Goal: Task Accomplishment & Management: Complete application form

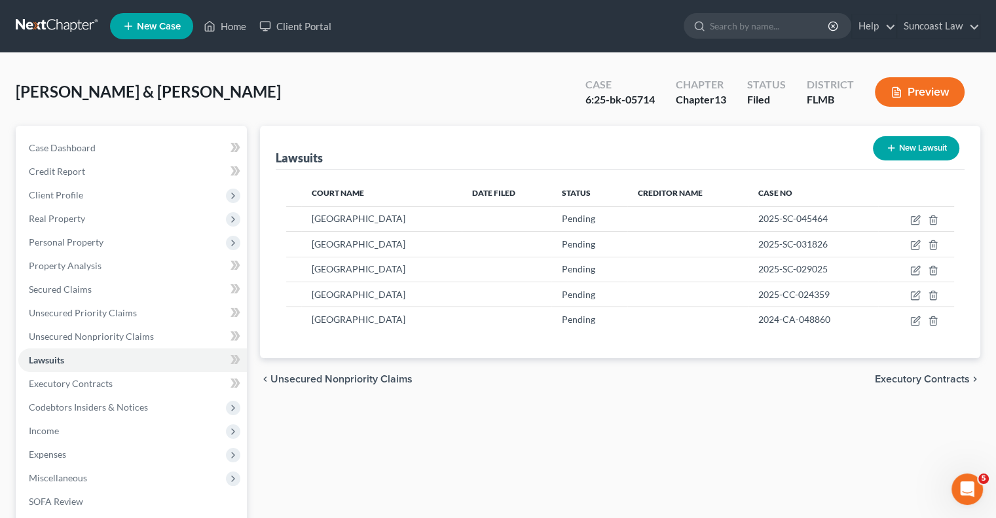
scroll to position [2, 0]
drag, startPoint x: 230, startPoint y: 24, endPoint x: 230, endPoint y: 15, distance: 8.5
click at [230, 24] on link "Home" at bounding box center [225, 26] width 56 height 24
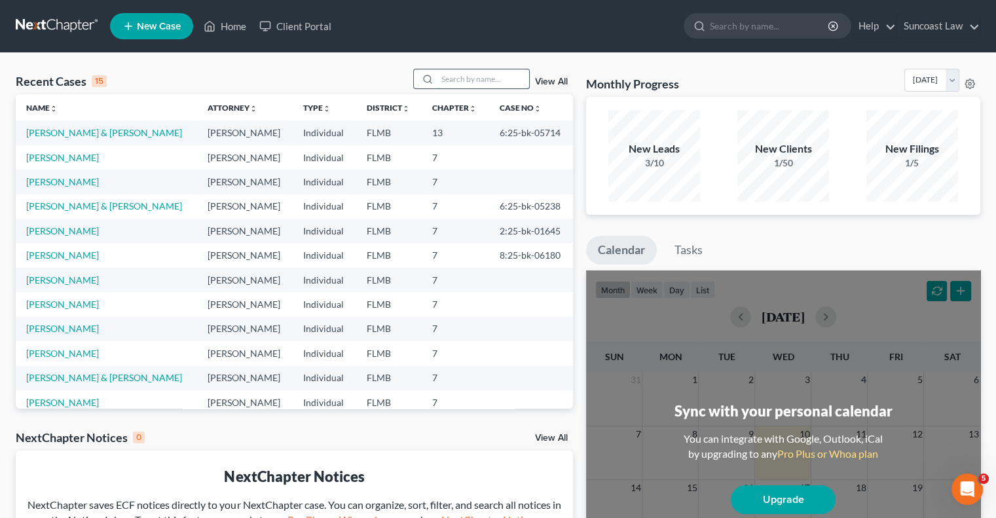
click at [471, 70] on input "search" at bounding box center [483, 78] width 92 height 19
type input "[PERSON_NAME]"
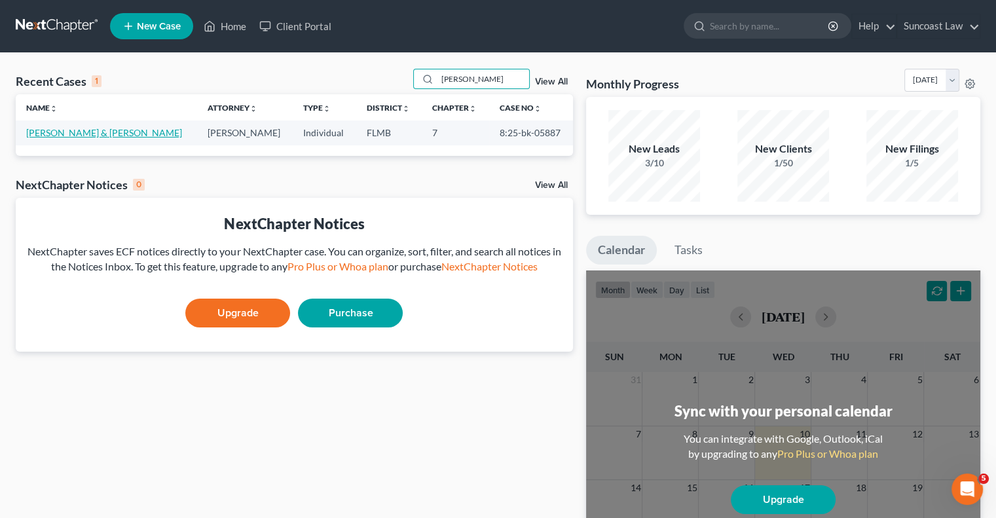
click at [109, 135] on link "[PERSON_NAME] & [PERSON_NAME]" at bounding box center [104, 132] width 156 height 11
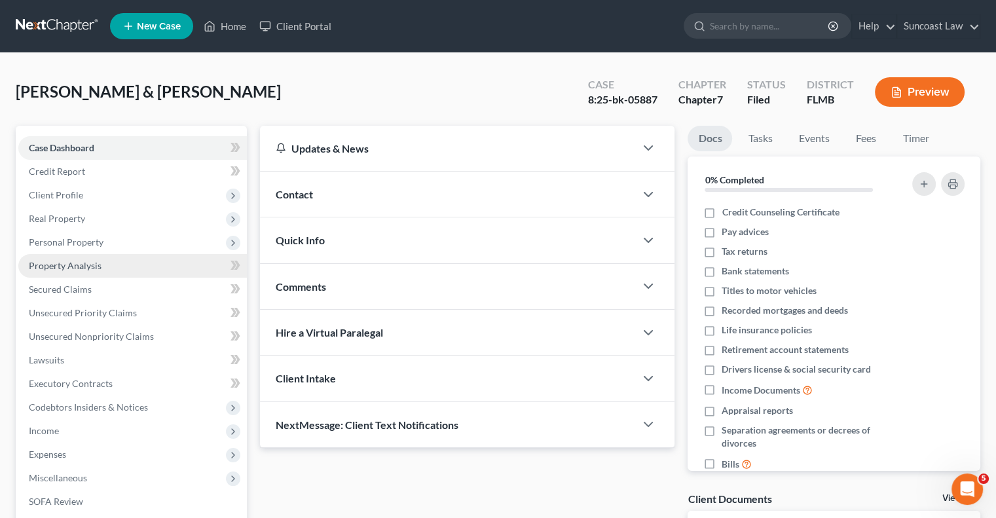
click at [82, 267] on span "Property Analysis" at bounding box center [65, 265] width 73 height 11
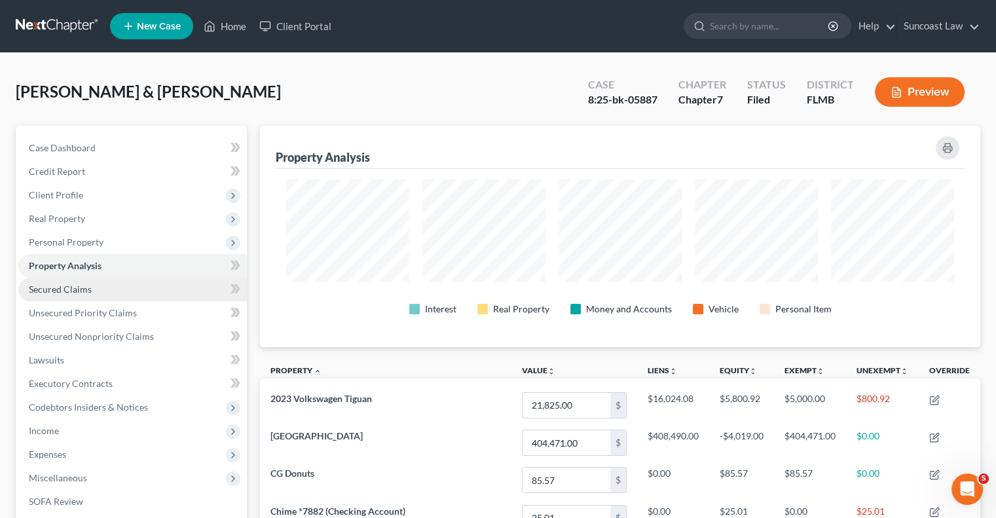
click at [83, 281] on link "Secured Claims" at bounding box center [132, 290] width 228 height 24
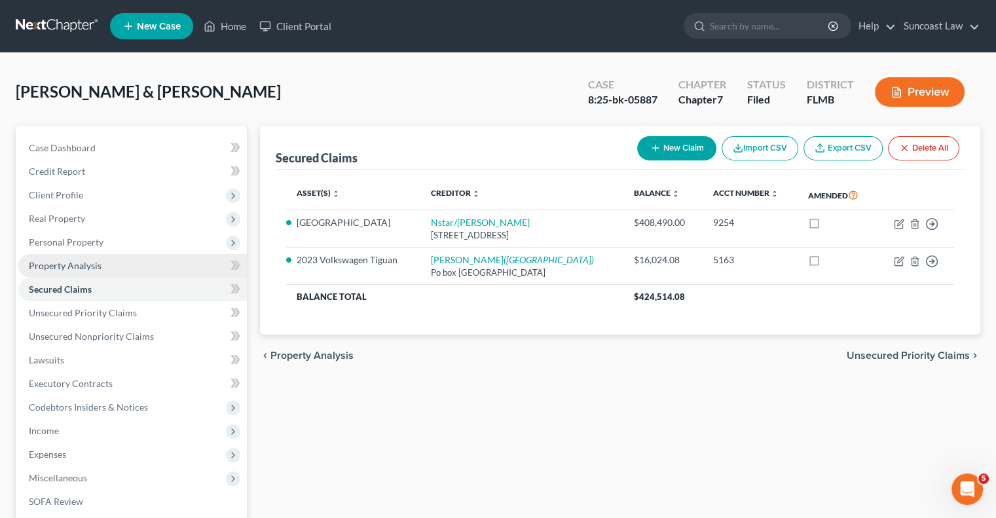
drag, startPoint x: 84, startPoint y: 257, endPoint x: 93, endPoint y: 262, distance: 10.2
click at [84, 257] on link "Property Analysis" at bounding box center [132, 266] width 228 height 24
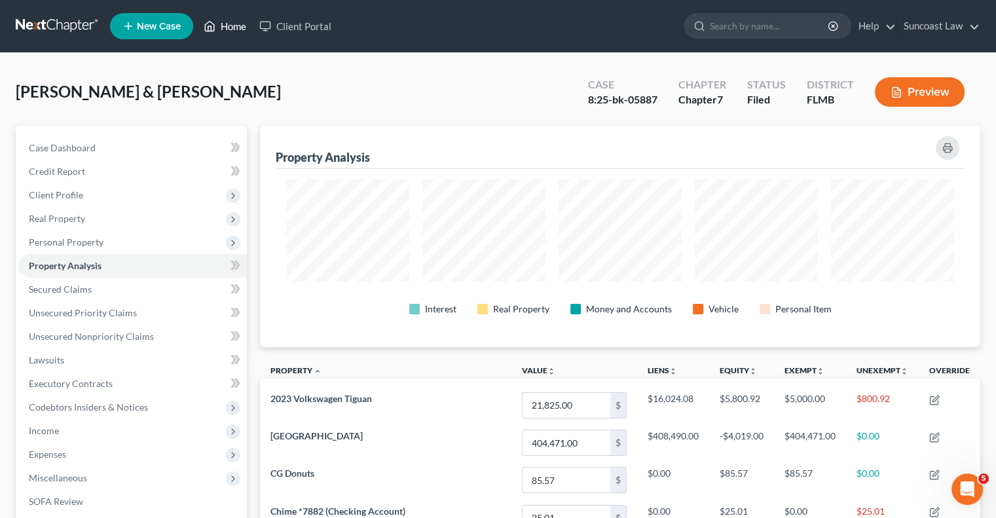
click at [231, 22] on link "Home" at bounding box center [225, 26] width 56 height 24
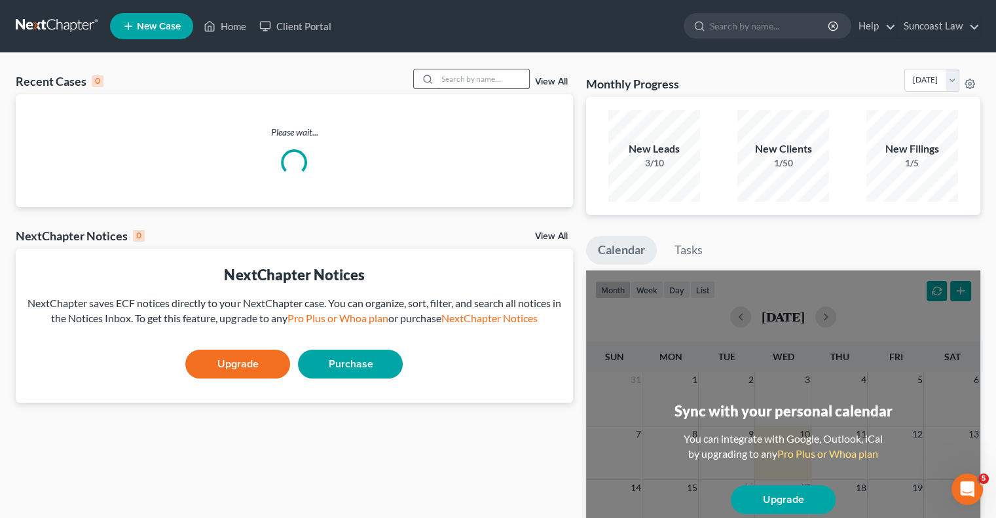
click at [490, 75] on input "search" at bounding box center [483, 78] width 92 height 19
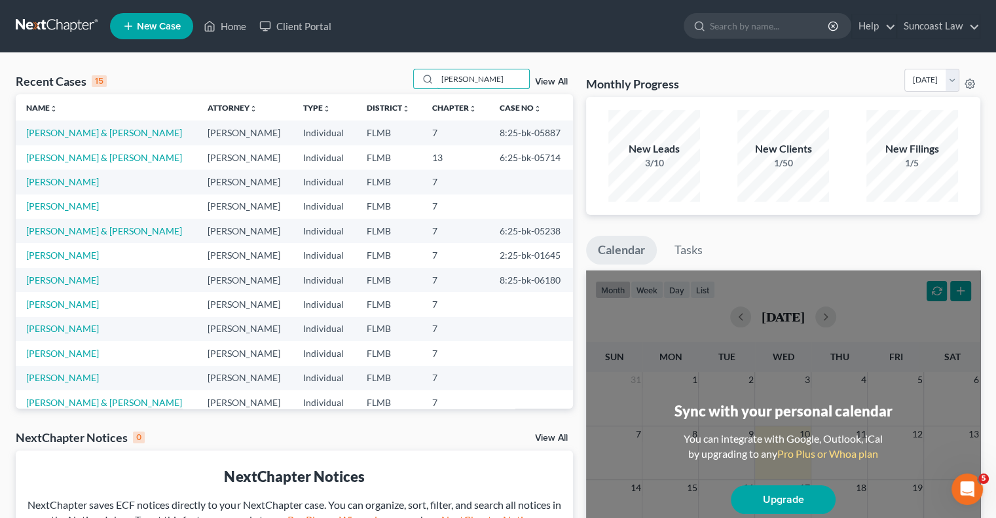
type input "[PERSON_NAME]"
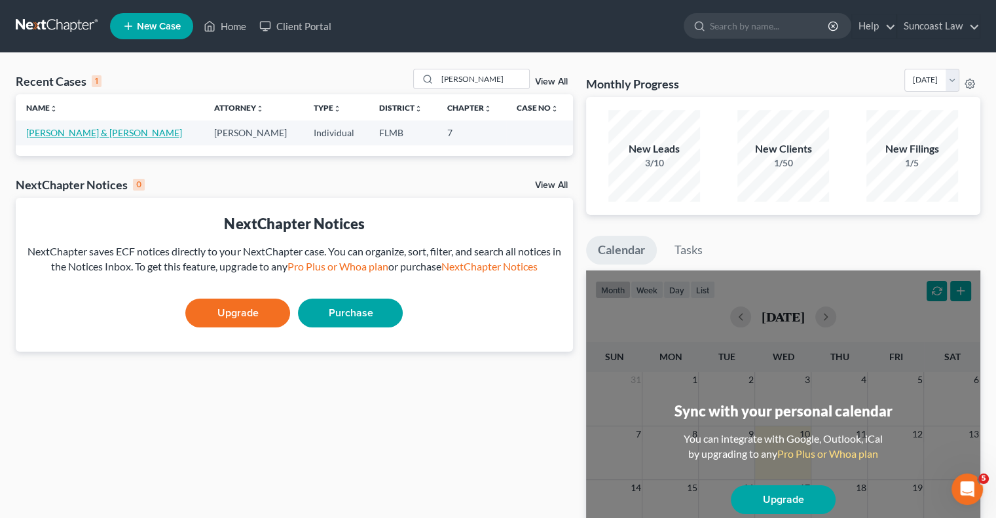
click at [101, 136] on link "[PERSON_NAME] & [PERSON_NAME]" at bounding box center [104, 132] width 156 height 11
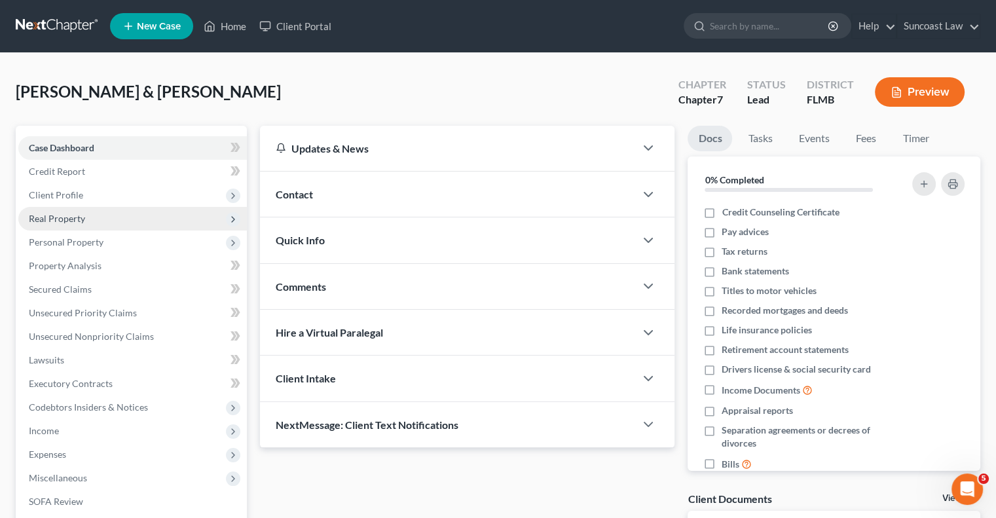
click at [63, 198] on span "Client Profile" at bounding box center [56, 194] width 54 height 11
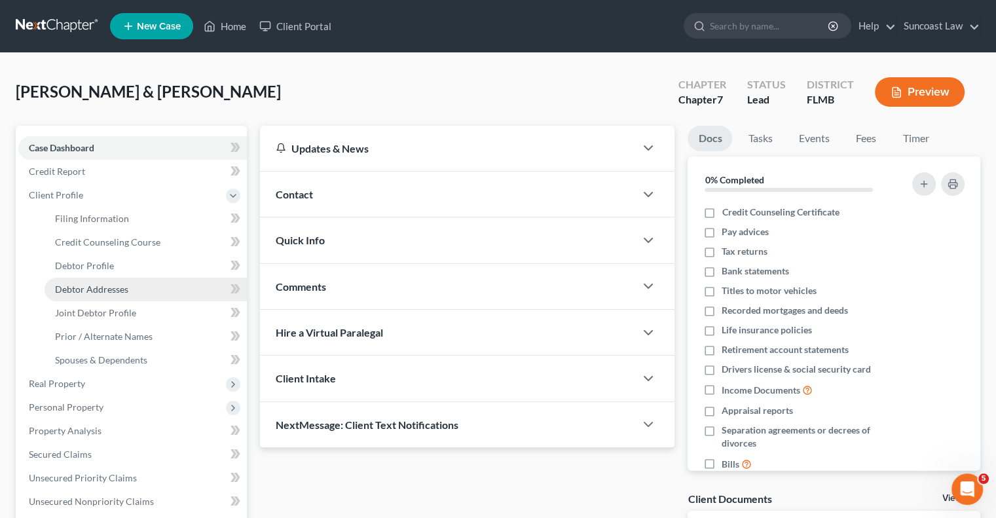
click at [136, 288] on link "Debtor Addresses" at bounding box center [146, 290] width 202 height 24
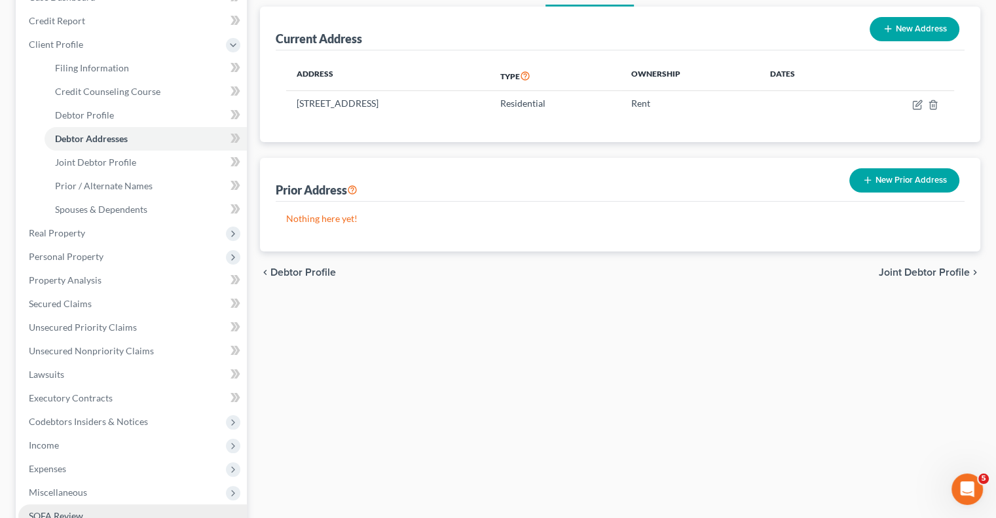
scroll to position [342, 0]
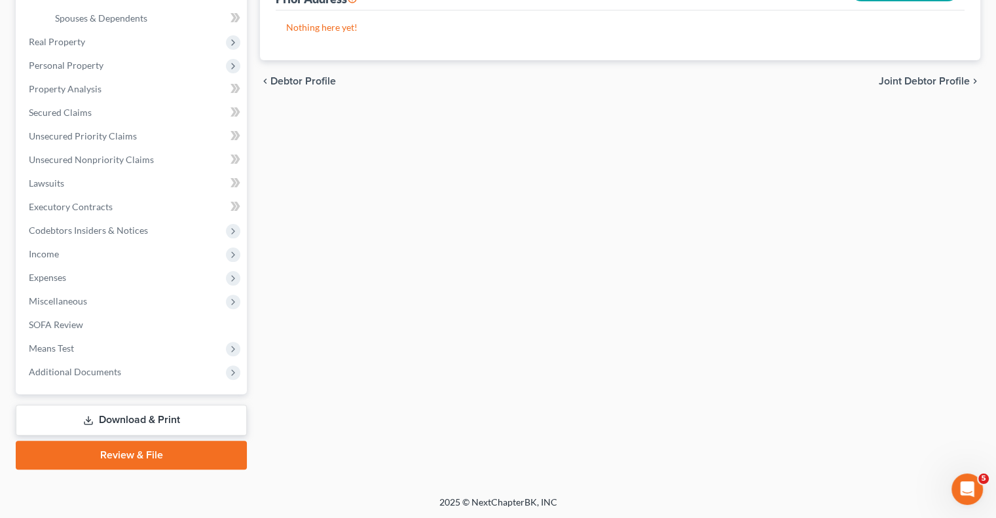
click at [125, 416] on link "Download & Print" at bounding box center [131, 420] width 231 height 31
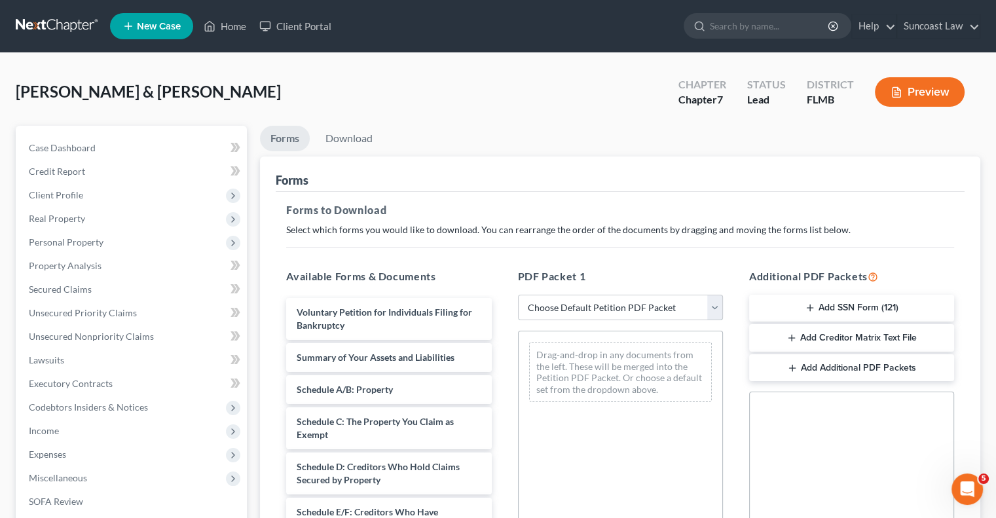
click at [621, 303] on select "Choose Default Petition PDF Packet Complete Bankruptcy Petition (all forms and …" at bounding box center [620, 308] width 205 height 26
select select "0"
click at [518, 295] on select "Choose Default Petition PDF Packet Complete Bankruptcy Petition (all forms and …" at bounding box center [620, 308] width 205 height 26
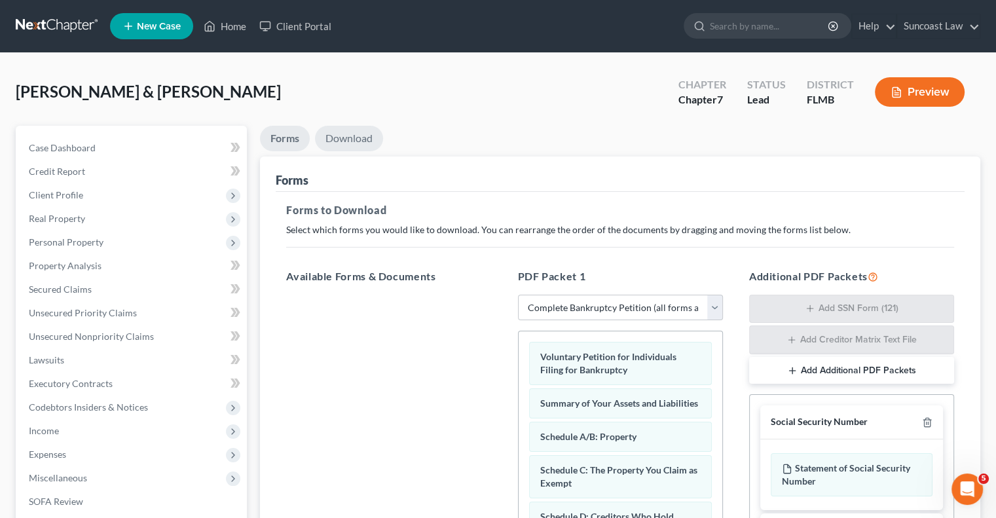
click at [359, 137] on link "Download" at bounding box center [349, 139] width 68 height 26
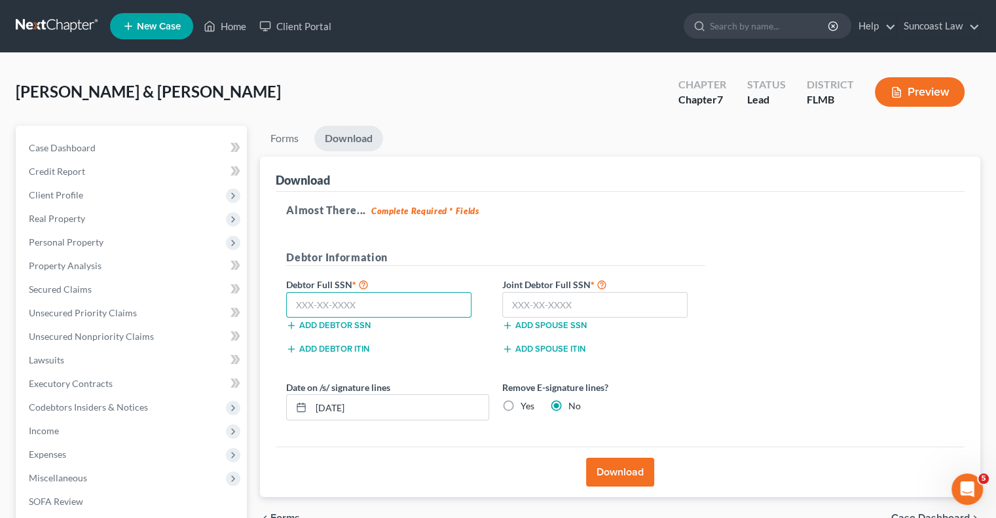
click at [355, 300] on input "text" at bounding box center [378, 305] width 185 height 26
type input "769-92-5181"
click at [638, 304] on input "text" at bounding box center [594, 305] width 185 height 26
type input "769-92-5177"
drag, startPoint x: 382, startPoint y: 408, endPoint x: 317, endPoint y: 403, distance: 65.7
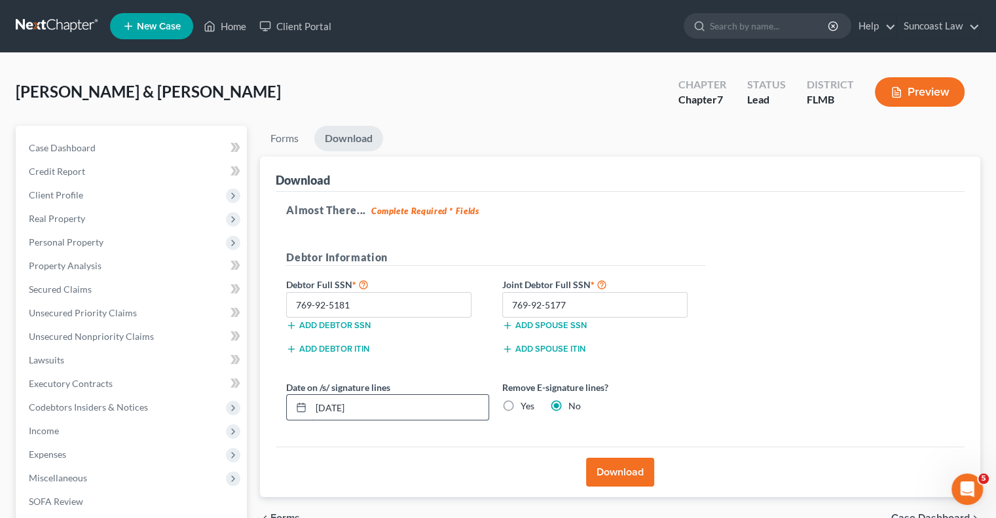
click at [317, 403] on input "[DATE]" at bounding box center [399, 407] width 177 height 25
type input "[DATE]"
click at [520, 402] on label "Yes" at bounding box center [527, 405] width 14 height 13
click at [526, 402] on input "Yes" at bounding box center [530, 403] width 9 height 9
radio input "true"
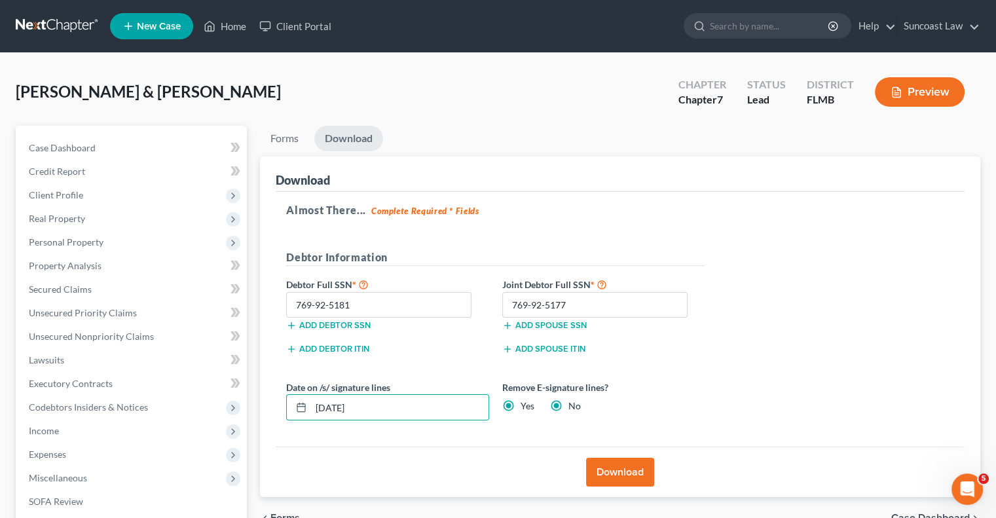
radio input "false"
click at [621, 473] on button "Download" at bounding box center [620, 472] width 68 height 29
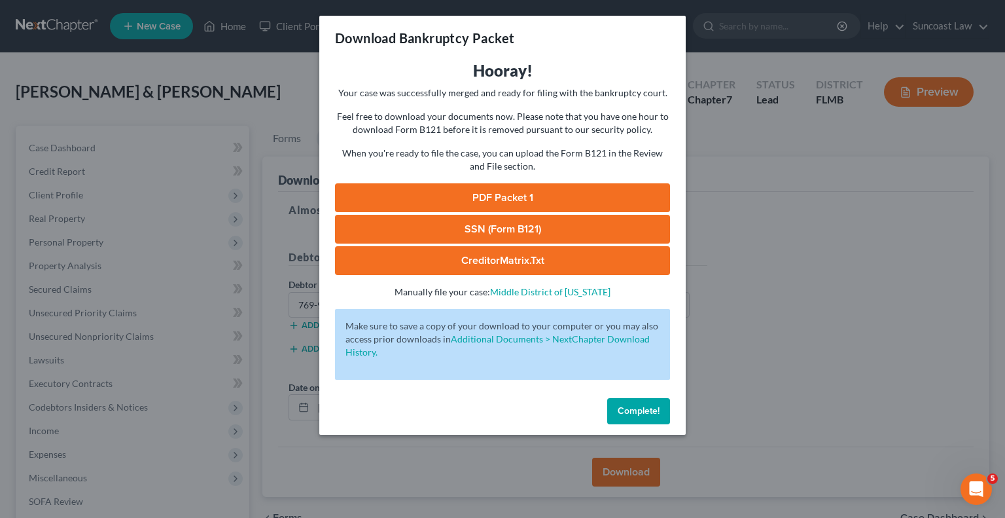
click at [555, 223] on link "SSN (Form B121)" at bounding box center [502, 229] width 335 height 29
click at [519, 200] on link "PDF Packet 1" at bounding box center [502, 197] width 335 height 29
drag, startPoint x: 647, startPoint y: 407, endPoint x: 643, endPoint y: 418, distance: 11.8
click at [647, 407] on span "Complete!" at bounding box center [639, 410] width 42 height 11
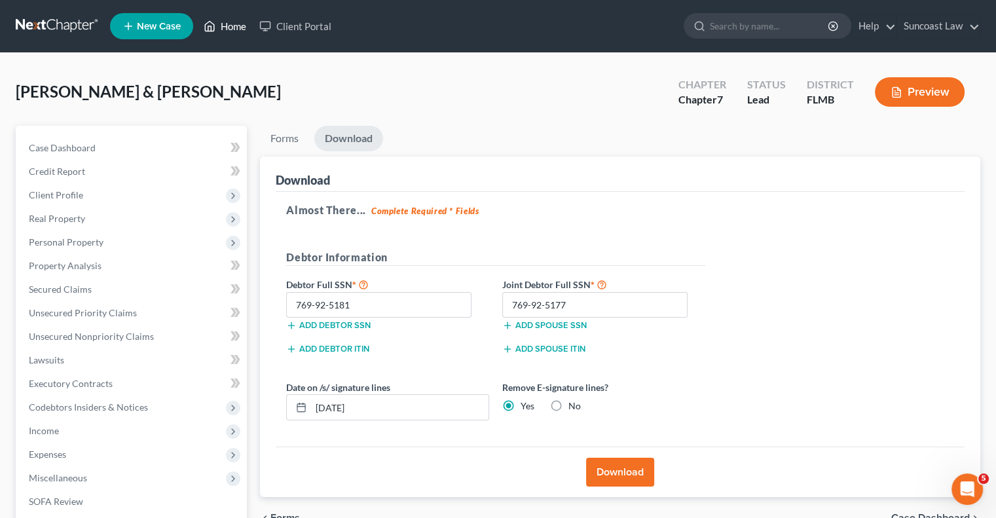
click at [241, 26] on link "Home" at bounding box center [225, 26] width 56 height 24
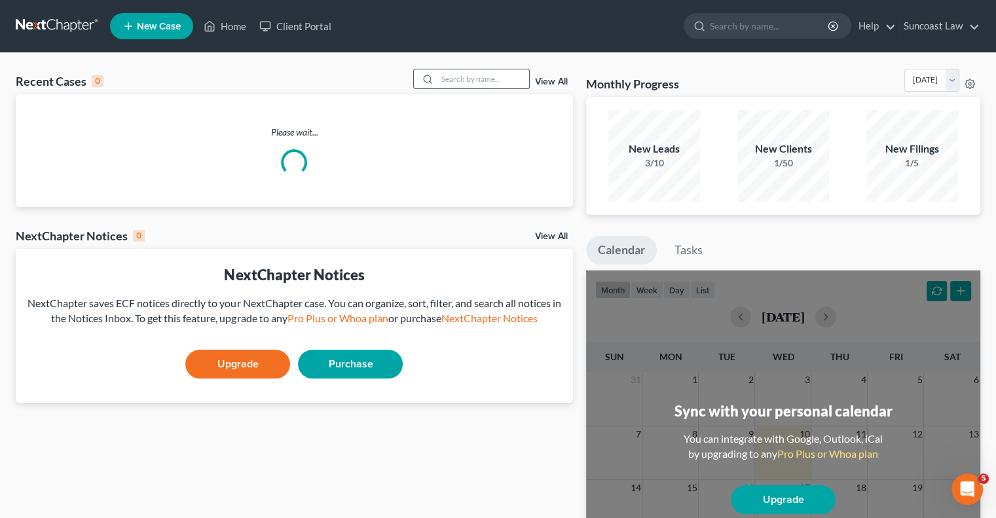
click at [469, 82] on input "search" at bounding box center [483, 78] width 92 height 19
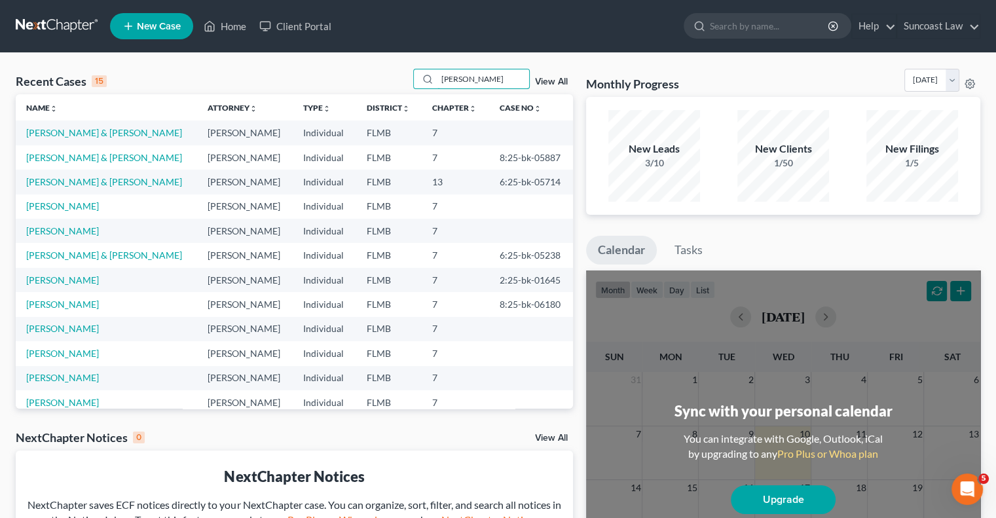
type input "[PERSON_NAME]"
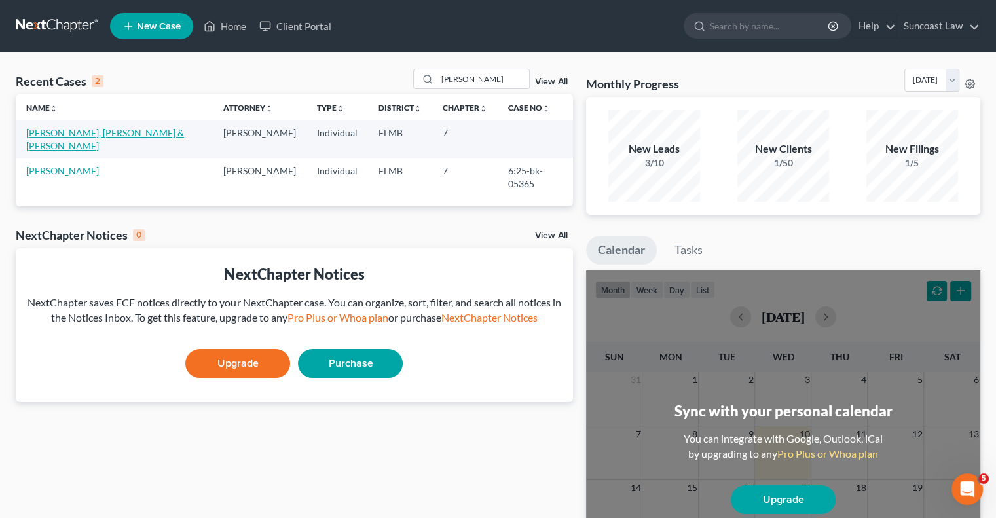
click at [142, 136] on link "[PERSON_NAME], [PERSON_NAME] & [PERSON_NAME]" at bounding box center [105, 139] width 158 height 24
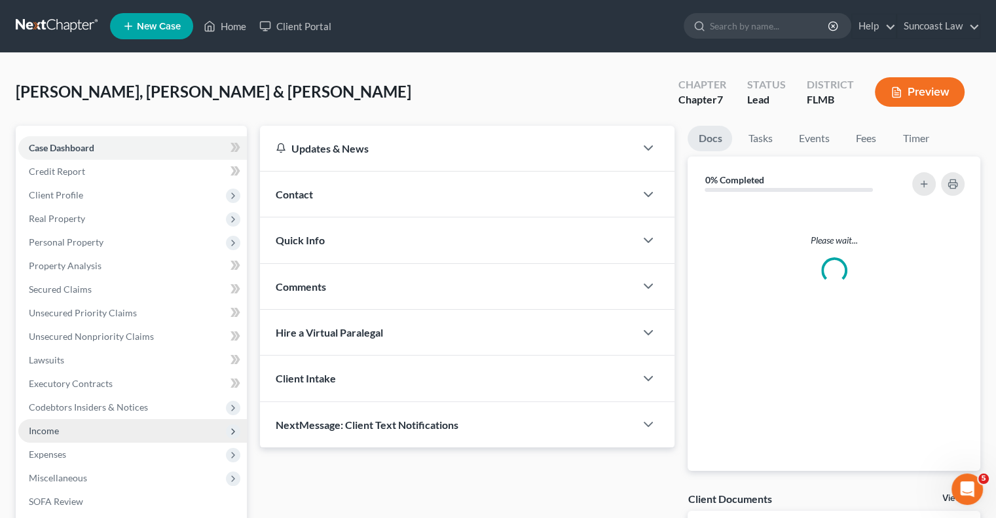
click at [64, 427] on span "Income" at bounding box center [132, 431] width 228 height 24
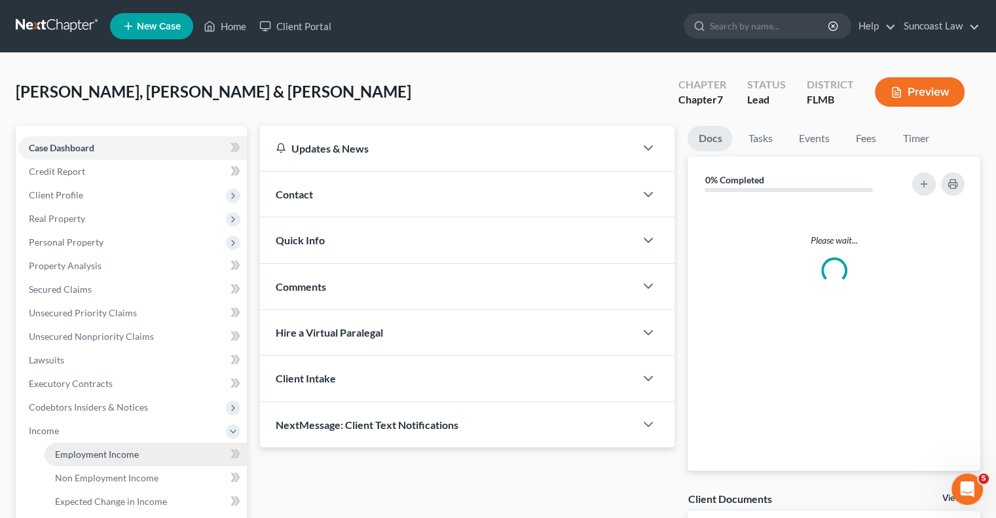
click at [118, 446] on link "Employment Income" at bounding box center [146, 455] width 202 height 24
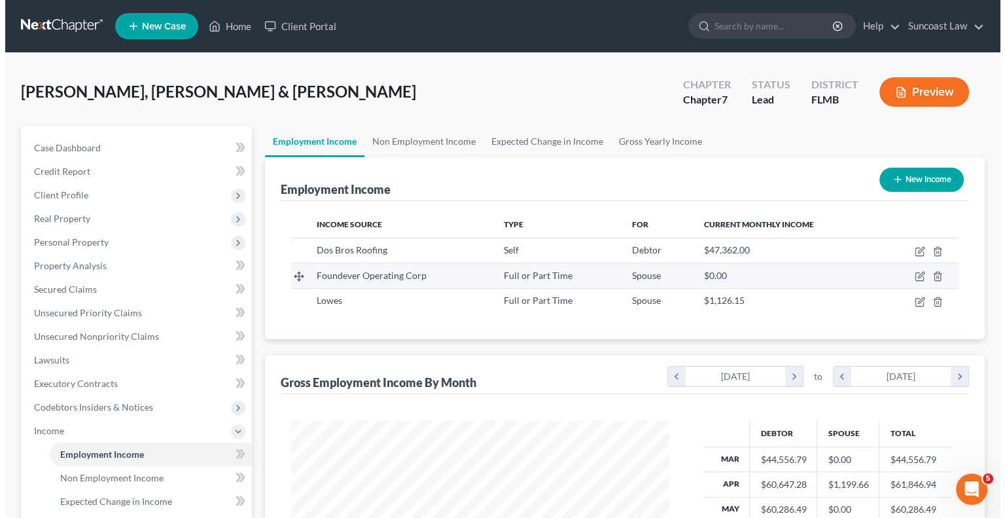
scroll to position [233, 404]
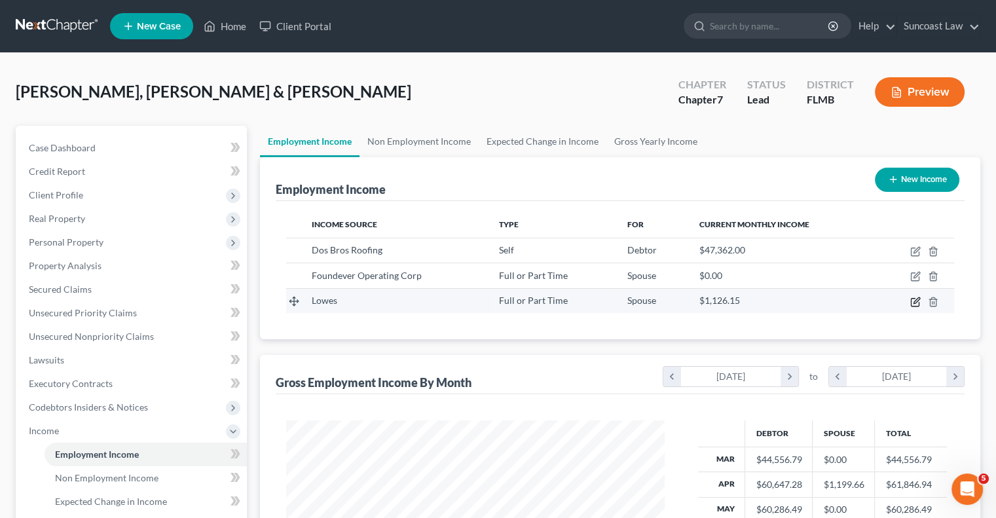
click at [918, 297] on icon "button" at bounding box center [915, 302] width 10 height 10
select select "0"
select select "9"
select select "2"
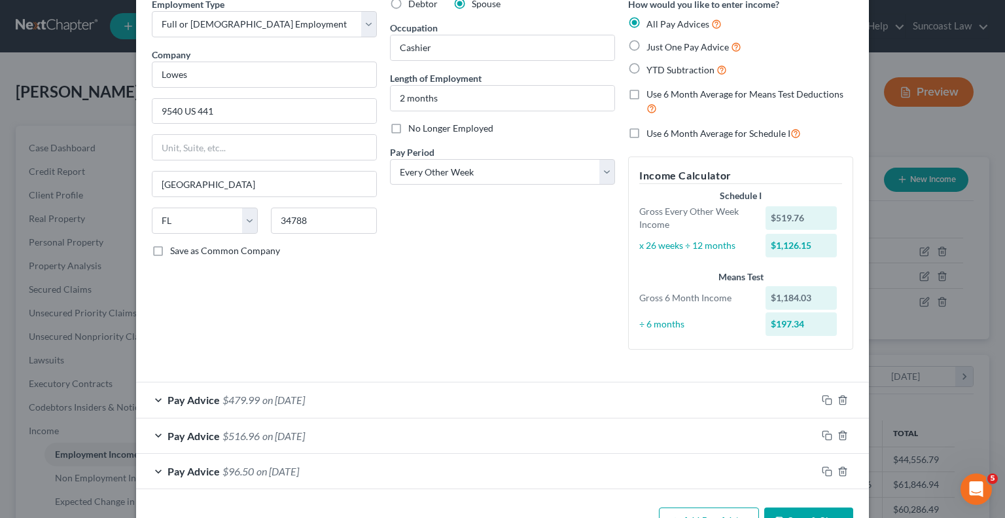
scroll to position [105, 0]
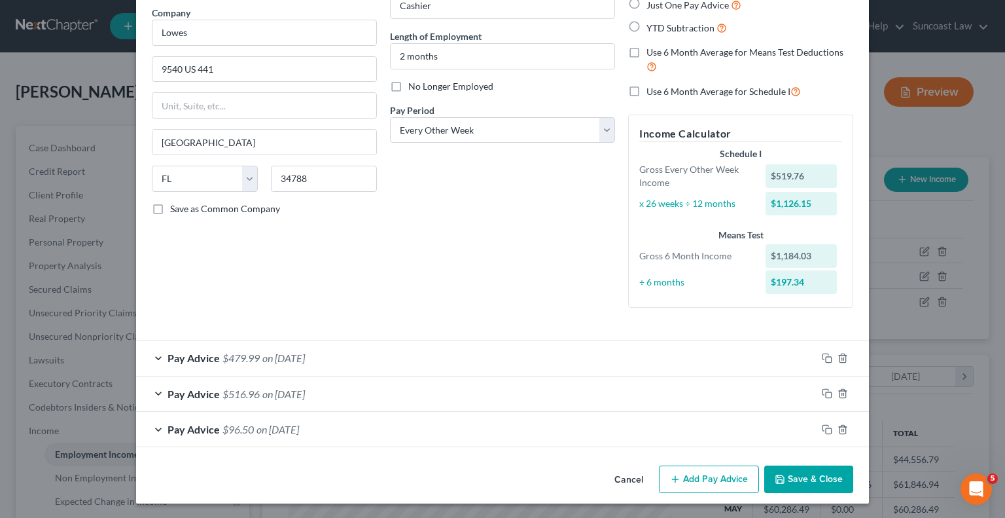
click at [697, 471] on button "Add Pay Advice" at bounding box center [709, 478] width 100 height 27
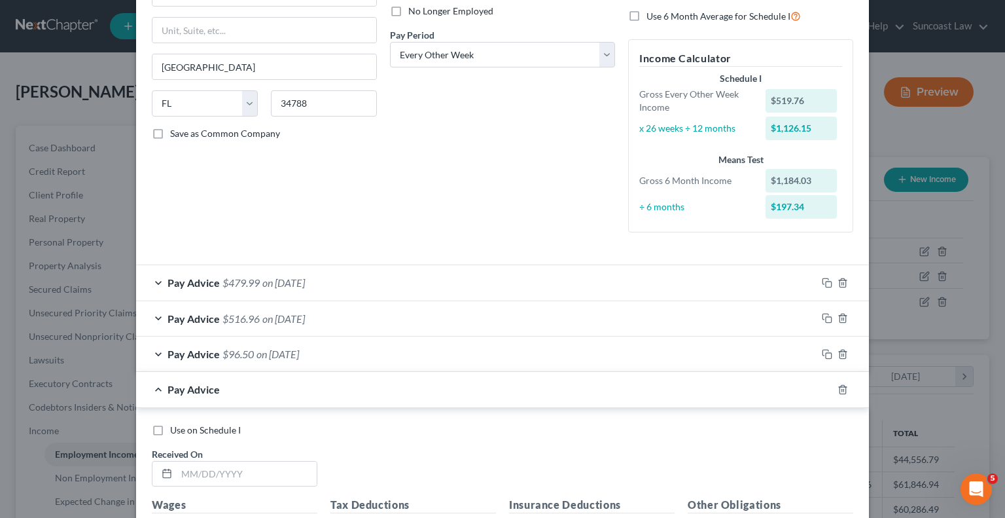
scroll to position [301, 0]
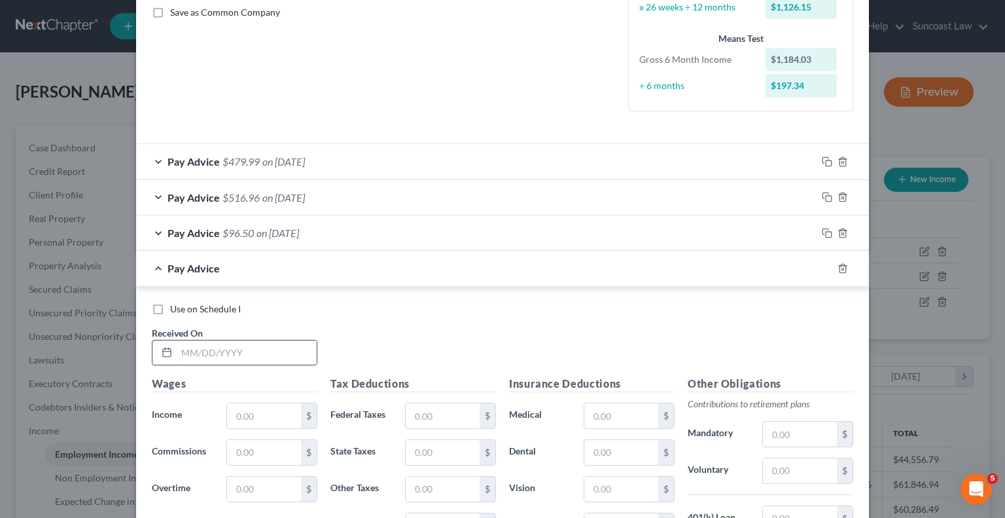
click at [249, 349] on input "text" at bounding box center [247, 352] width 140 height 25
type input "[DATE]"
type input "470.01"
click at [437, 416] on input "text" at bounding box center [443, 415] width 74 height 25
type input "34.79"
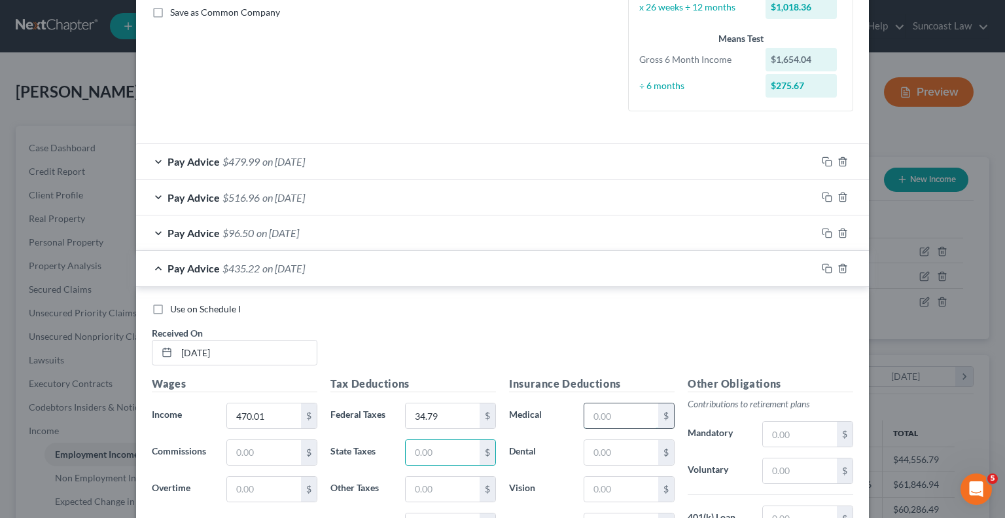
click at [608, 403] on input "text" at bounding box center [622, 415] width 74 height 25
type input "15.14"
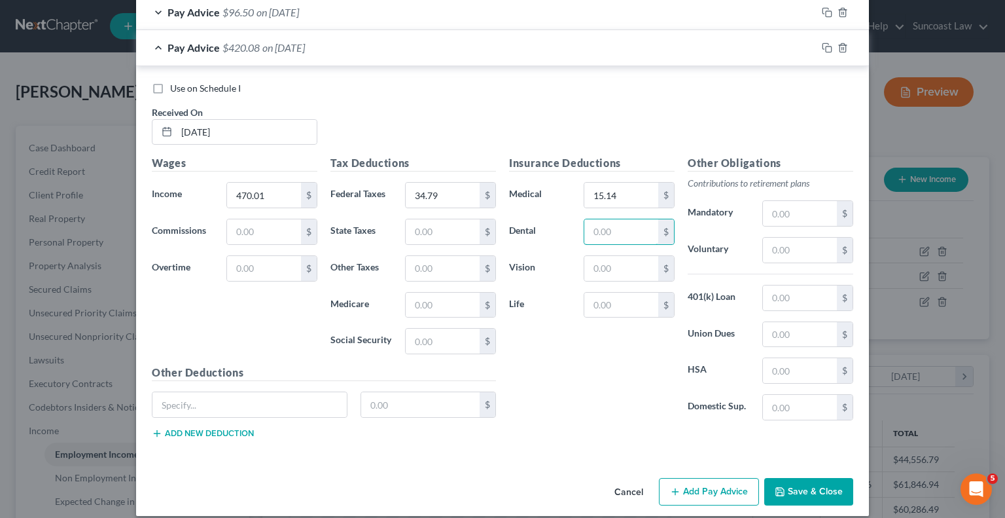
scroll to position [532, 0]
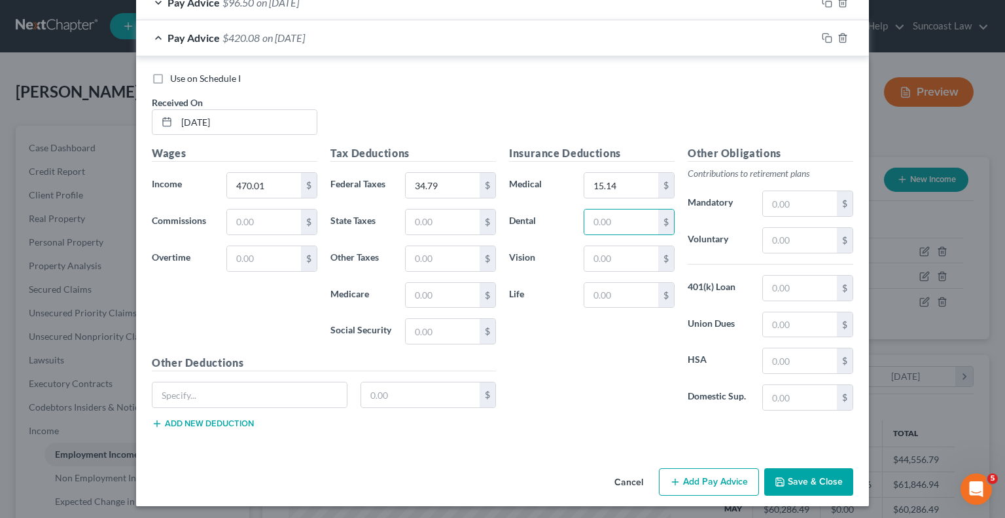
click at [710, 486] on button "Add Pay Advice" at bounding box center [709, 481] width 100 height 27
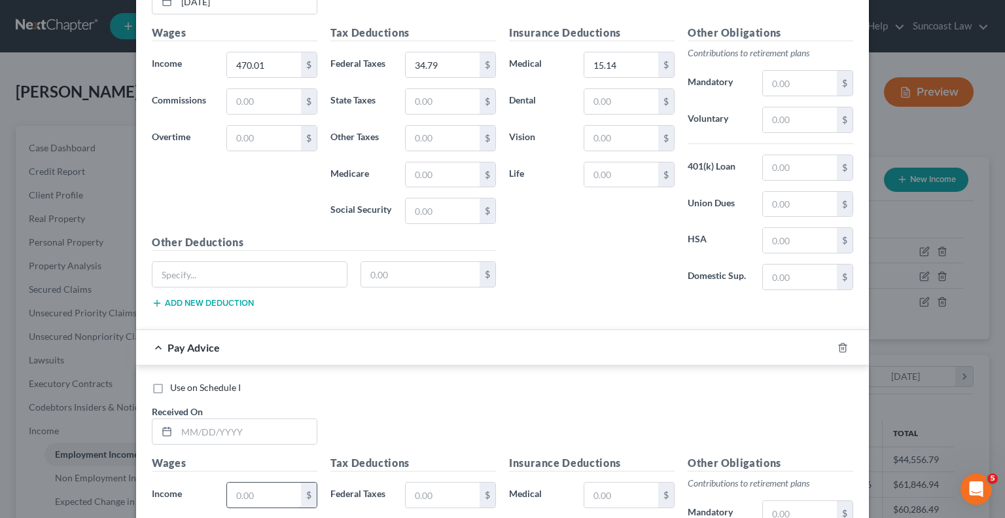
scroll to position [793, 0]
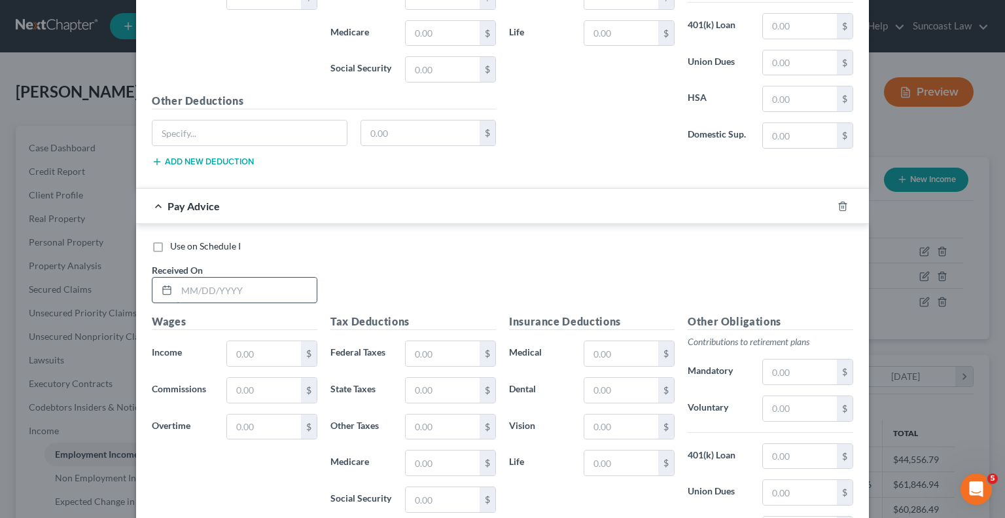
click at [257, 287] on input "text" at bounding box center [247, 290] width 140 height 25
type input "[DATE]"
type input "394.76"
click at [426, 332] on div "Tax Deductions Federal Taxes $ State Taxes $ Other Taxes $ Medicare $ Social Se…" at bounding box center [413, 418] width 179 height 209
click at [454, 341] on input "text" at bounding box center [443, 353] width 74 height 25
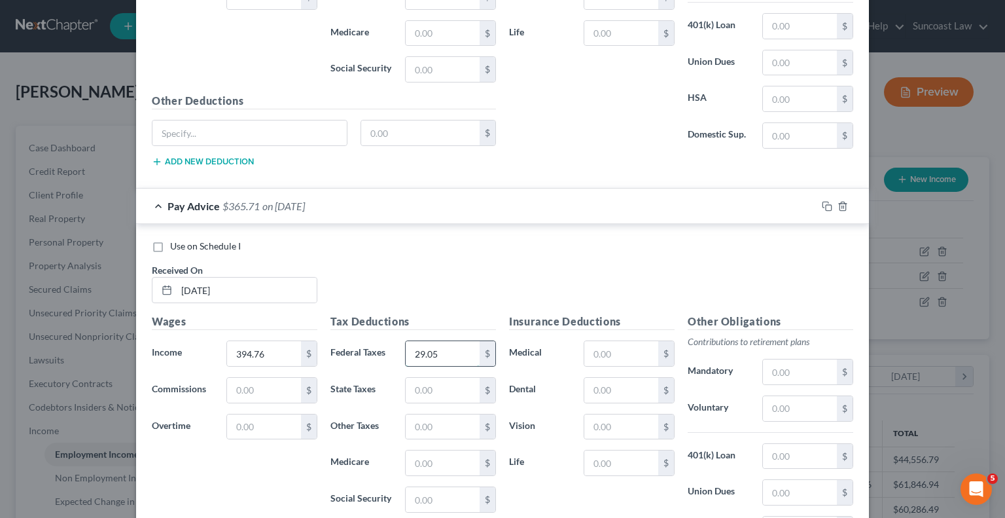
type input "29.05"
drag, startPoint x: 613, startPoint y: 346, endPoint x: 619, endPoint y: 337, distance: 10.0
click at [613, 346] on input "text" at bounding box center [622, 353] width 74 height 25
type input "15.14"
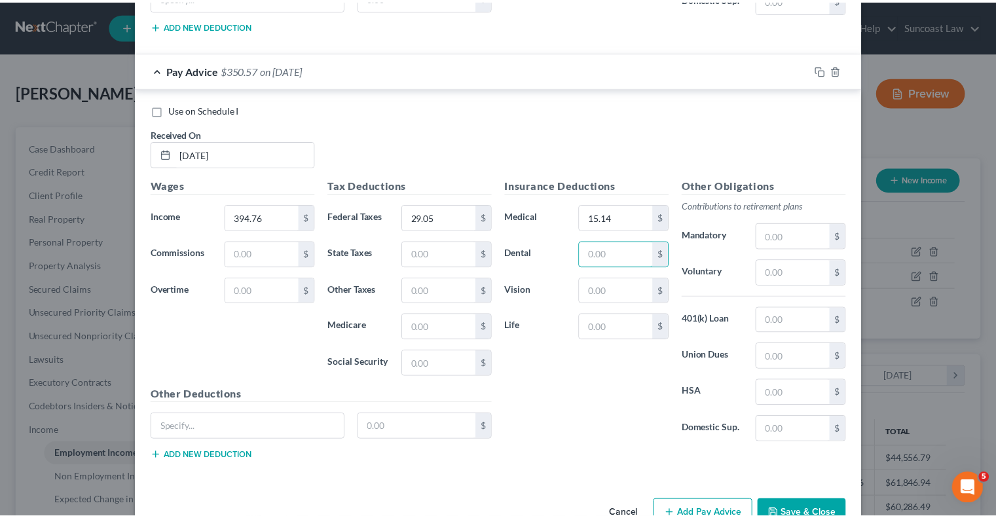
scroll to position [960, 0]
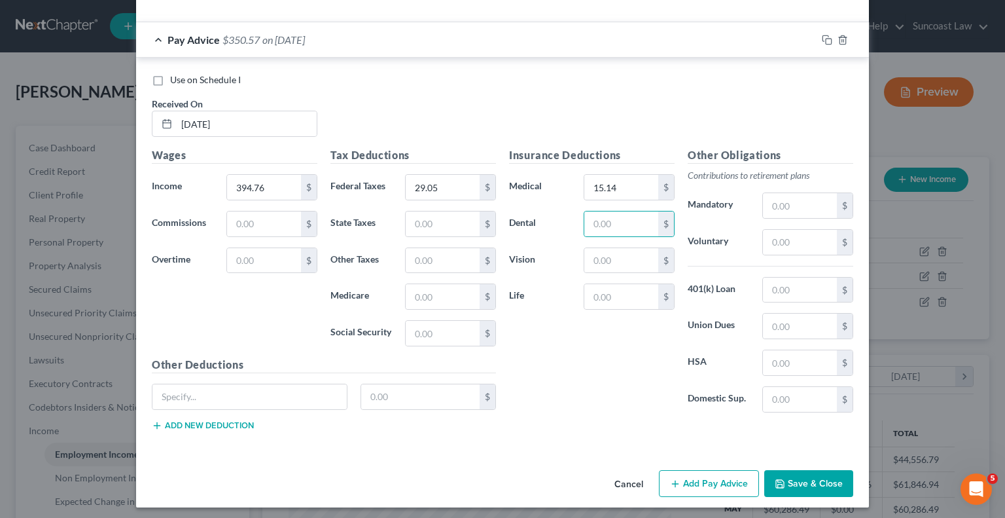
click at [795, 478] on button "Save & Close" at bounding box center [809, 483] width 89 height 27
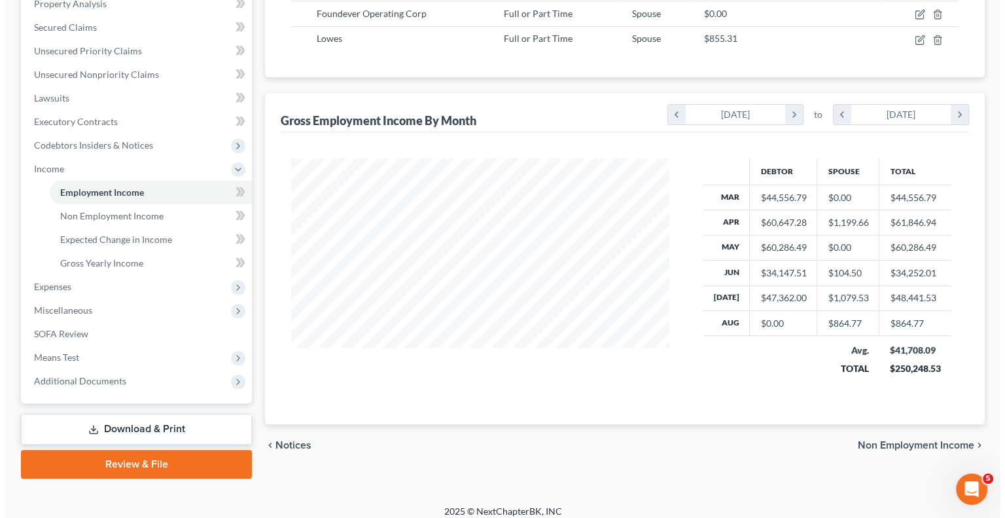
scroll to position [65, 0]
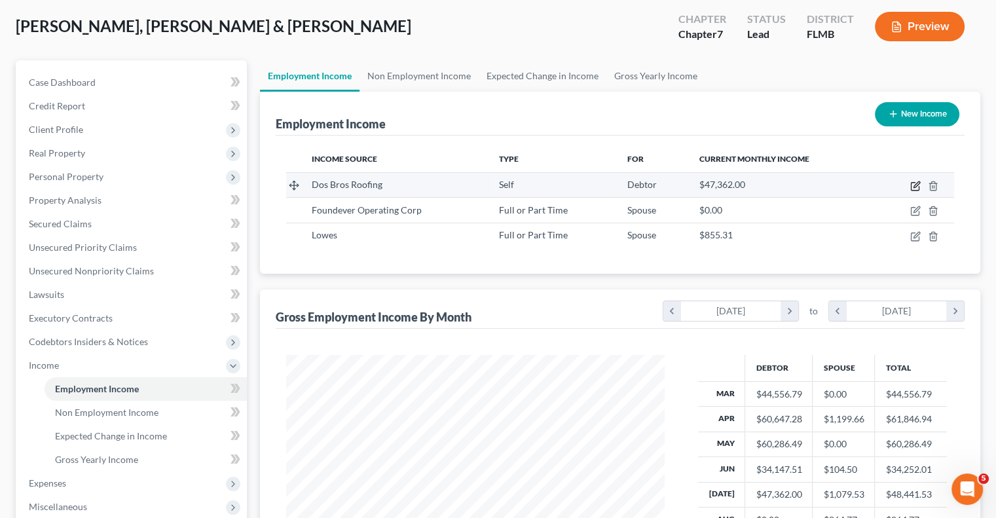
click at [913, 183] on icon "button" at bounding box center [915, 186] width 10 height 10
select select "1"
select select "0"
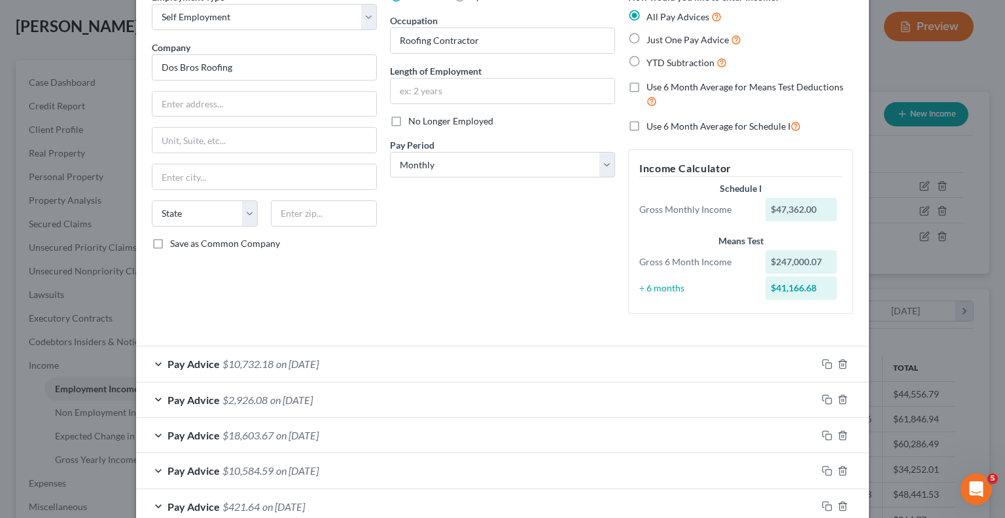
scroll to position [147, 0]
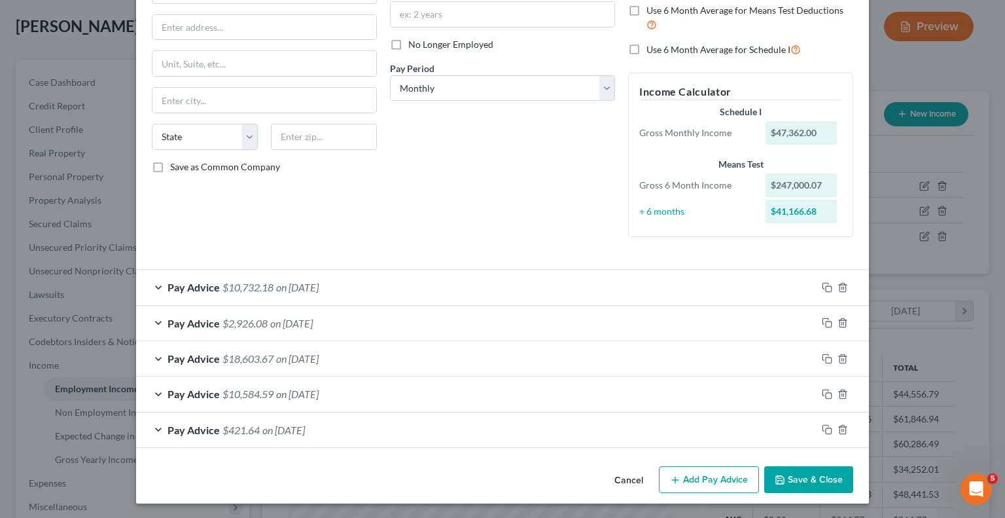
click at [688, 481] on button "Add Pay Advice" at bounding box center [709, 479] width 100 height 27
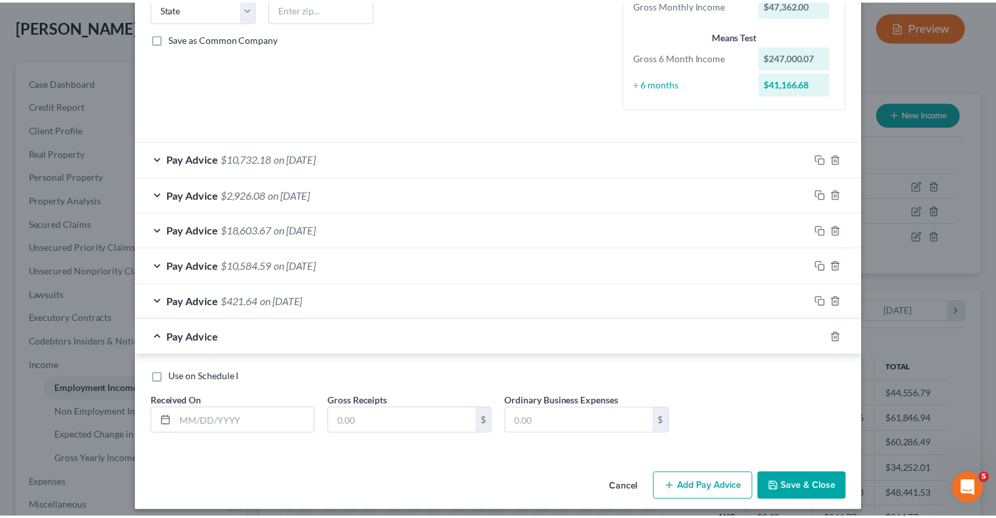
scroll to position [282, 0]
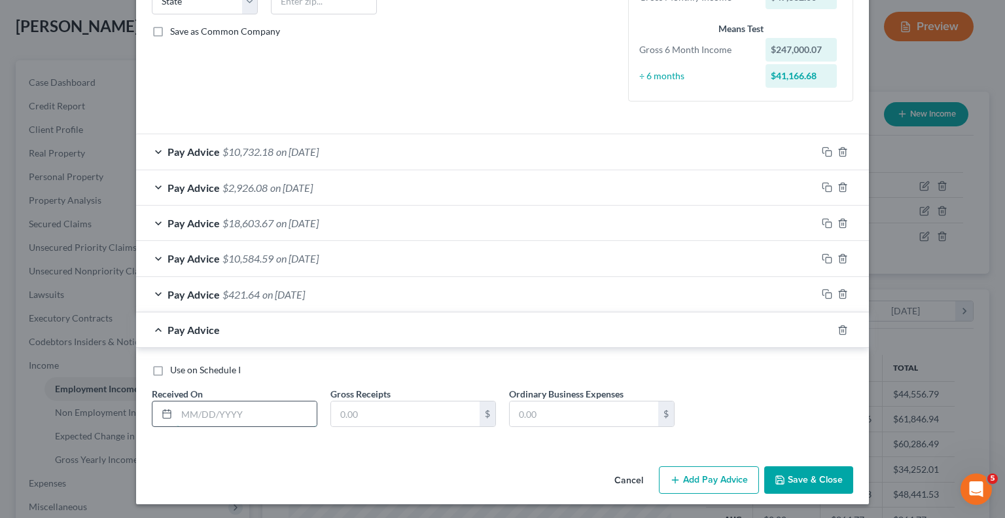
click at [248, 403] on input "text" at bounding box center [247, 413] width 140 height 25
type input "[DATE]"
type input "17,833.91"
type input "20,910.96"
click at [806, 479] on button "Save & Close" at bounding box center [809, 479] width 89 height 27
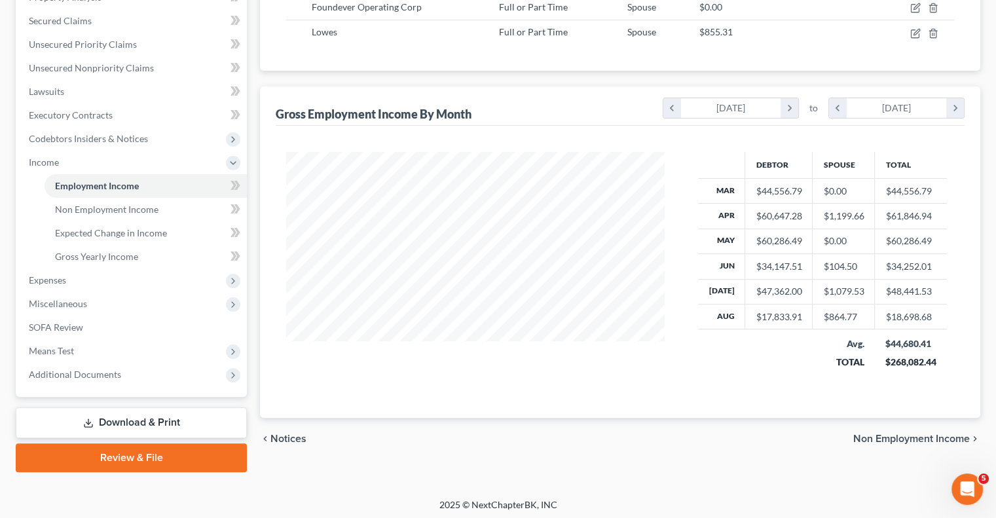
scroll to position [271, 0]
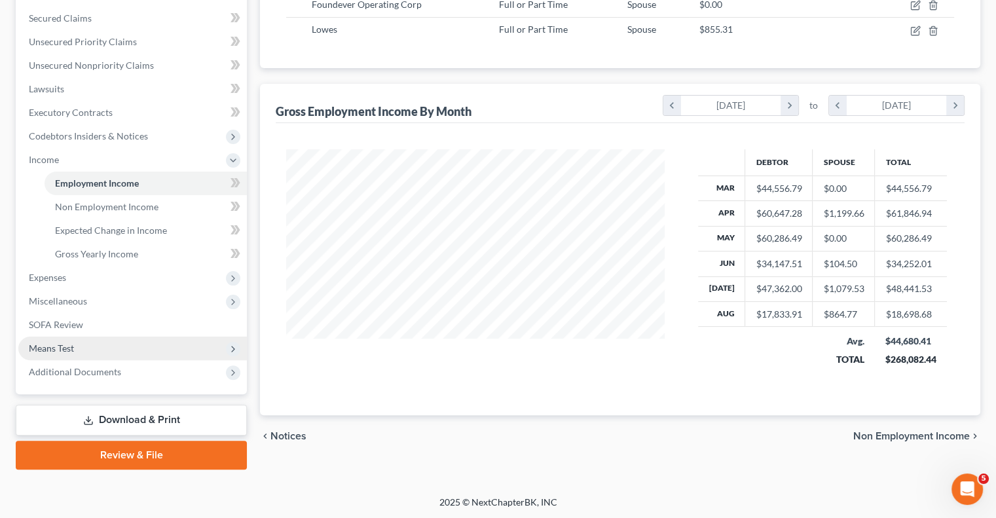
click at [92, 354] on span "Means Test" at bounding box center [132, 348] width 228 height 24
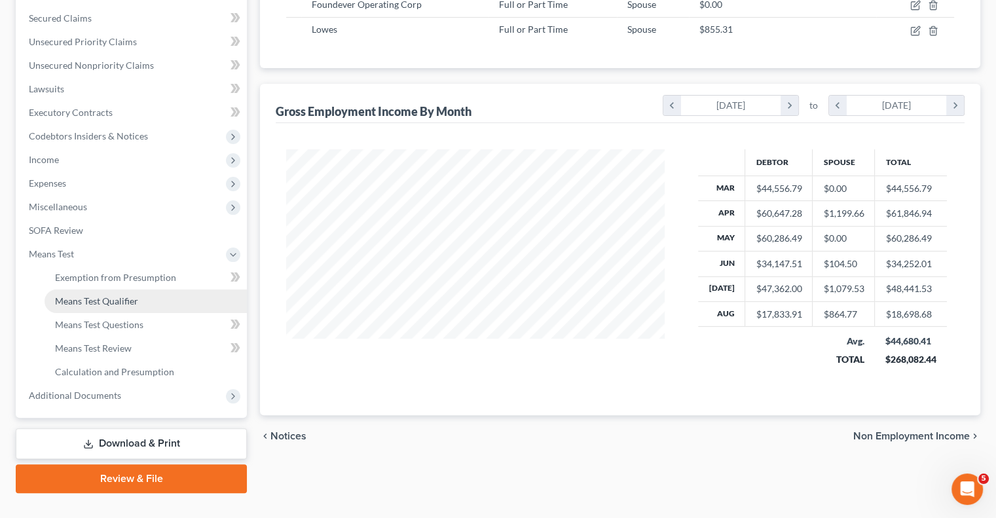
drag, startPoint x: 120, startPoint y: 302, endPoint x: 126, endPoint y: 308, distance: 8.3
click at [120, 302] on span "Means Test Qualifier" at bounding box center [96, 300] width 83 height 11
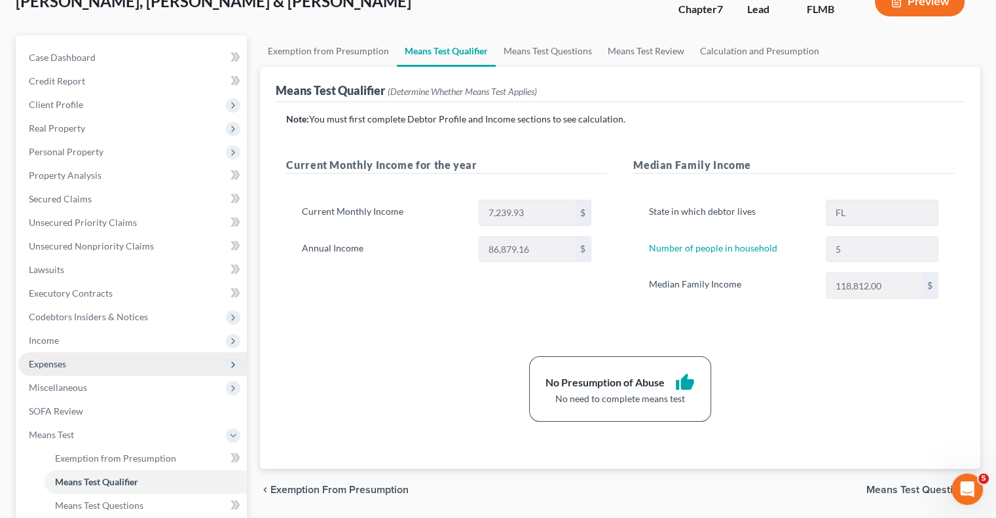
scroll to position [131, 0]
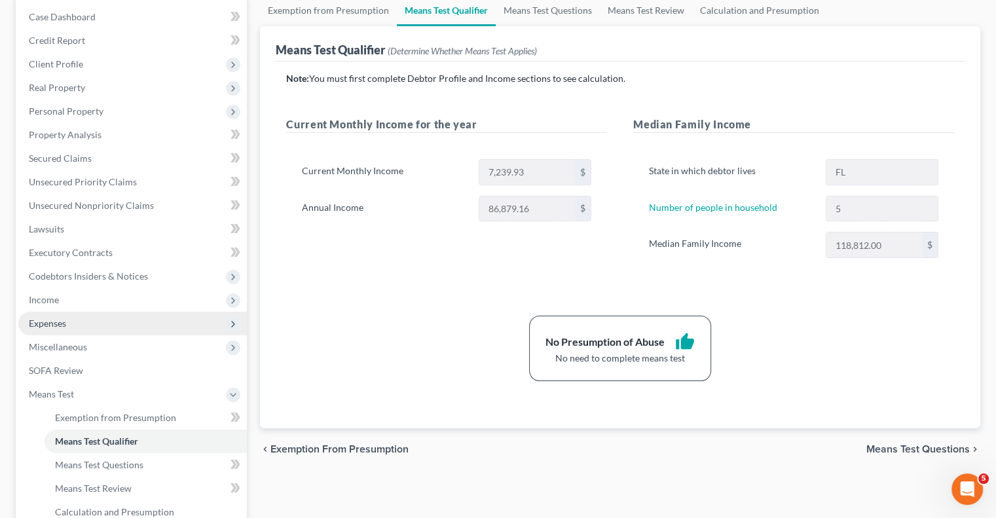
click at [63, 322] on span "Expenses" at bounding box center [47, 322] width 37 height 11
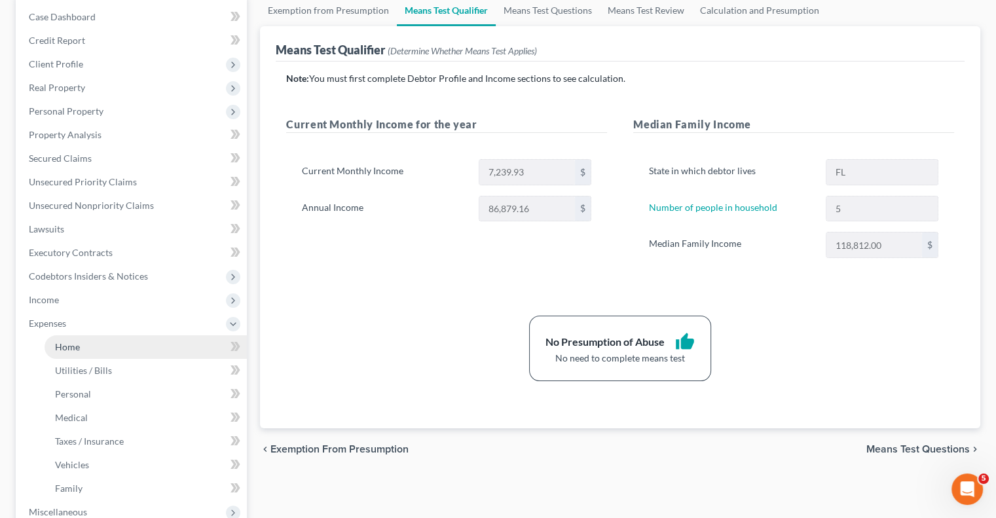
click at [89, 348] on link "Home" at bounding box center [146, 347] width 202 height 24
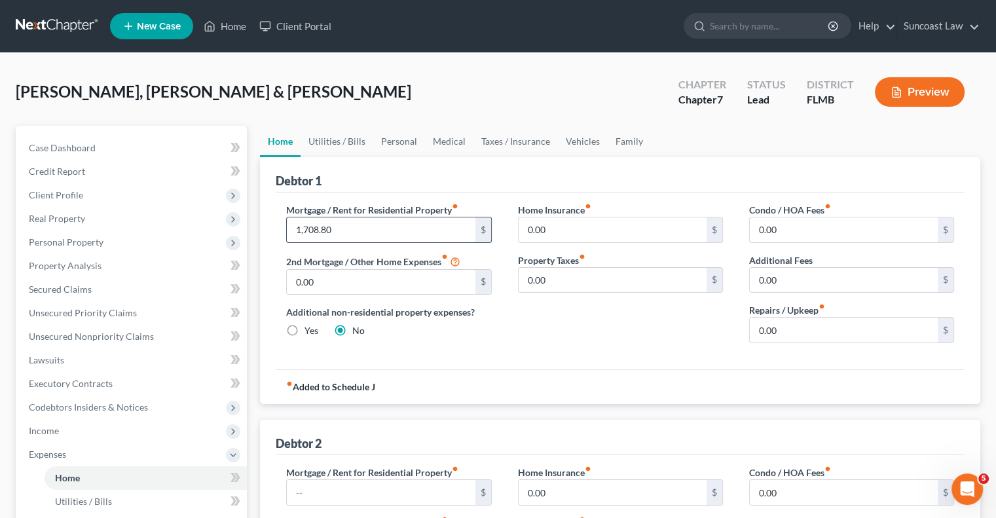
click at [353, 239] on input "1,708.80" at bounding box center [381, 229] width 188 height 25
type input "1,710"
click at [359, 139] on link "Utilities / Bills" at bounding box center [336, 141] width 73 height 31
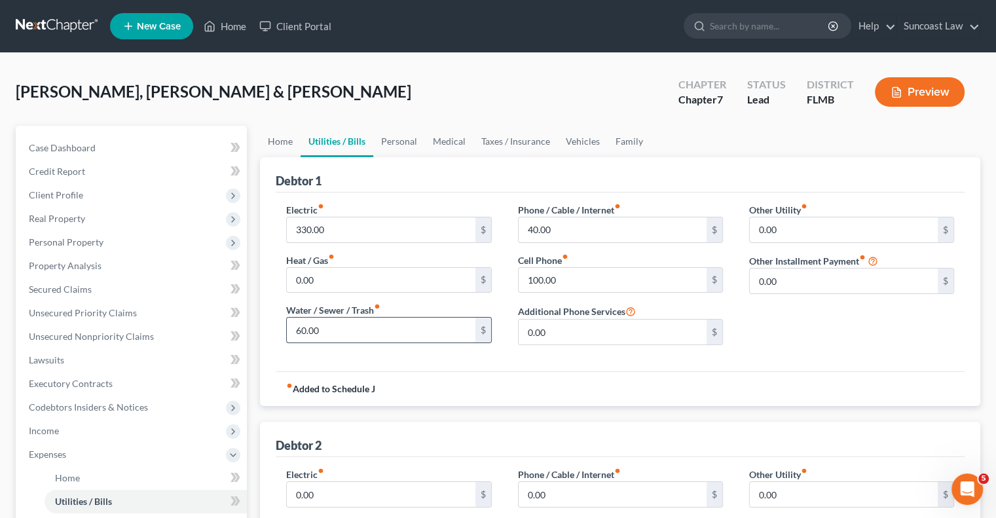
click at [409, 330] on input "60.00" at bounding box center [381, 329] width 188 height 25
type input "70"
type input "33"
click at [408, 136] on link "Personal" at bounding box center [399, 141] width 52 height 31
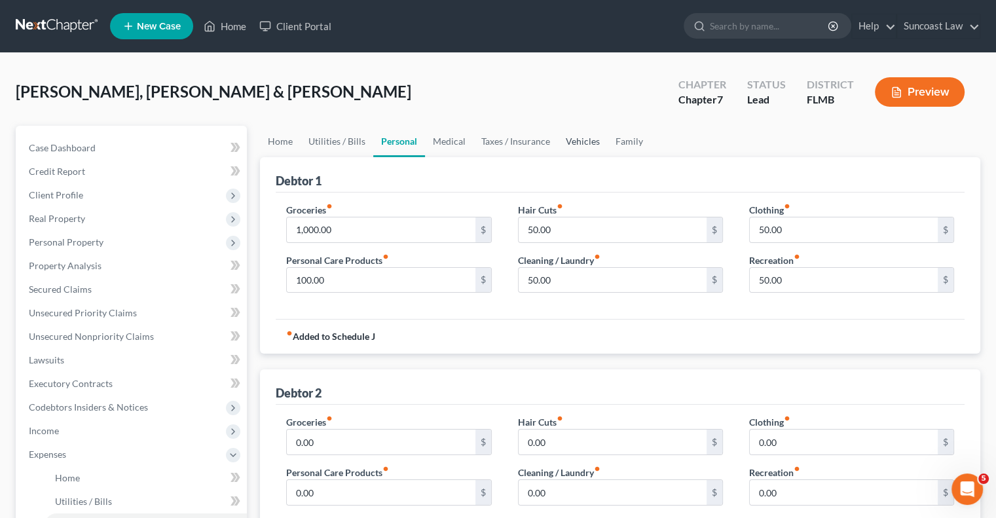
click at [587, 143] on link "Vehicles" at bounding box center [583, 141] width 50 height 31
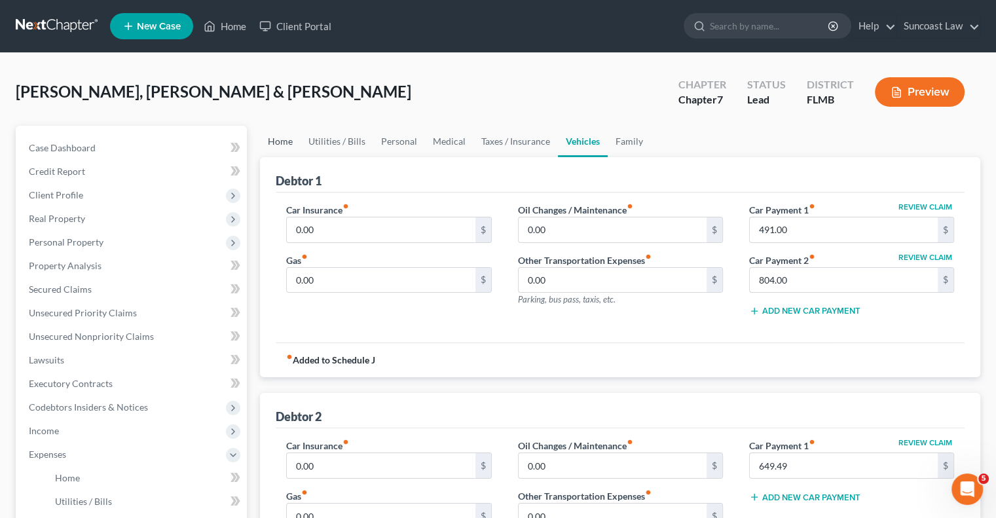
click at [272, 141] on link "Home" at bounding box center [280, 141] width 41 height 31
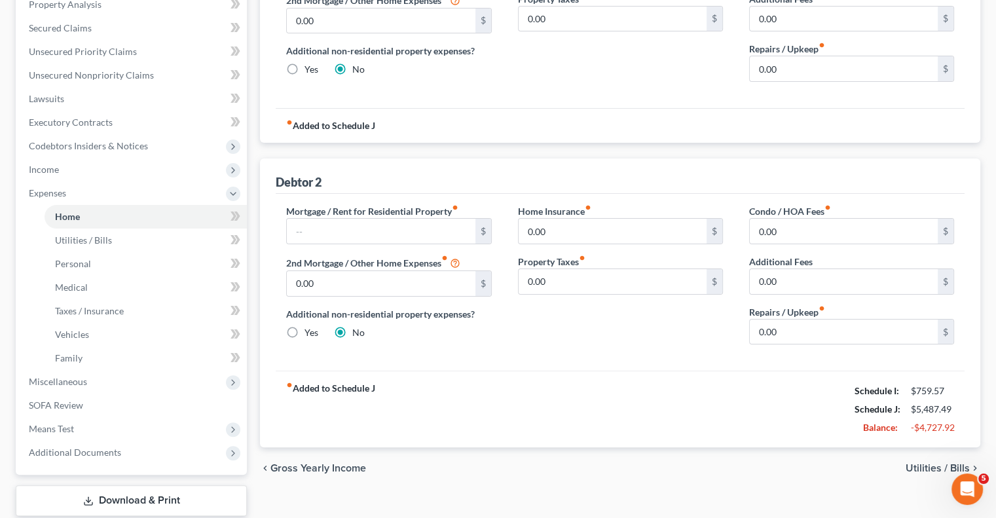
scroll to position [262, 0]
drag, startPoint x: 351, startPoint y: 230, endPoint x: 363, endPoint y: 230, distance: 12.4
click at [351, 229] on input "text" at bounding box center [381, 230] width 188 height 25
type input "1,300"
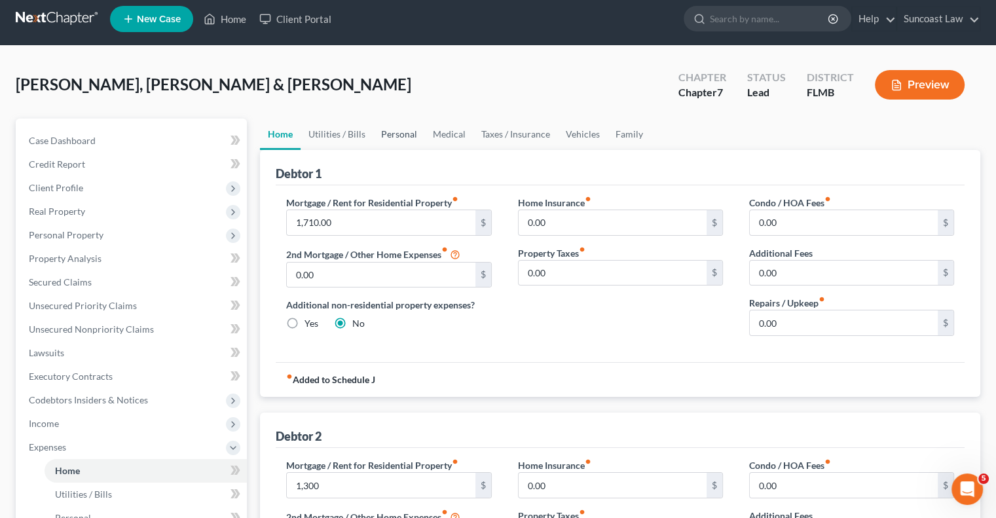
scroll to position [0, 0]
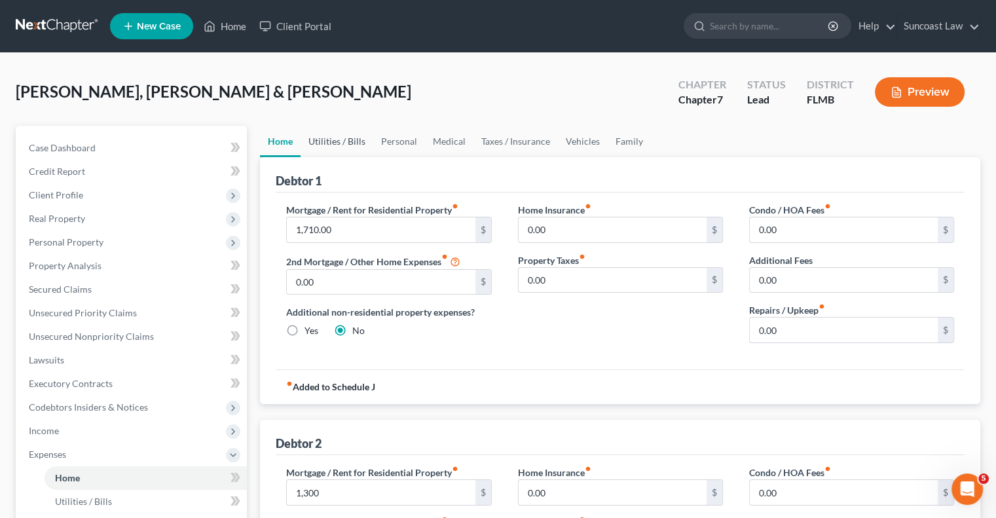
click at [355, 140] on link "Utilities / Bills" at bounding box center [336, 141] width 73 height 31
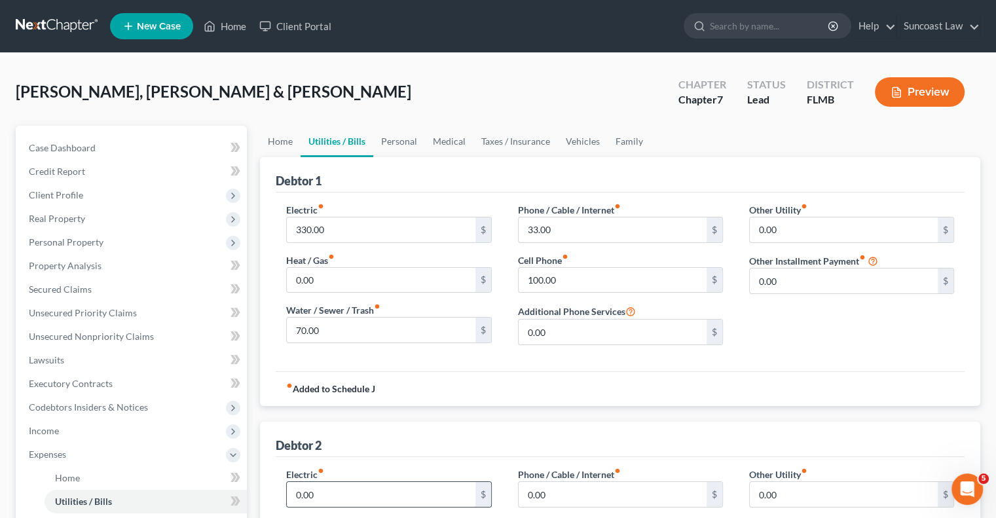
scroll to position [196, 0]
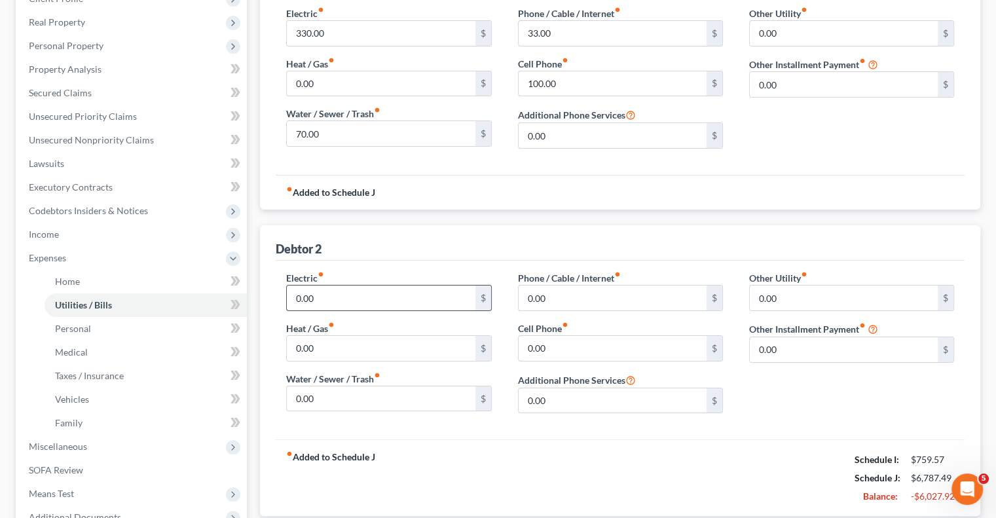
click at [367, 297] on input "0.00" at bounding box center [381, 297] width 188 height 25
type input "260"
type input "70"
type input "45"
type input "100"
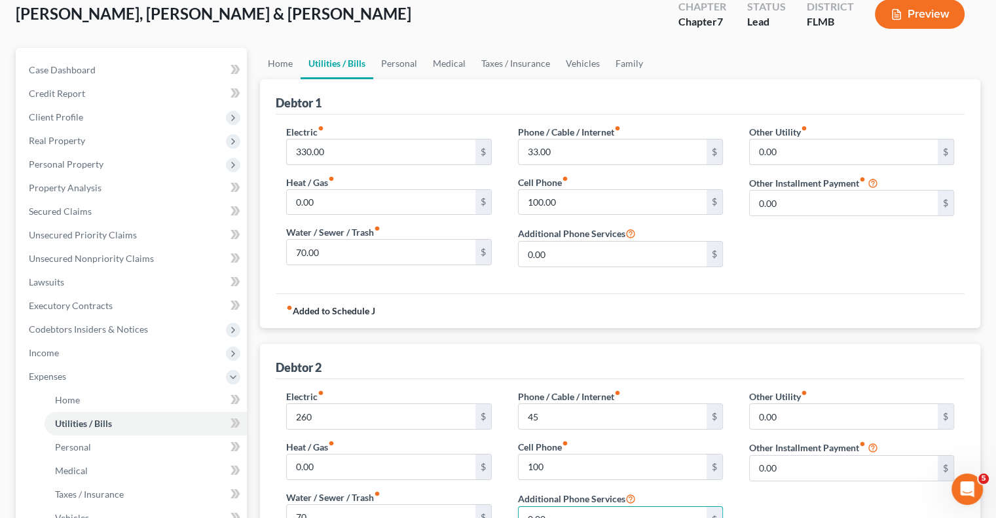
scroll to position [0, 0]
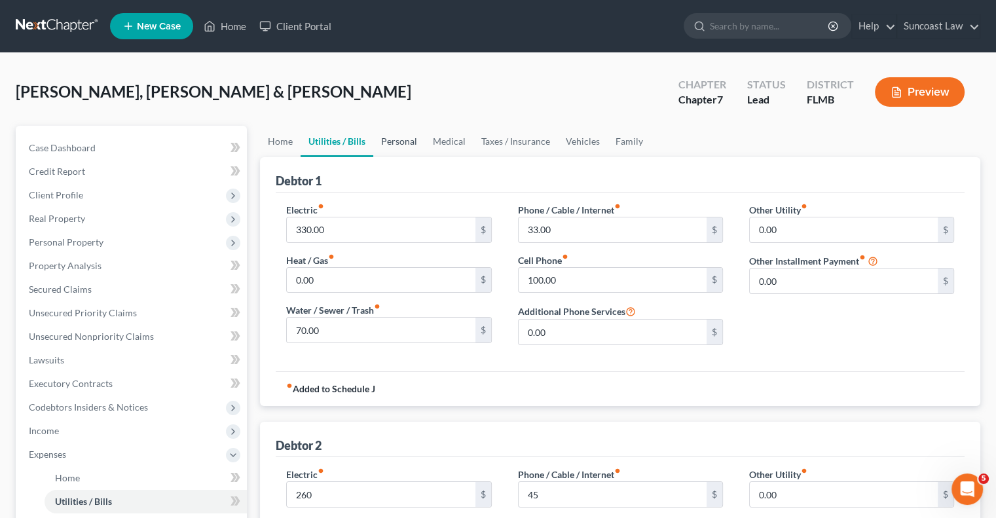
drag, startPoint x: 393, startPoint y: 141, endPoint x: 393, endPoint y: 149, distance: 8.5
click at [393, 141] on link "Personal" at bounding box center [399, 141] width 52 height 31
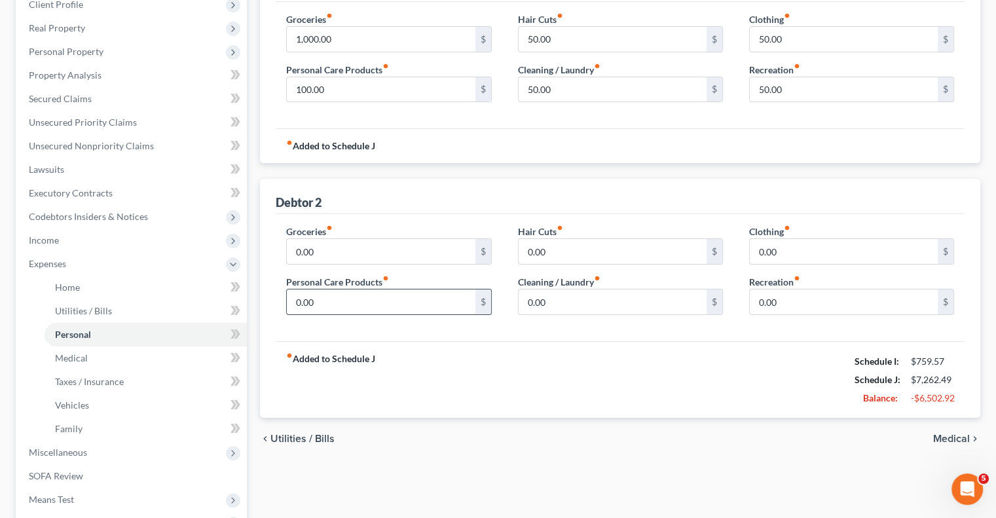
scroll to position [196, 0]
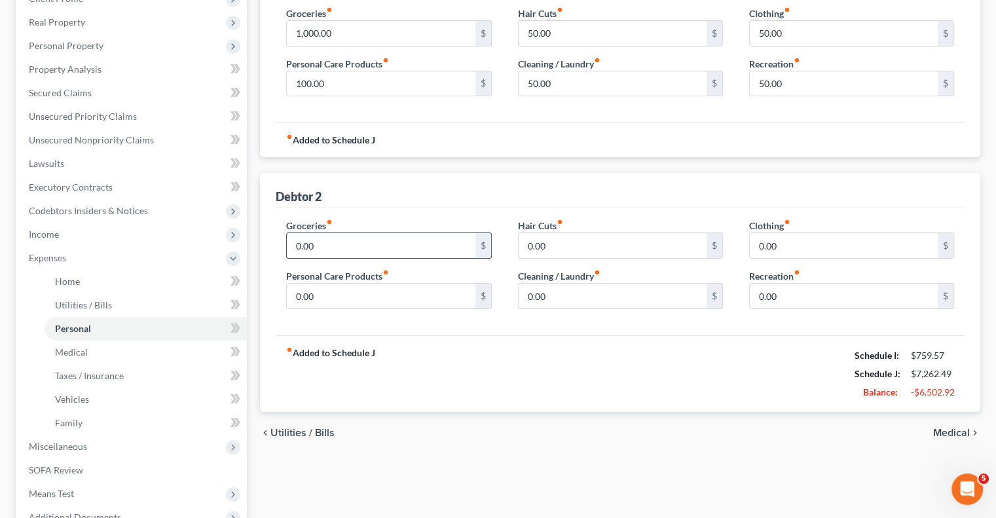
click at [329, 234] on input "0.00" at bounding box center [381, 245] width 188 height 25
type input "400"
type input "50"
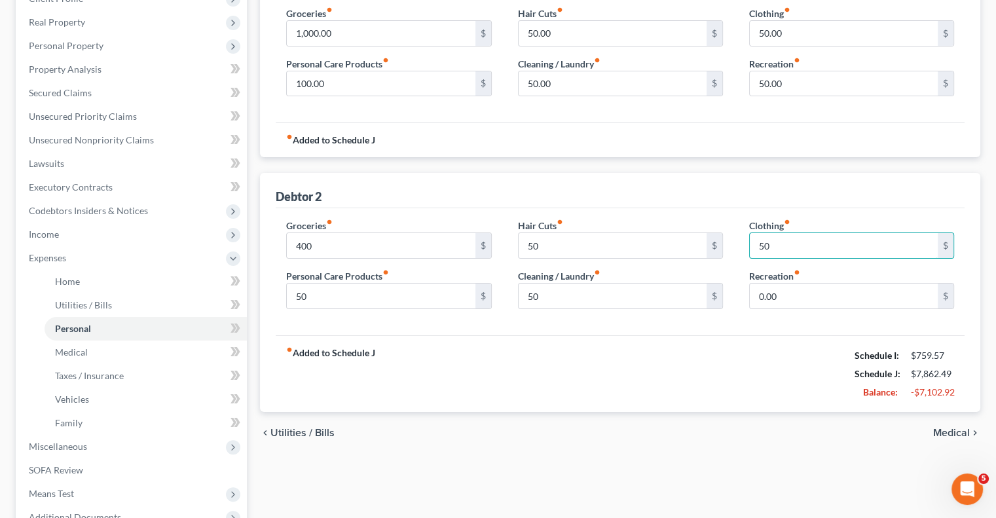
type input "50"
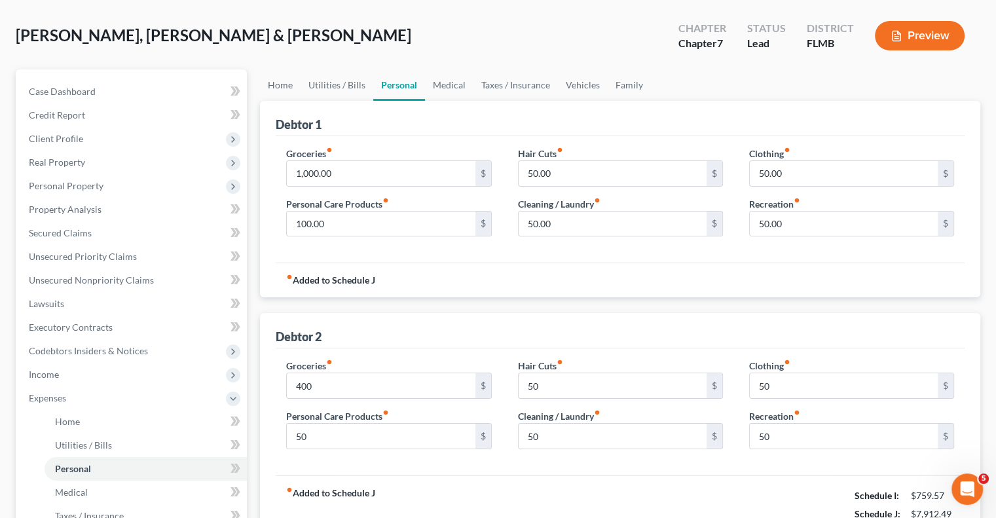
scroll to position [0, 0]
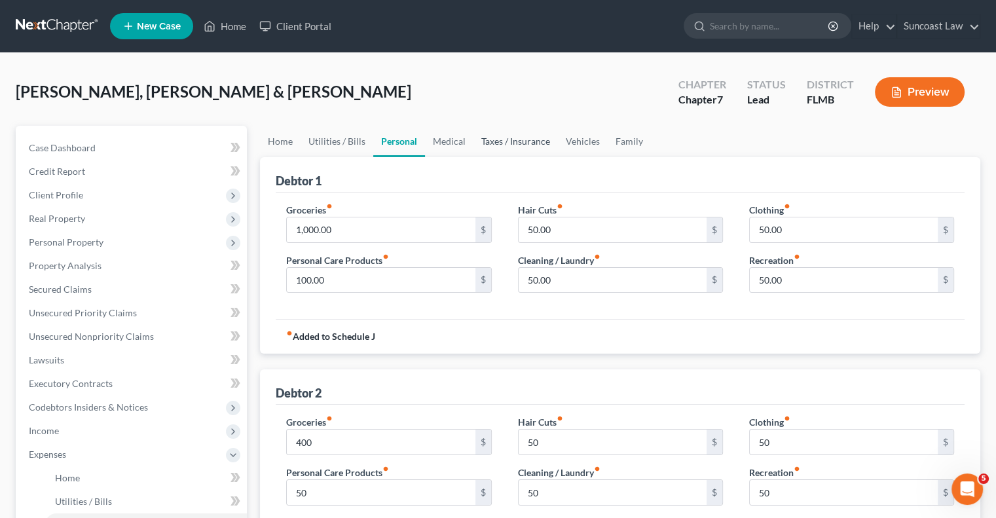
click at [518, 138] on link "Taxes / Insurance" at bounding box center [515, 141] width 84 height 31
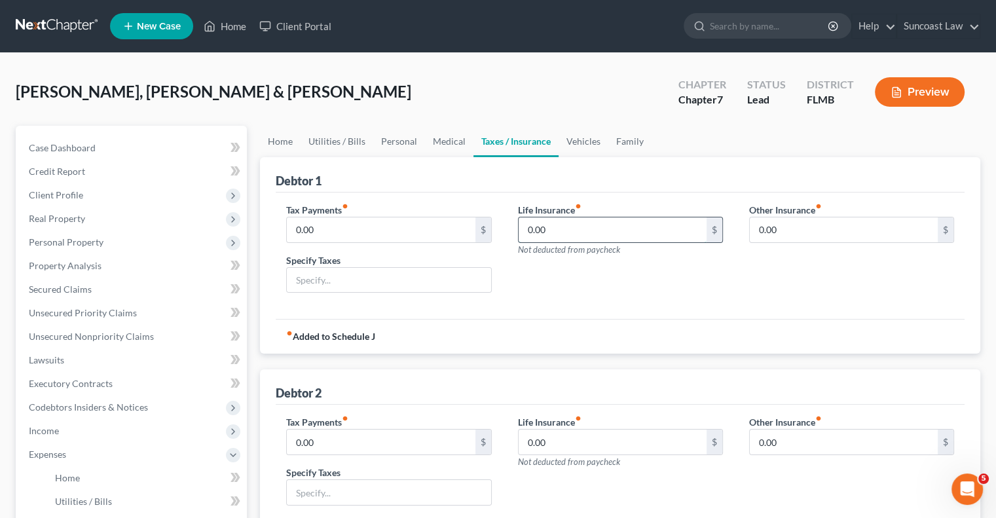
click at [551, 227] on input "0.00" at bounding box center [612, 229] width 188 height 25
type input "67"
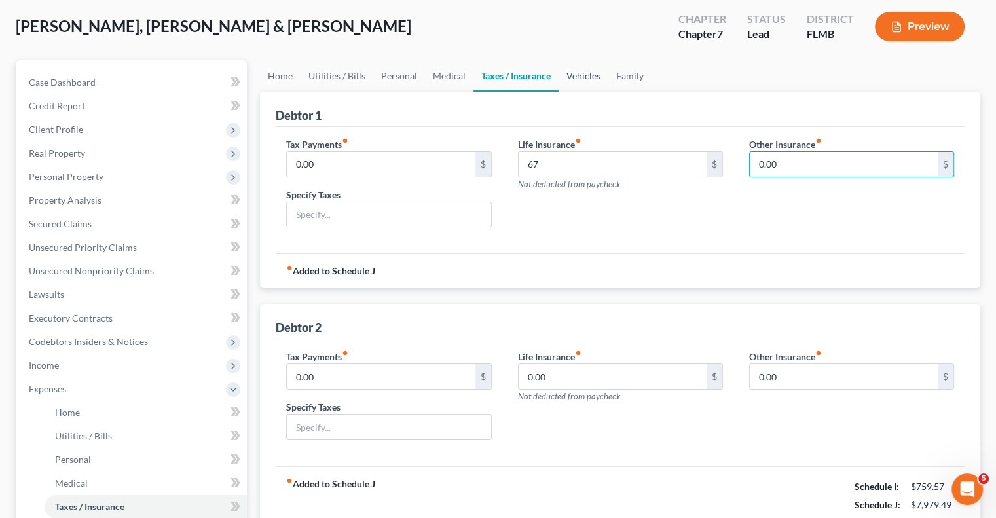
click at [571, 72] on link "Vehicles" at bounding box center [583, 75] width 50 height 31
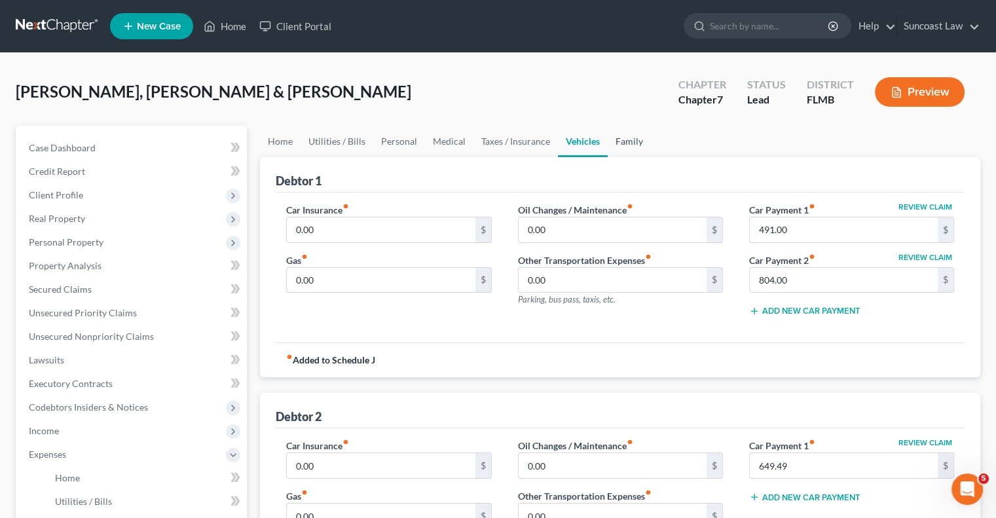
click at [629, 147] on link "Family" at bounding box center [628, 141] width 43 height 31
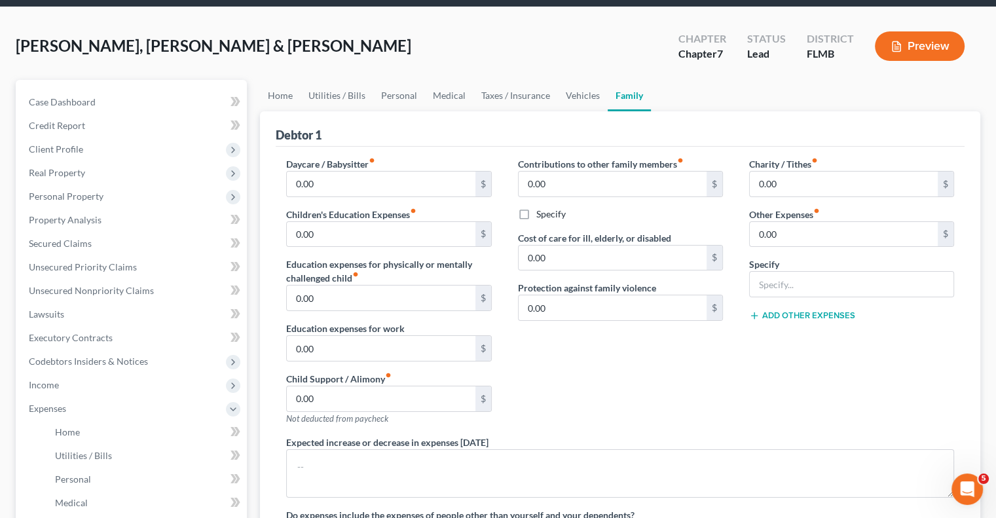
scroll to position [65, 0]
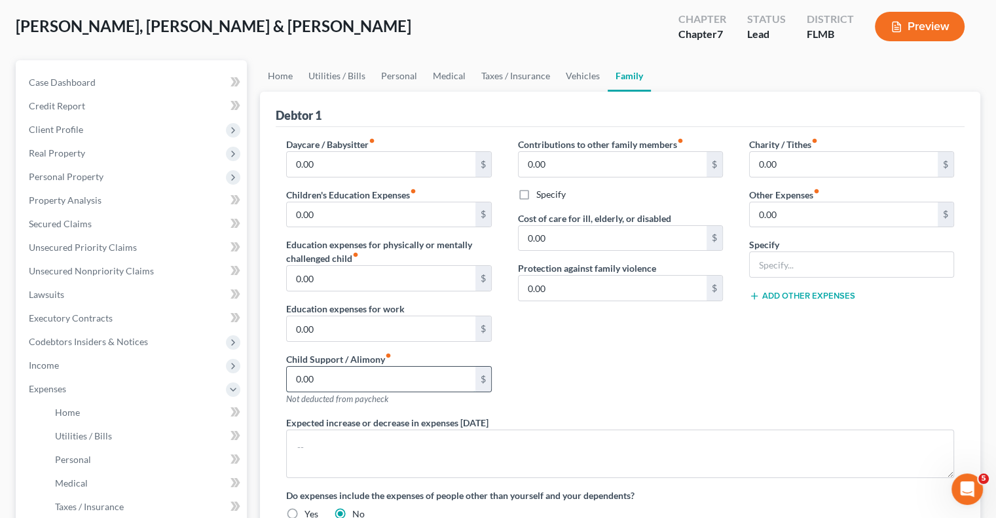
click at [355, 384] on input "0.00" at bounding box center [381, 379] width 188 height 25
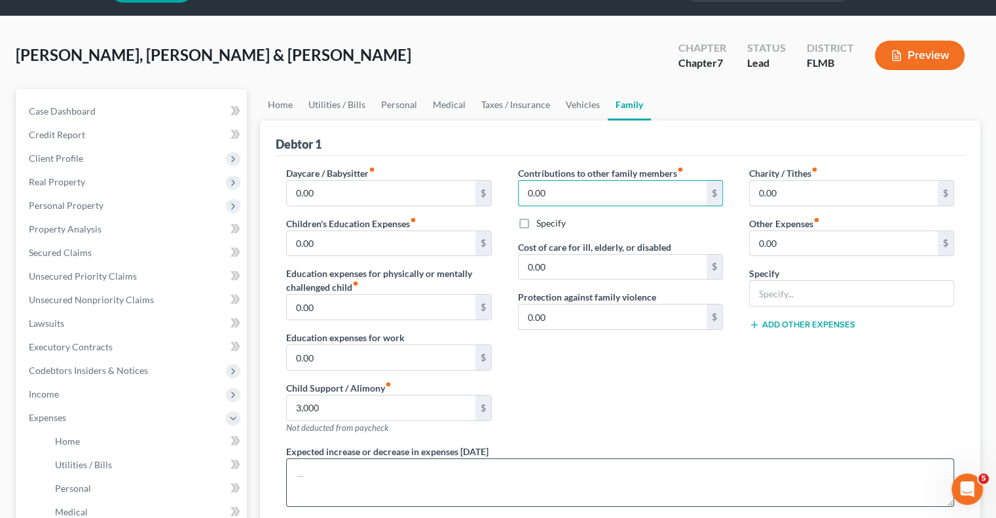
scroll to position [0, 0]
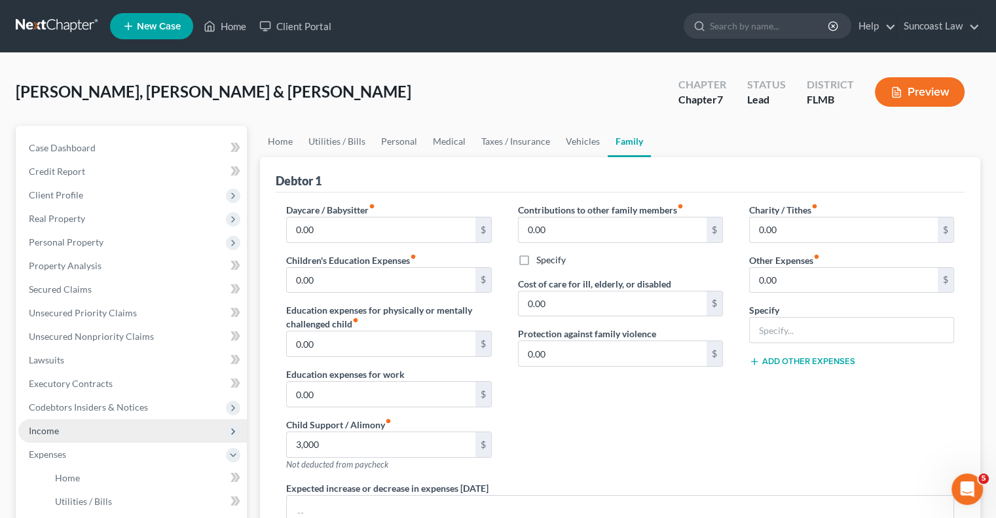
click at [58, 427] on span "Income" at bounding box center [44, 430] width 30 height 11
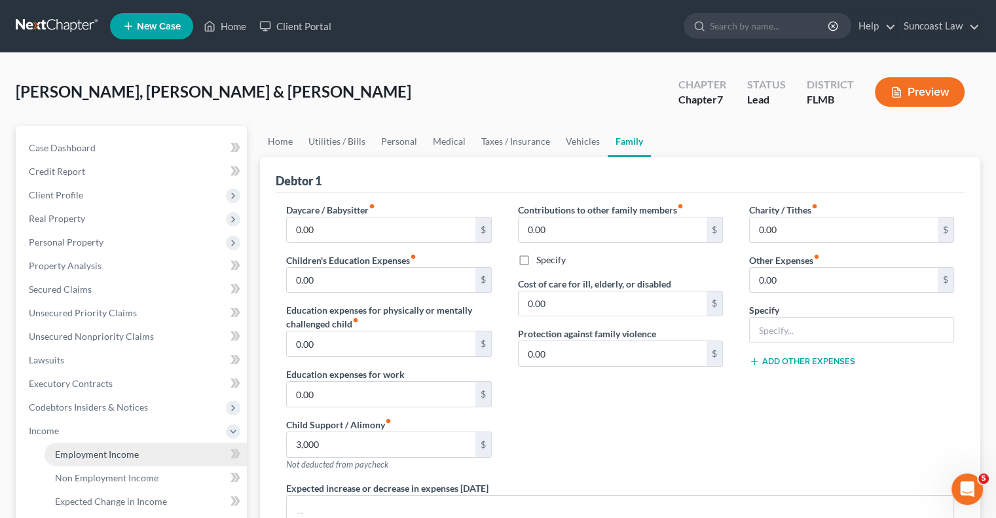
click at [110, 456] on span "Employment Income" at bounding box center [97, 453] width 84 height 11
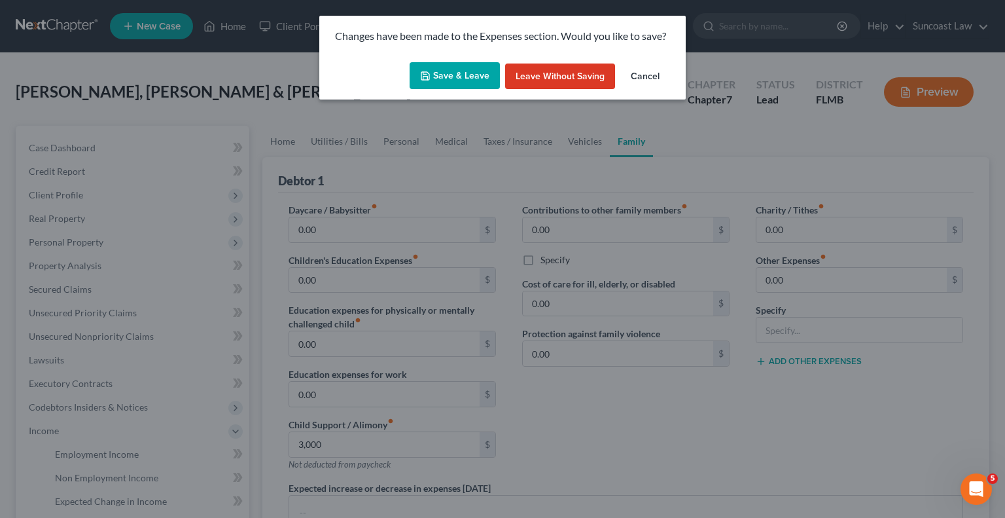
click at [465, 83] on button "Save & Leave" at bounding box center [455, 75] width 90 height 27
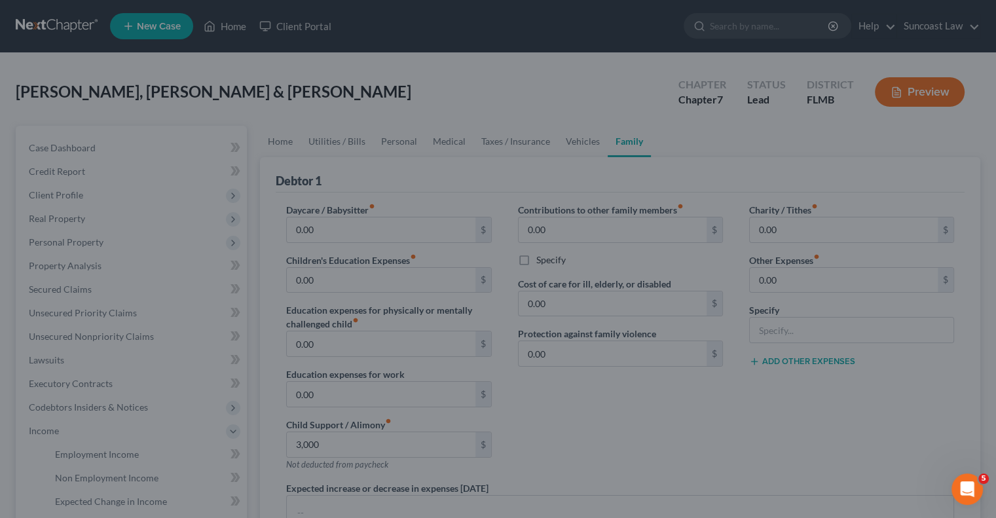
type input "3,000.00"
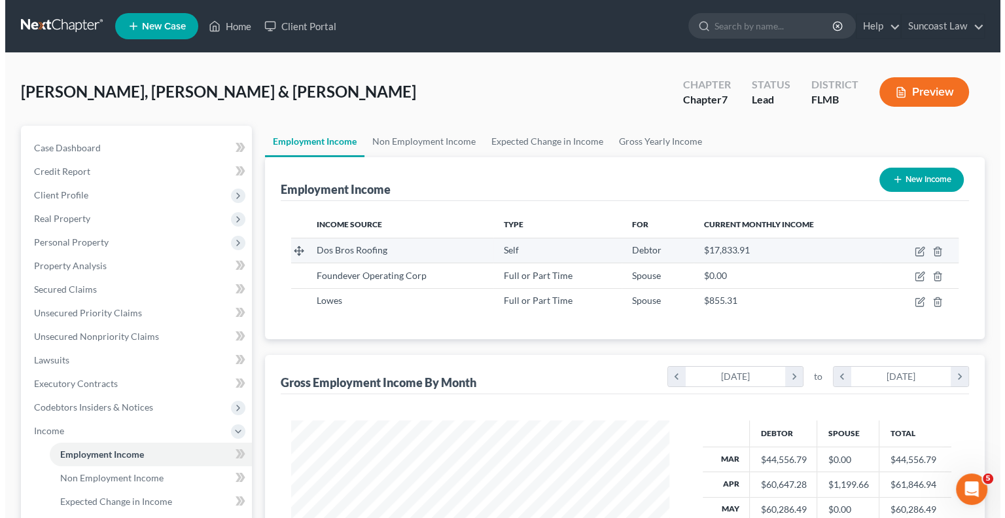
scroll to position [233, 404]
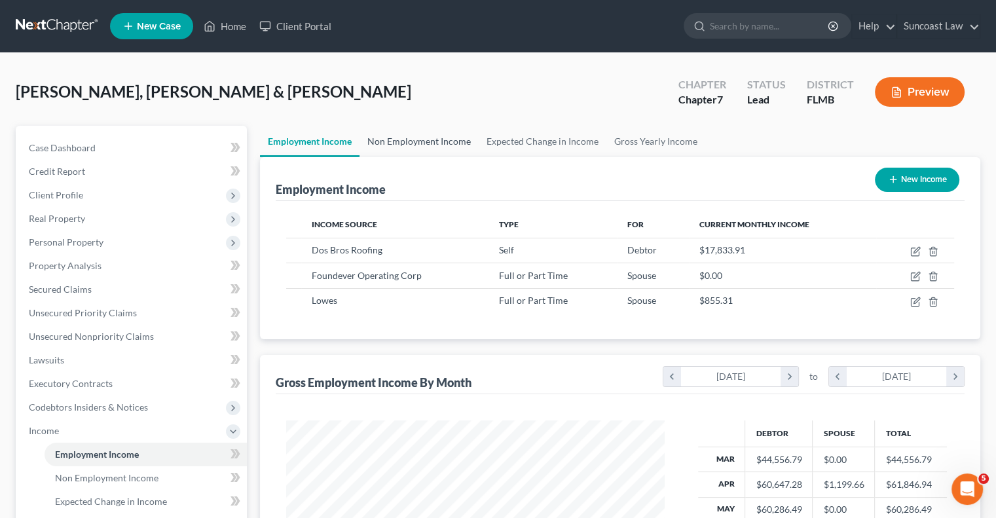
click at [435, 137] on link "Non Employment Income" at bounding box center [418, 141] width 119 height 31
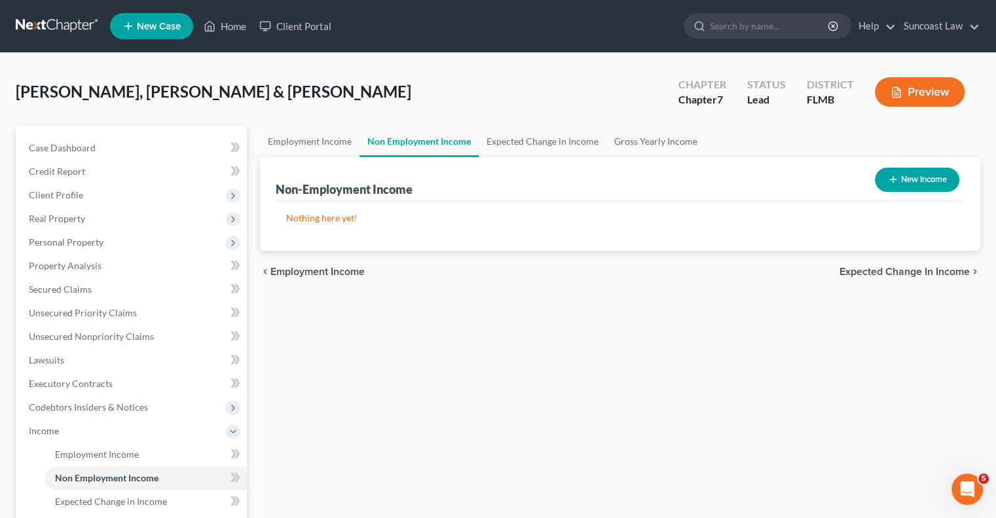
click at [922, 183] on button "New Income" at bounding box center [917, 180] width 84 height 24
select select "0"
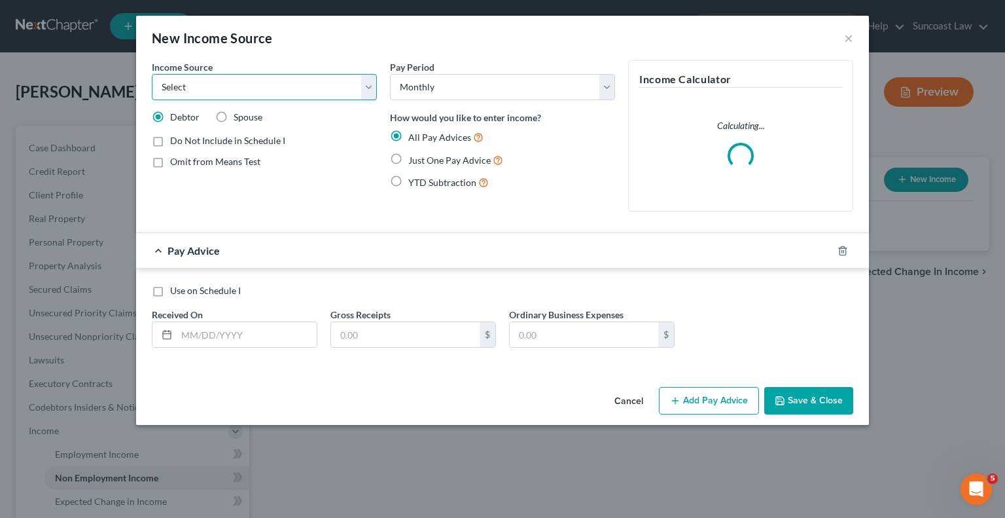
click at [265, 88] on select "Select Unemployment Disability (from employer) Pension Retirement Social Securi…" at bounding box center [264, 87] width 225 height 26
select select "7"
click at [152, 74] on select "Select Unemployment Disability (from employer) Pension Retirement Social Securi…" at bounding box center [264, 87] width 225 height 26
click at [408, 157] on label "Just One Pay Advice" at bounding box center [455, 160] width 95 height 15
click at [414, 157] on input "Just One Pay Advice" at bounding box center [418, 157] width 9 height 9
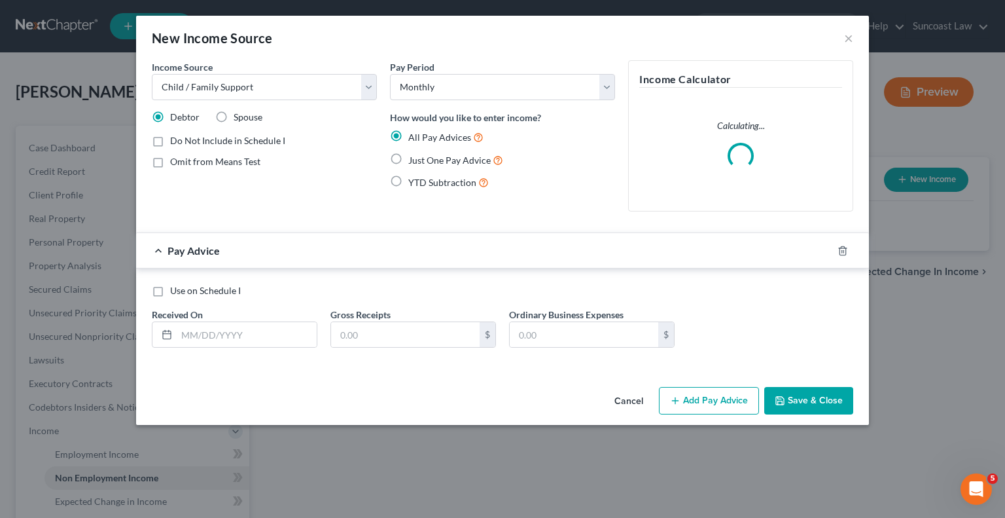
radio input "true"
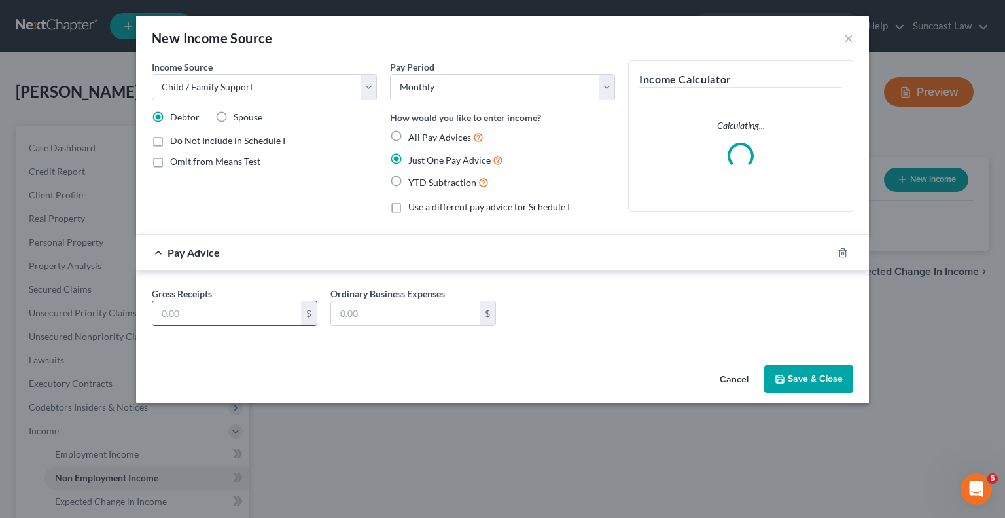
click at [256, 307] on input "text" at bounding box center [227, 313] width 149 height 25
type input "3,000"
click at [234, 117] on label "Spouse" at bounding box center [248, 117] width 29 height 13
click at [239, 117] on input "Spouse" at bounding box center [243, 115] width 9 height 9
radio input "true"
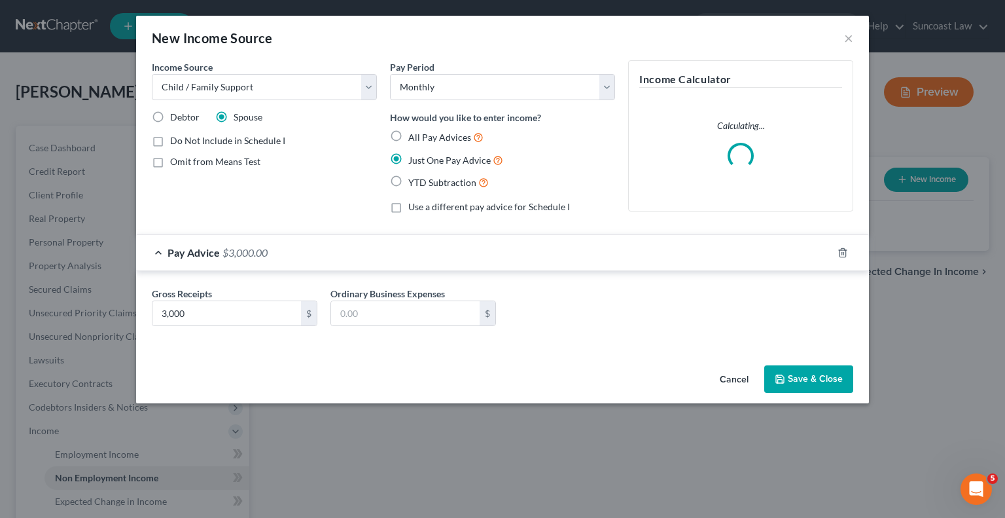
click at [811, 377] on button "Save & Close" at bounding box center [809, 378] width 89 height 27
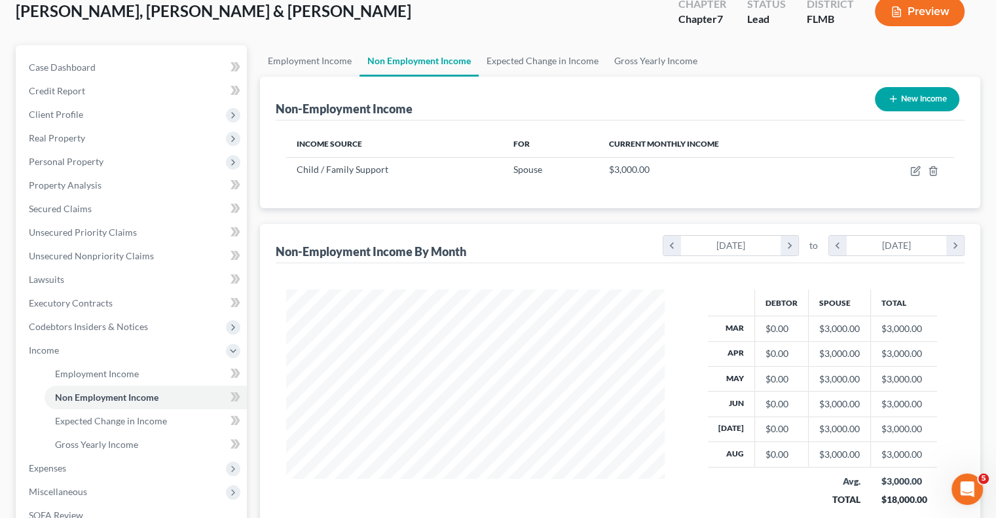
scroll to position [262, 0]
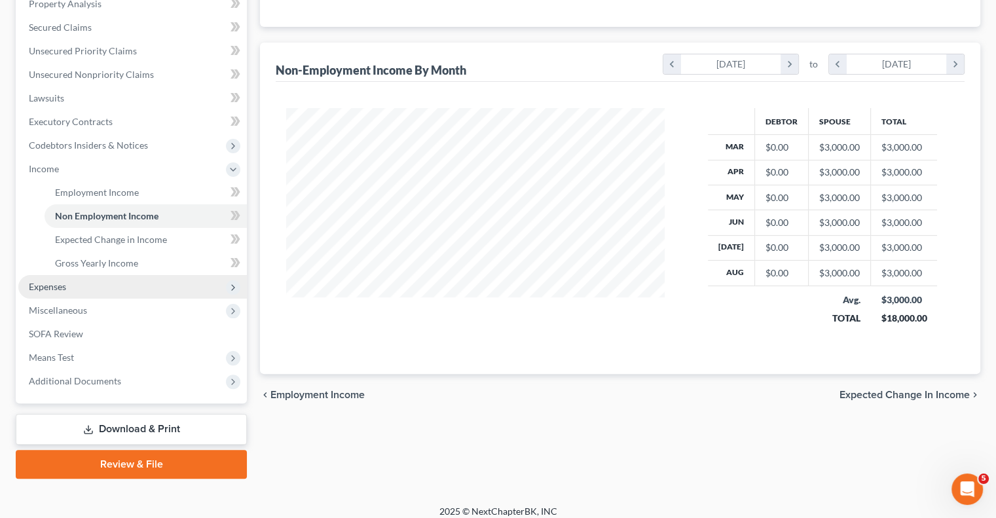
click at [105, 282] on span "Expenses" at bounding box center [132, 287] width 228 height 24
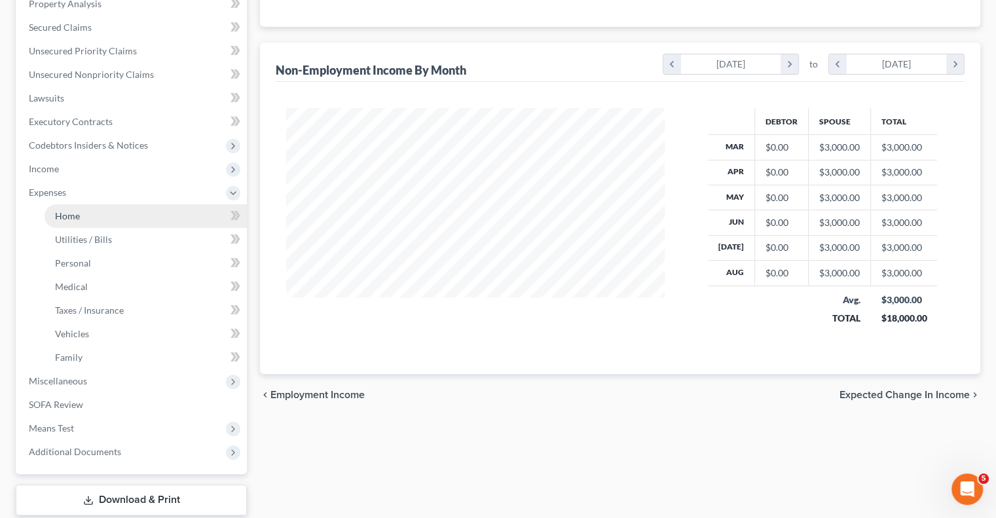
click at [88, 212] on link "Home" at bounding box center [146, 216] width 202 height 24
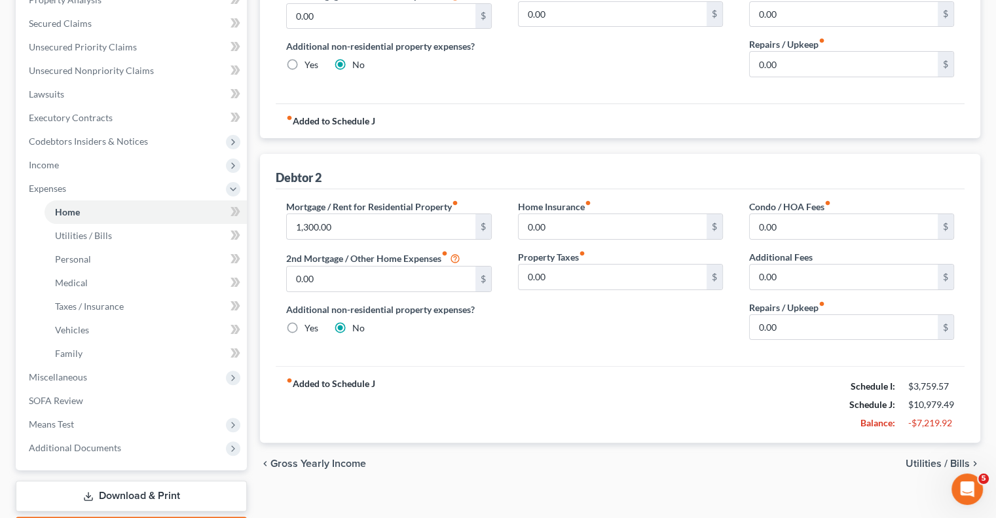
scroll to position [342, 0]
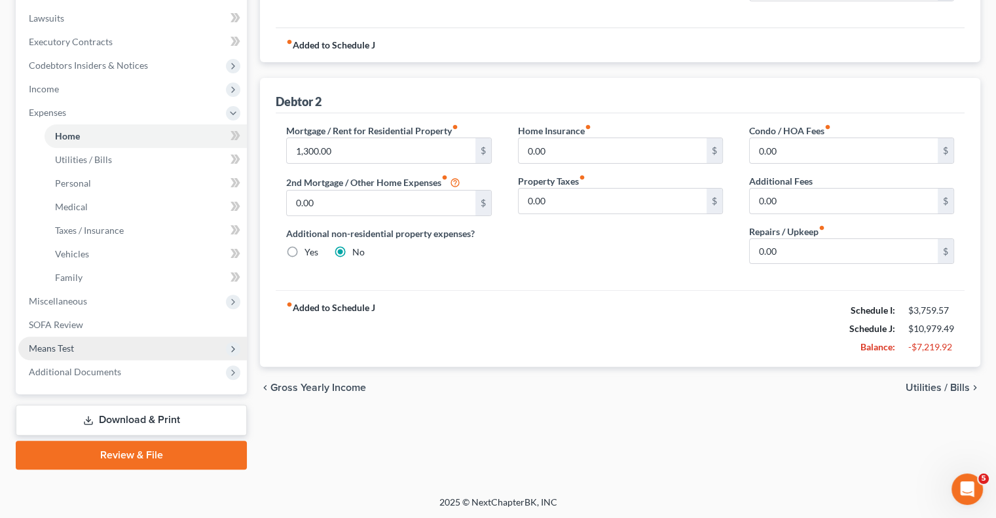
click at [68, 349] on span "Means Test" at bounding box center [51, 347] width 45 height 11
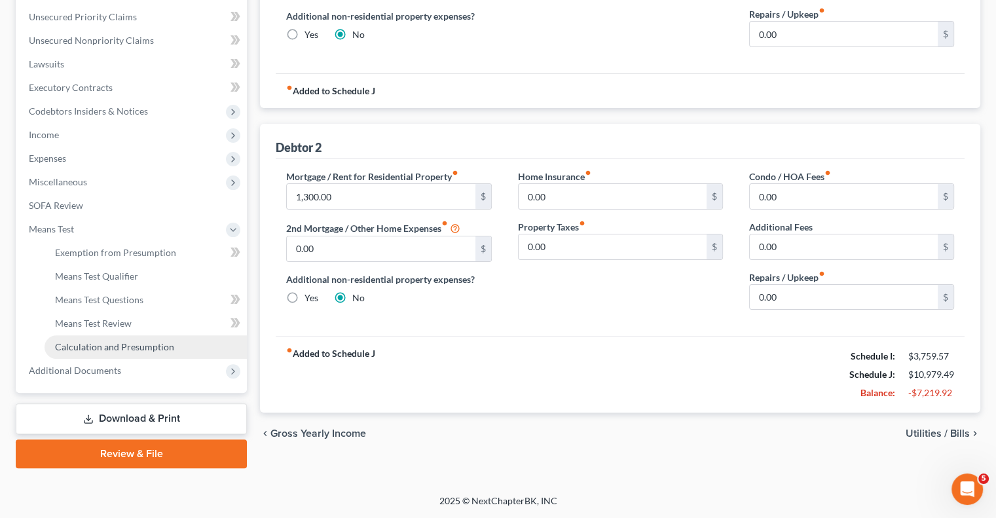
scroll to position [295, 0]
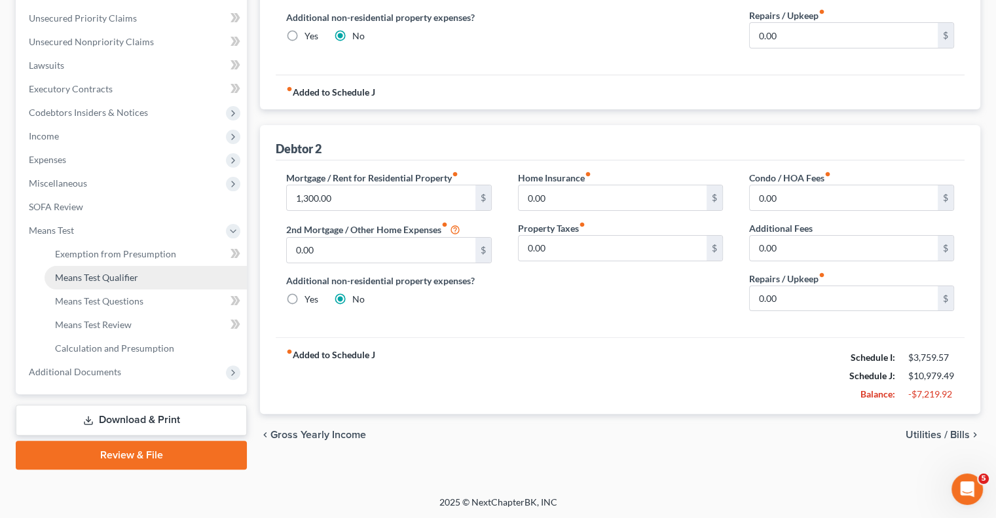
click at [97, 280] on span "Means Test Qualifier" at bounding box center [96, 277] width 83 height 11
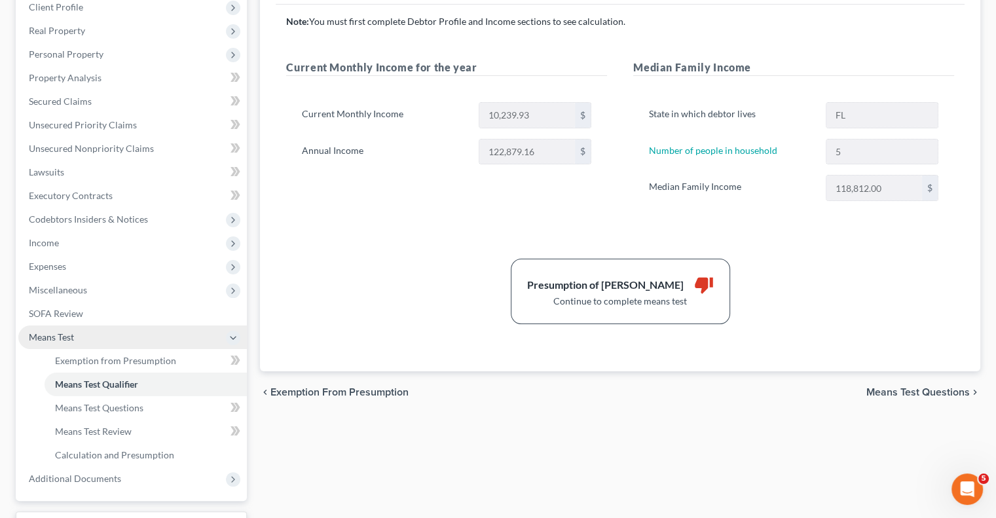
scroll to position [196, 0]
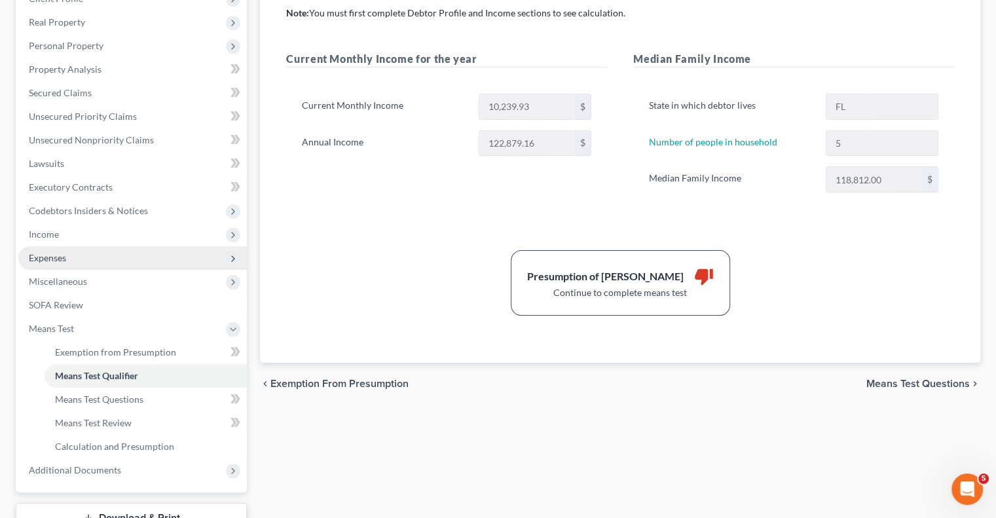
click at [98, 259] on span "Expenses" at bounding box center [132, 258] width 228 height 24
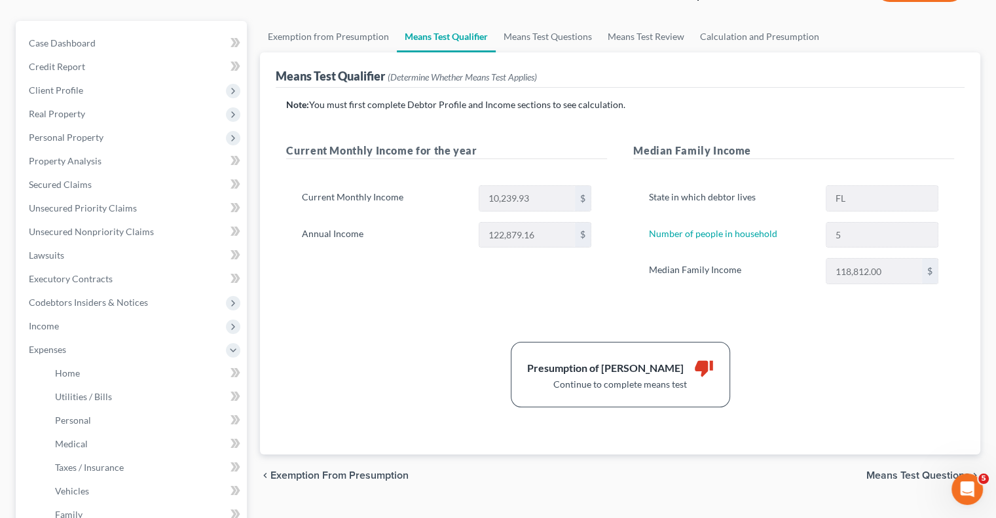
scroll to position [0, 0]
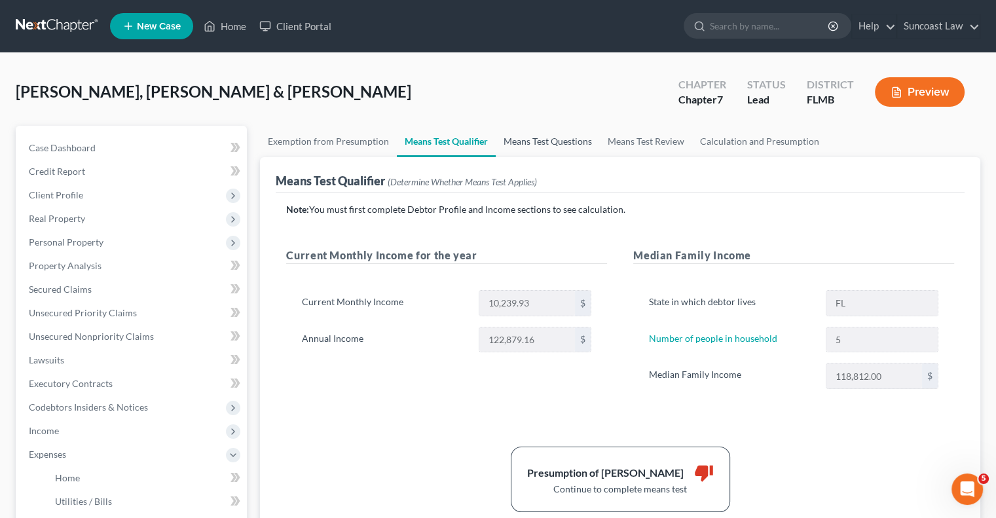
click at [529, 137] on link "Means Test Questions" at bounding box center [548, 141] width 104 height 31
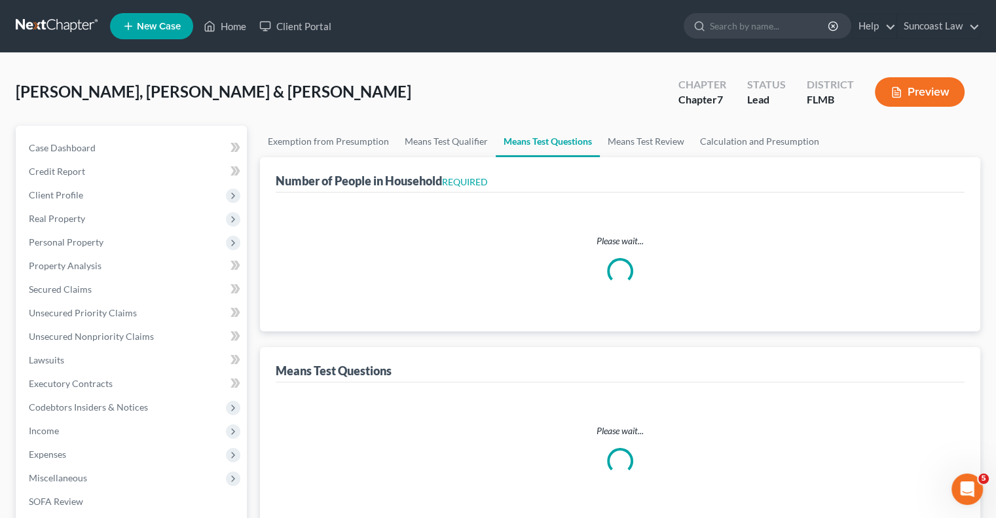
select select "1"
select select "60"
select select "1"
select select "60"
select select "1"
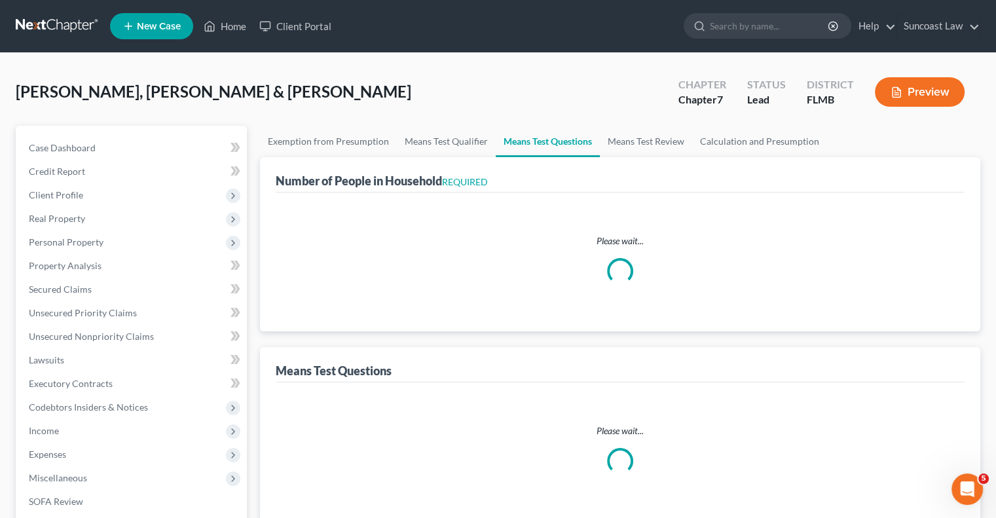
select select "60"
select select "3"
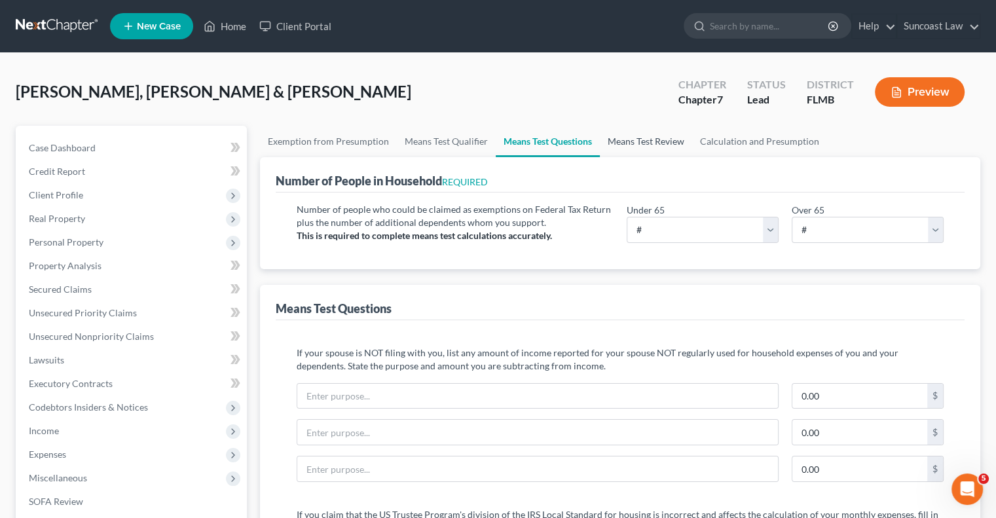
click at [655, 139] on link "Means Test Review" at bounding box center [646, 141] width 92 height 31
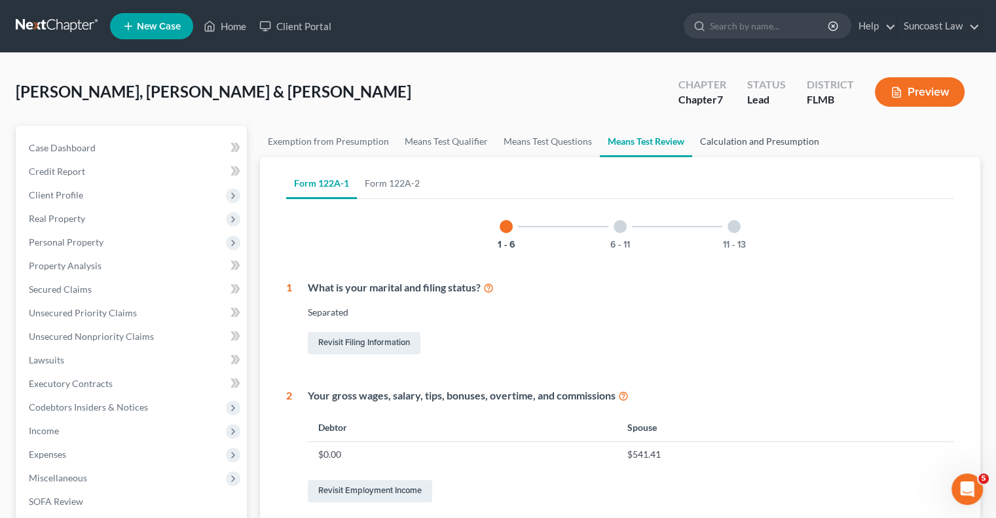
click at [745, 135] on link "Calculation and Presumption" at bounding box center [759, 141] width 135 height 31
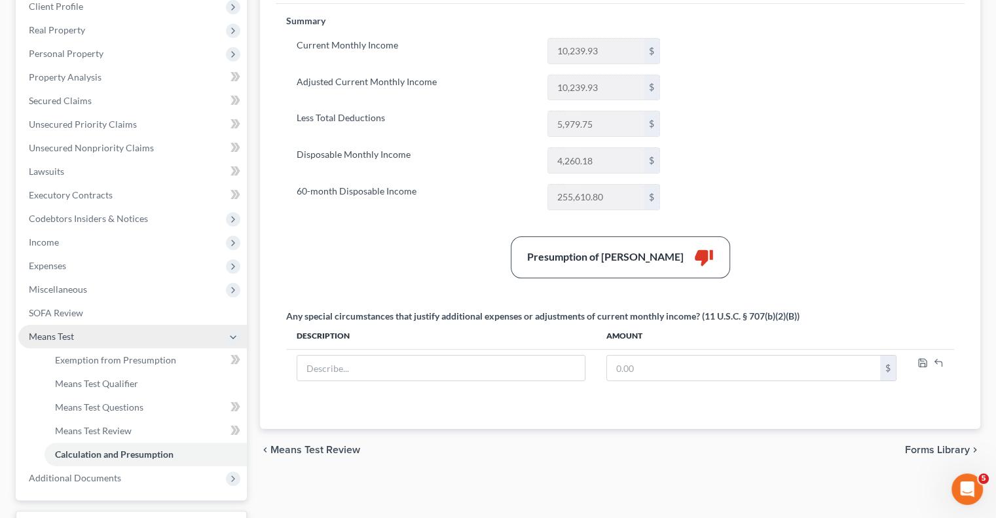
scroll to position [196, 0]
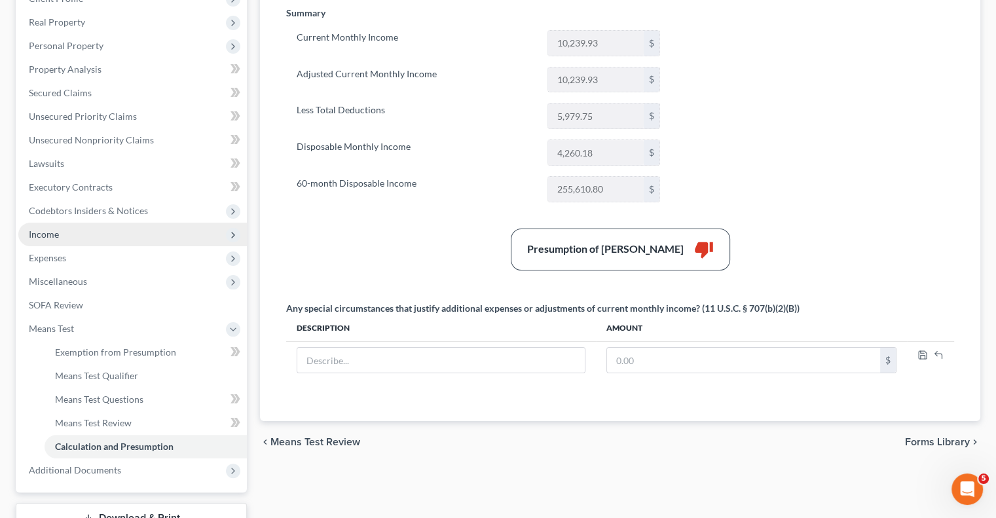
click at [61, 231] on span "Income" at bounding box center [132, 235] width 228 height 24
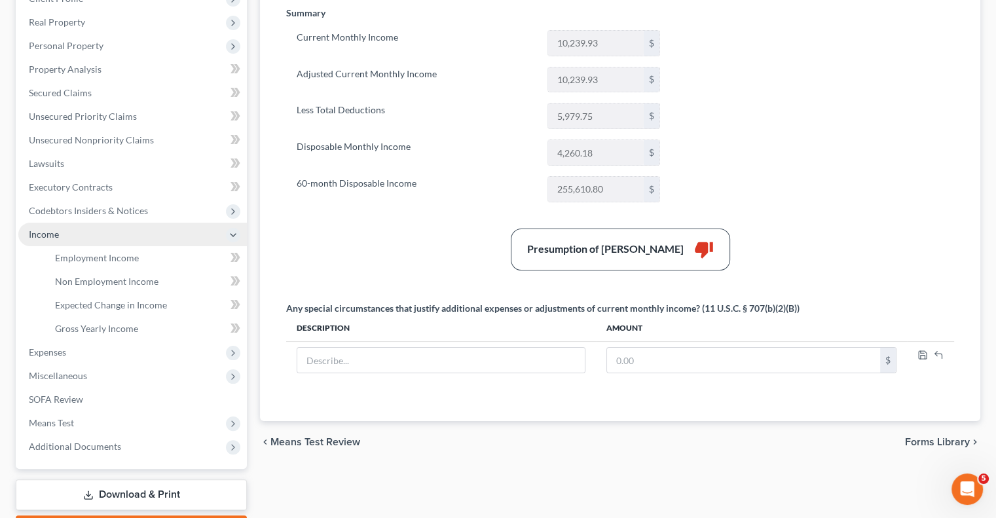
click at [52, 230] on span "Income" at bounding box center [44, 233] width 30 height 11
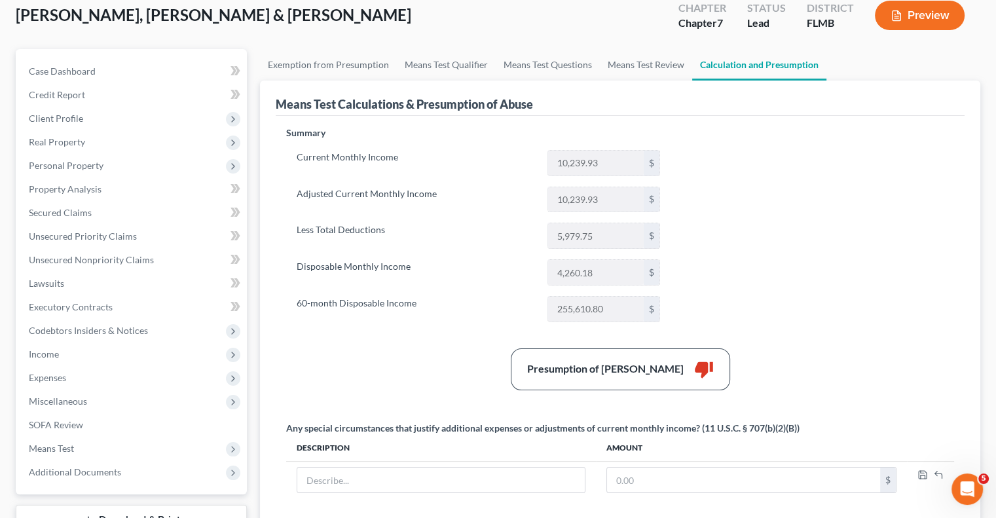
scroll to position [0, 0]
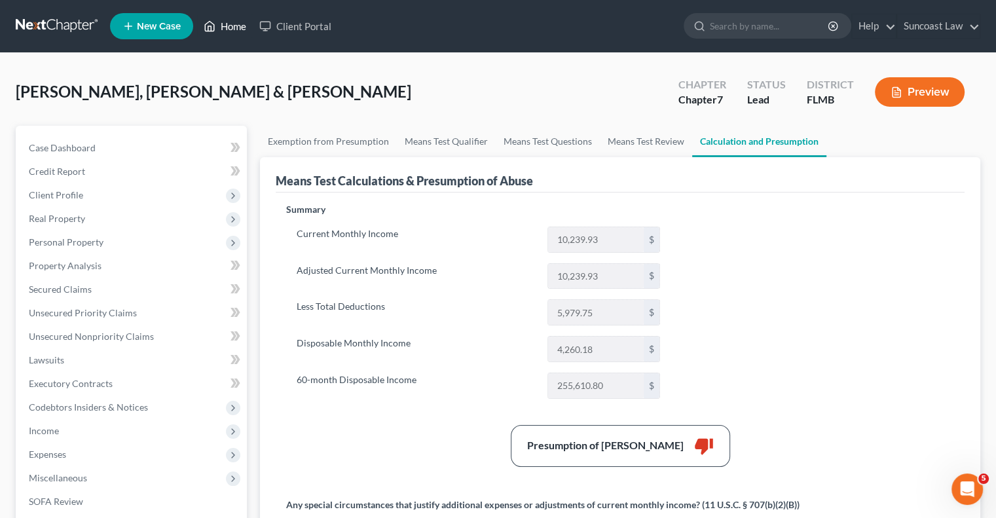
click at [232, 30] on link "Home" at bounding box center [225, 26] width 56 height 24
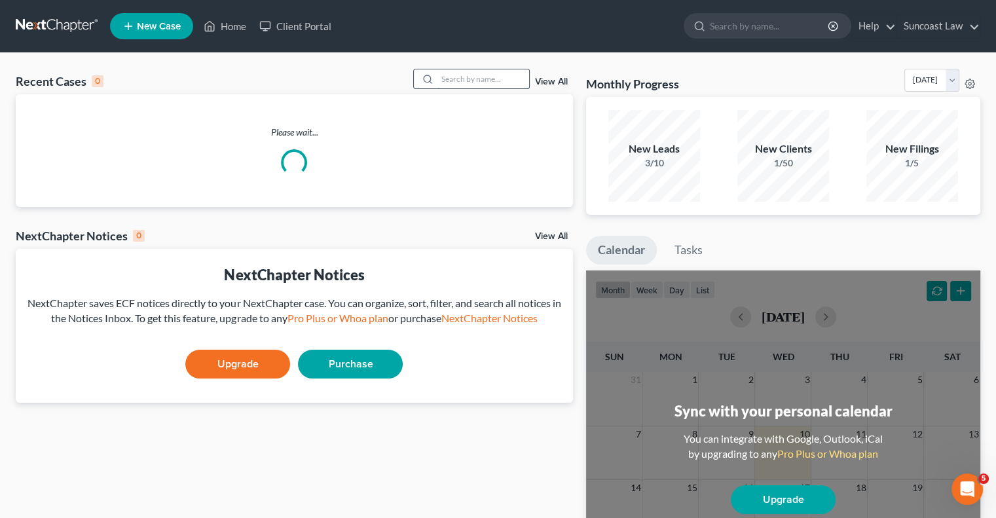
click at [466, 84] on input "search" at bounding box center [483, 78] width 92 height 19
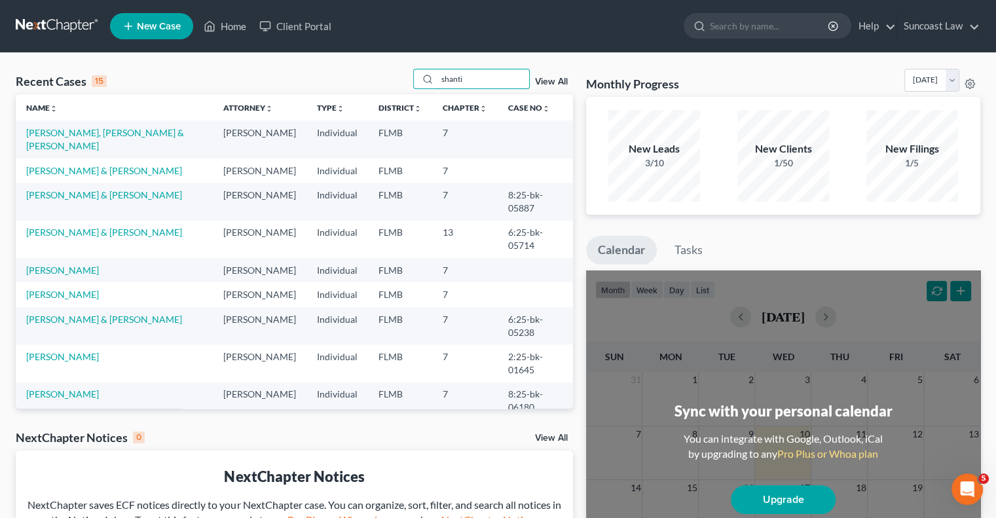
type input "shanti"
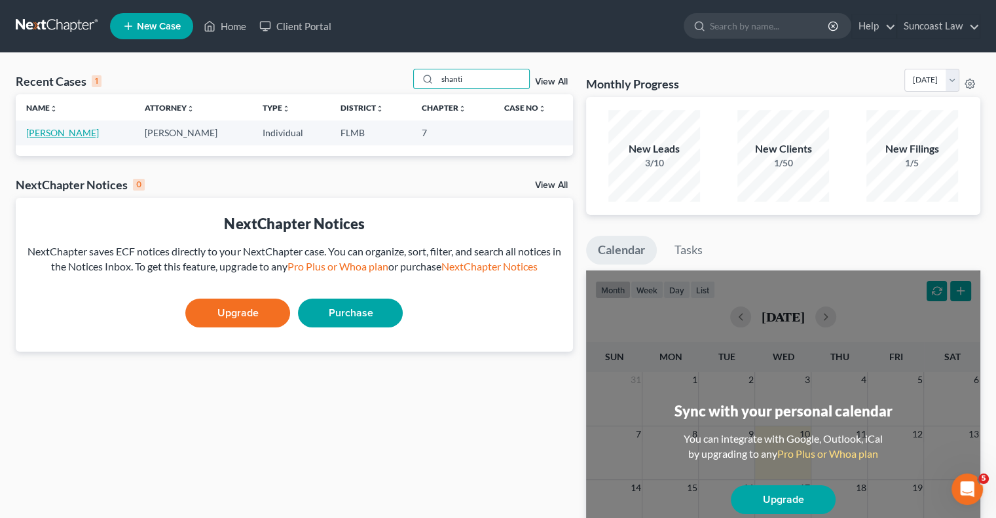
click at [77, 133] on link "[PERSON_NAME]" at bounding box center [62, 132] width 73 height 11
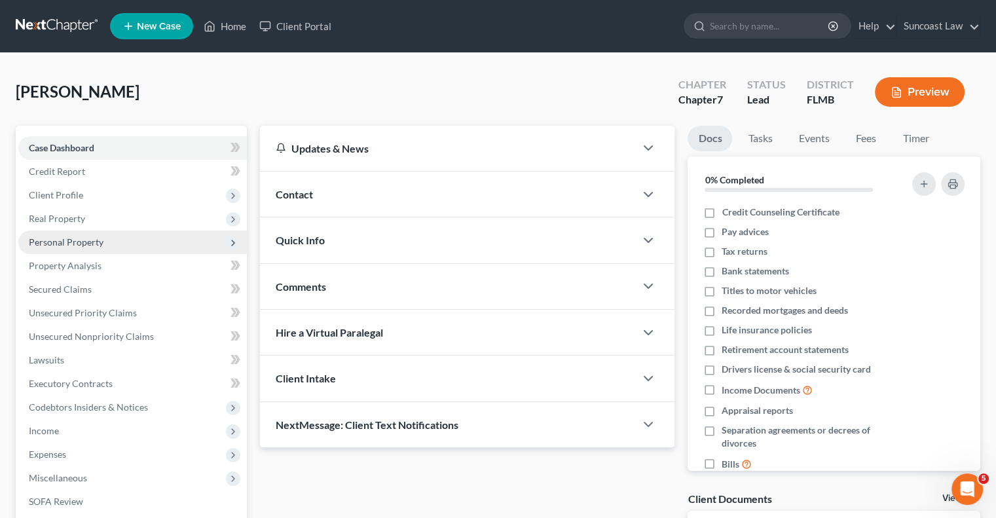
click at [78, 240] on span "Personal Property" at bounding box center [66, 241] width 75 height 11
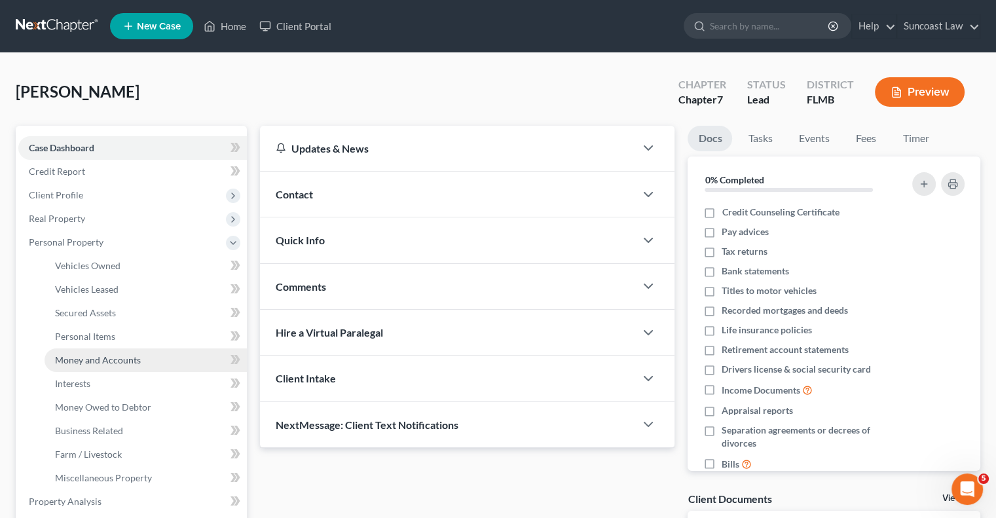
click at [114, 361] on span "Money and Accounts" at bounding box center [98, 359] width 86 height 11
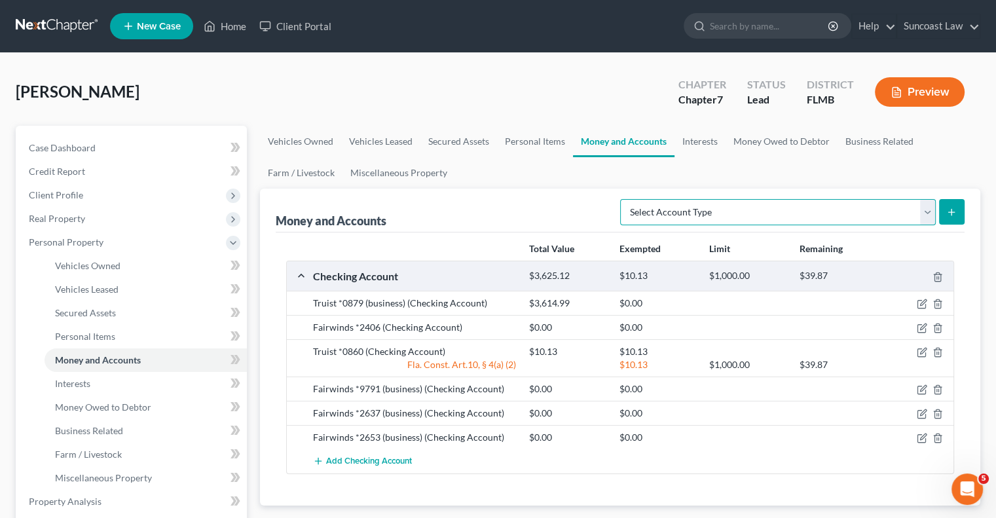
click at [927, 211] on select "Select Account Type Brokerage (A/B: 18, SOFA: 20) Cash on Hand (A/B: 16) Certif…" at bounding box center [778, 212] width 316 height 26
select select "checking"
click at [624, 199] on select "Select Account Type Brokerage (A/B: 18, SOFA: 20) Cash on Hand (A/B: 16) Certif…" at bounding box center [778, 212] width 316 height 26
click at [951, 215] on icon "submit" at bounding box center [951, 212] width 10 height 10
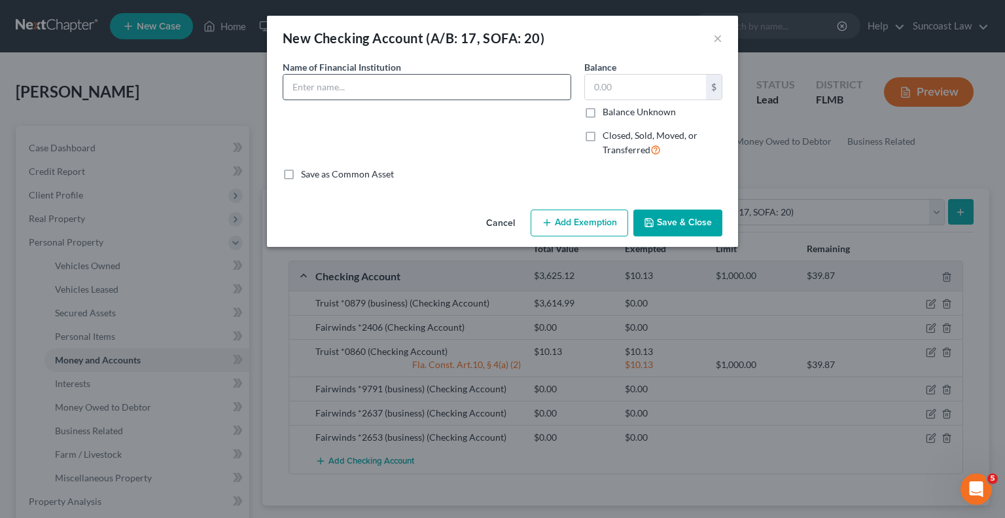
click at [432, 86] on input "text" at bounding box center [426, 87] width 287 height 25
type input "Truist *0887 (business)"
click at [615, 93] on input "text" at bounding box center [645, 87] width 121 height 25
type input "3,873.97"
drag, startPoint x: 696, startPoint y: 221, endPoint x: 697, endPoint y: 228, distance: 6.7
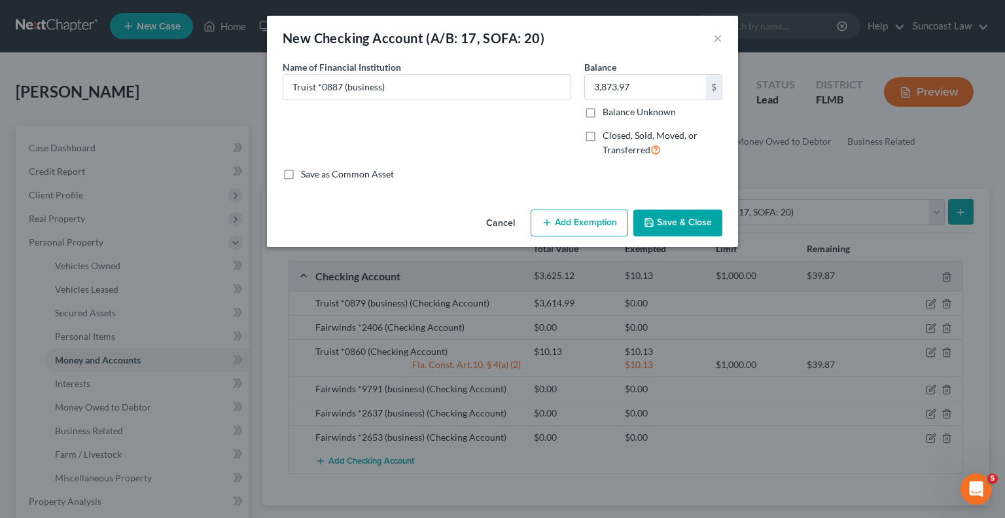
click at [696, 222] on button "Save & Close" at bounding box center [678, 222] width 89 height 27
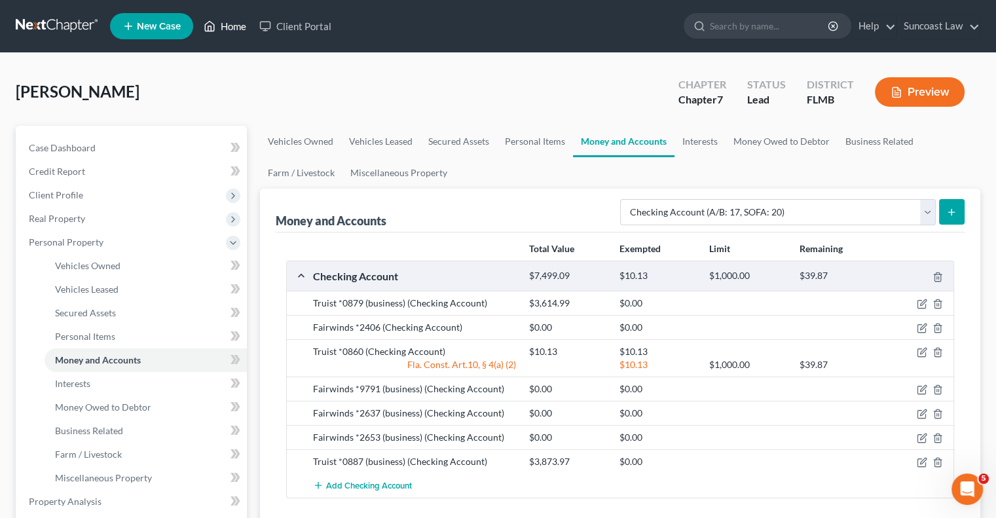
drag, startPoint x: 232, startPoint y: 21, endPoint x: 245, endPoint y: 31, distance: 16.4
click at [232, 22] on link "Home" at bounding box center [225, 26] width 56 height 24
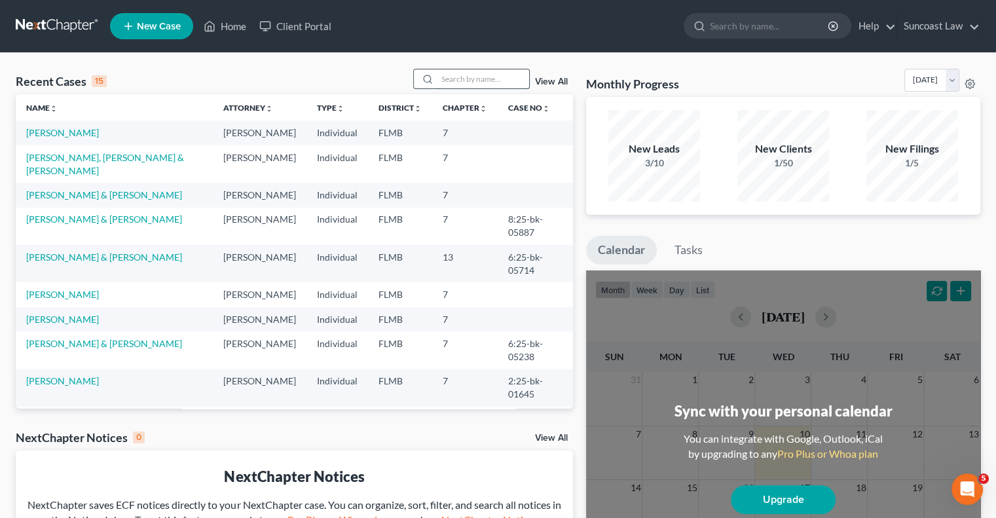
click at [475, 81] on input "search" at bounding box center [483, 78] width 92 height 19
type input "[PERSON_NAME]"
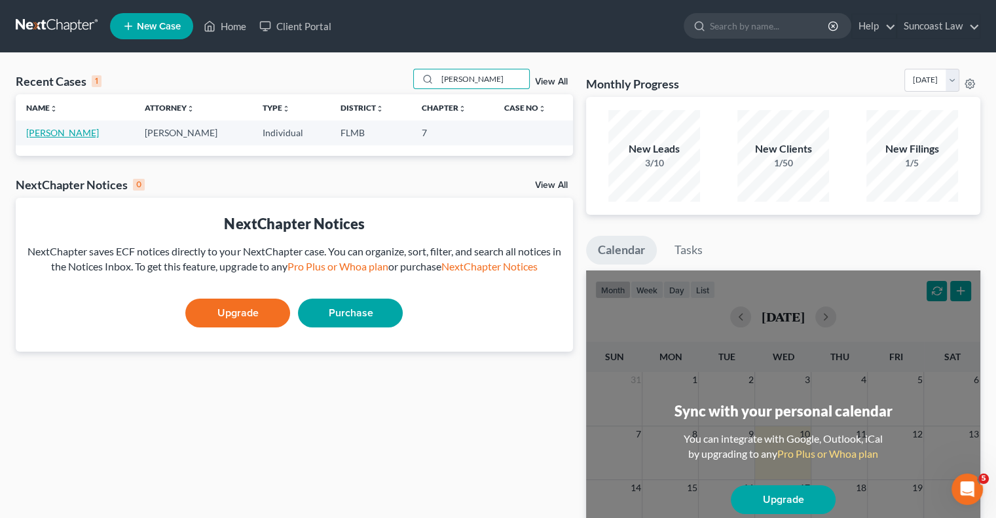
click at [33, 132] on link "[PERSON_NAME]" at bounding box center [62, 132] width 73 height 11
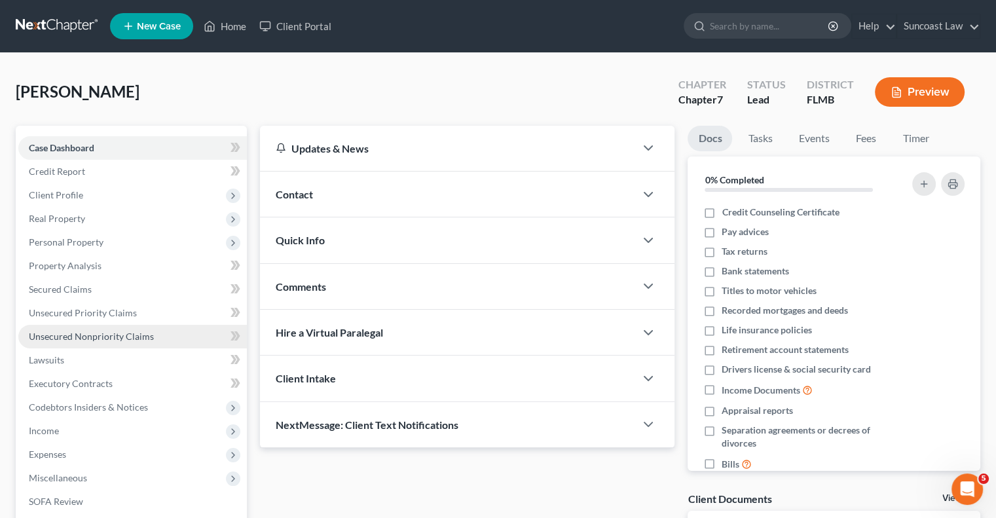
click at [115, 338] on span "Unsecured Nonpriority Claims" at bounding box center [91, 336] width 125 height 11
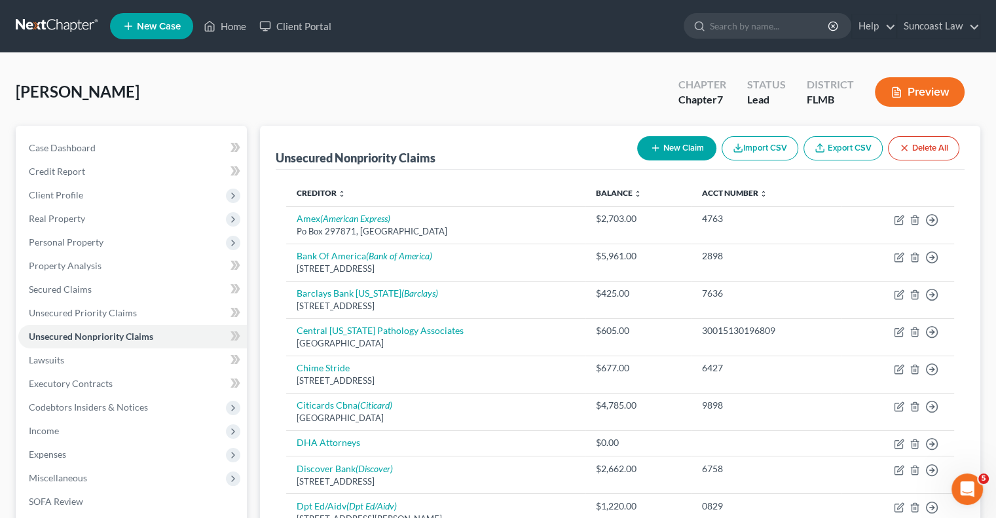
click at [757, 150] on button "Import CSV" at bounding box center [759, 148] width 77 height 24
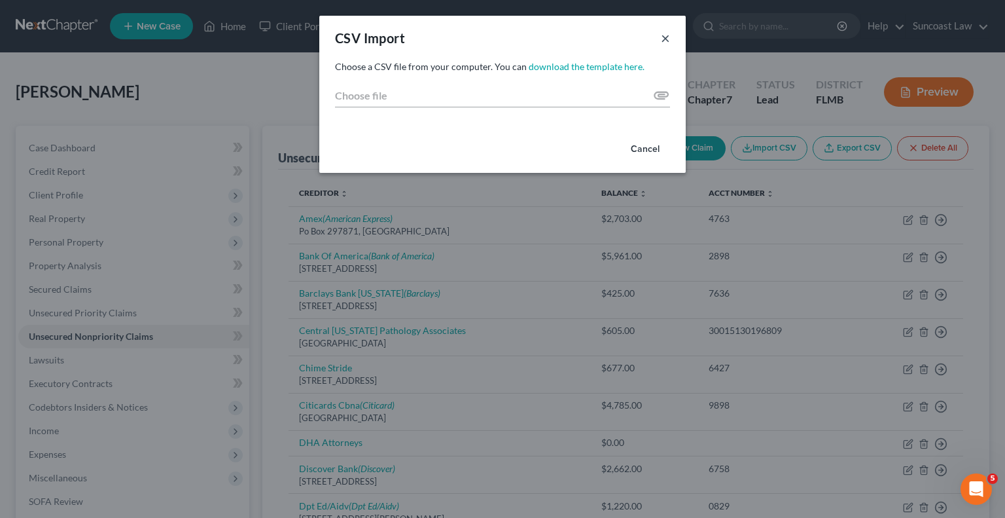
drag, startPoint x: 668, startPoint y: 39, endPoint x: 681, endPoint y: 75, distance: 38.9
click at [666, 37] on button "×" at bounding box center [665, 38] width 9 height 16
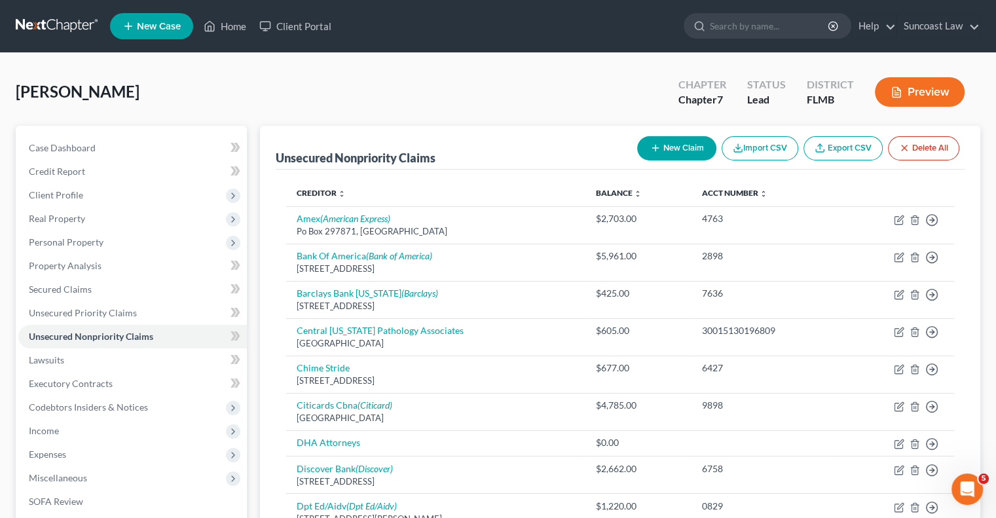
click at [703, 151] on button "New Claim" at bounding box center [676, 148] width 79 height 24
select select "0"
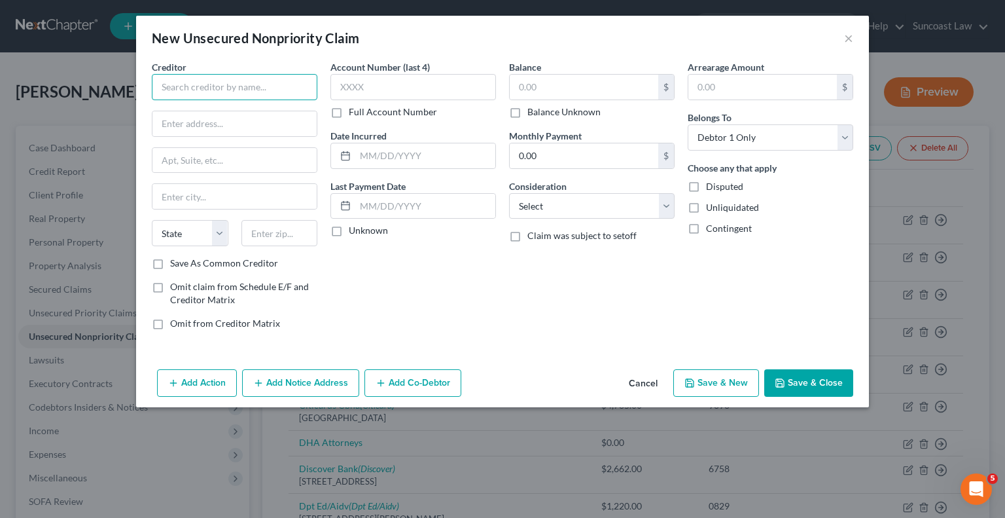
click at [241, 88] on input "text" at bounding box center [235, 87] width 166 height 26
type input "DHA Attorneys"
click at [170, 286] on label "Omit claim from Schedule E/F and Creditor Matrix" at bounding box center [243, 293] width 147 height 26
click at [175, 286] on input "Omit claim from Schedule E/F and Creditor Matrix" at bounding box center [179, 284] width 9 height 9
checkbox input "true"
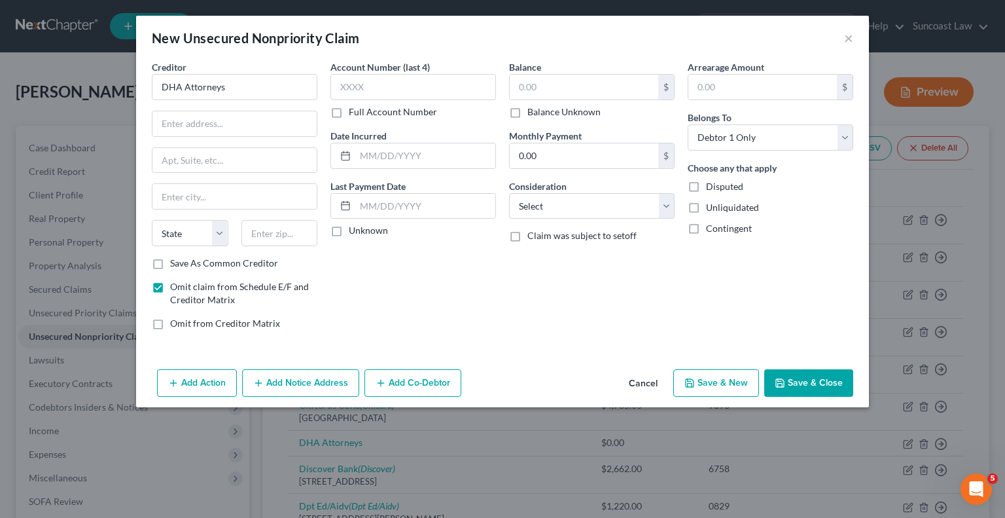
drag, startPoint x: 158, startPoint y: 323, endPoint x: 520, endPoint y: 283, distance: 363.6
click at [170, 323] on label "Omit from Creditor Matrix" at bounding box center [225, 323] width 110 height 13
click at [175, 323] on input "Omit from Creditor Matrix" at bounding box center [179, 321] width 9 height 9
checkbox input "true"
click at [600, 209] on select "Select Cable / Satellite Services Collection Agency Credit Card Debt Debt Couns…" at bounding box center [592, 206] width 166 height 26
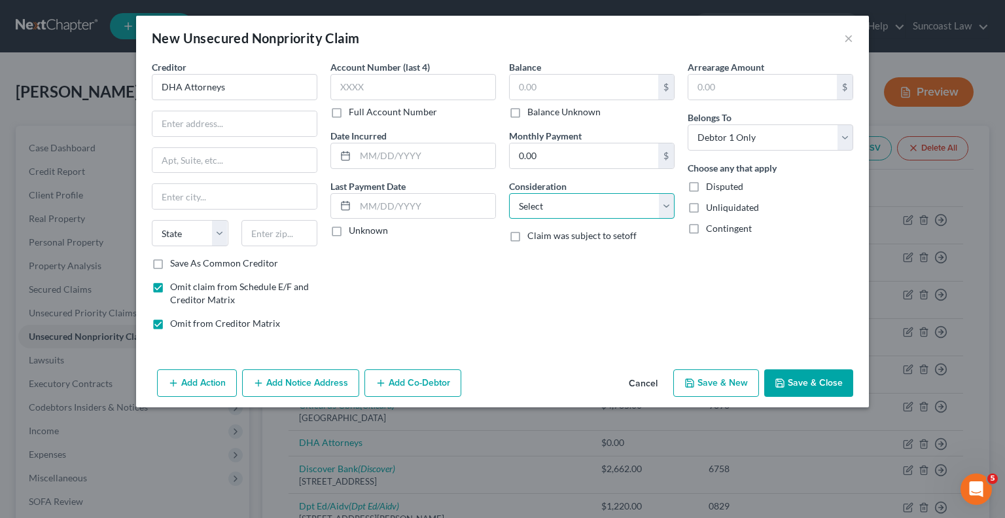
select select "16"
click at [509, 193] on select "Select Cable / Satellite Services Collection Agency Credit Card Debt Debt Couns…" at bounding box center [592, 206] width 166 height 26
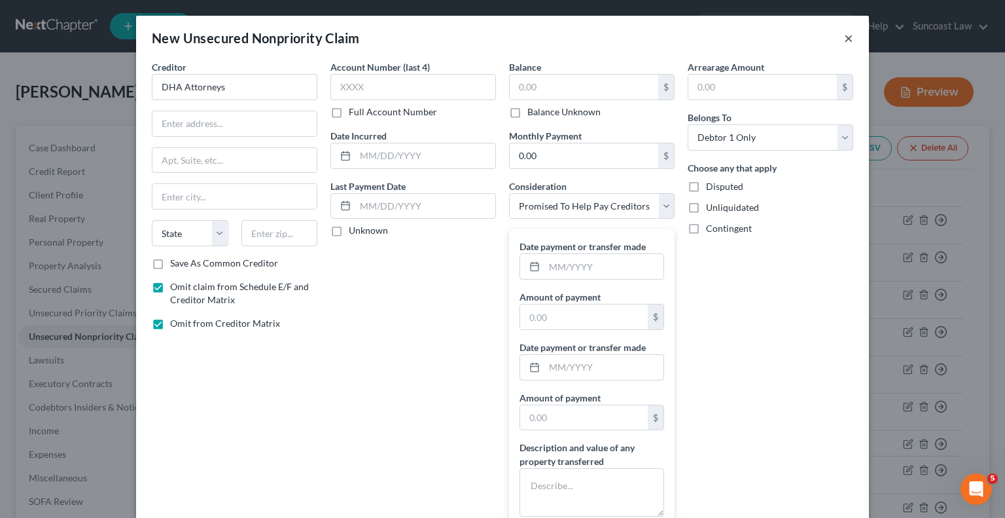
click at [844, 33] on button "×" at bounding box center [848, 38] width 9 height 16
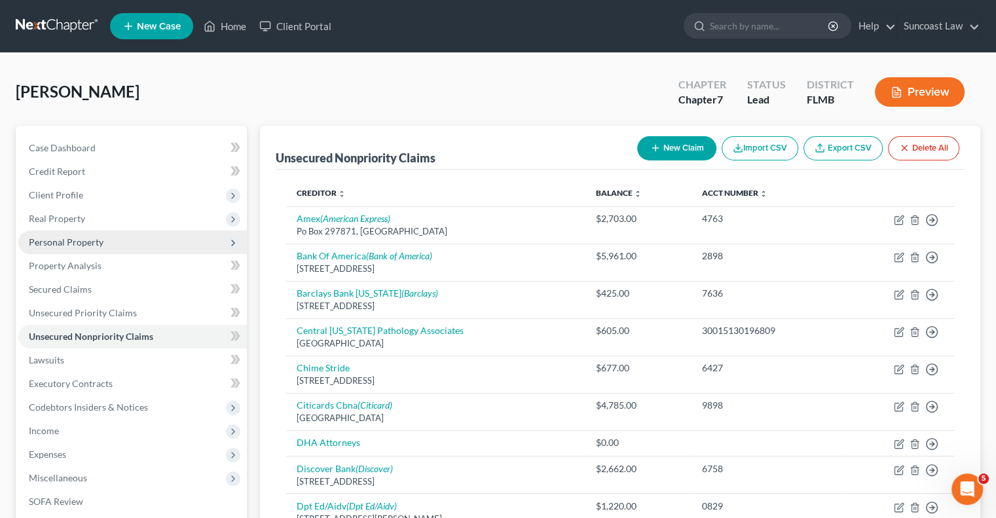
click at [83, 239] on span "Personal Property" at bounding box center [66, 241] width 75 height 11
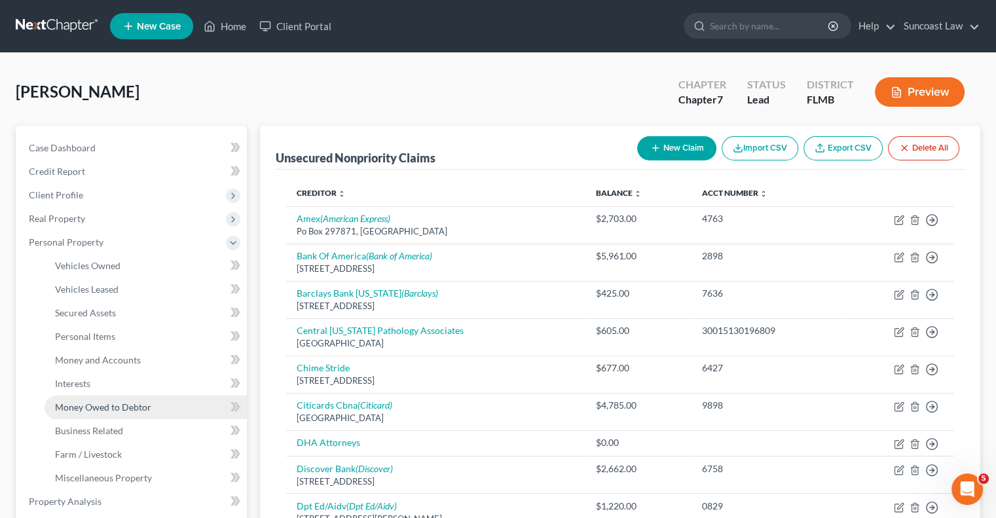
click at [111, 407] on span "Money Owed to Debtor" at bounding box center [103, 406] width 96 height 11
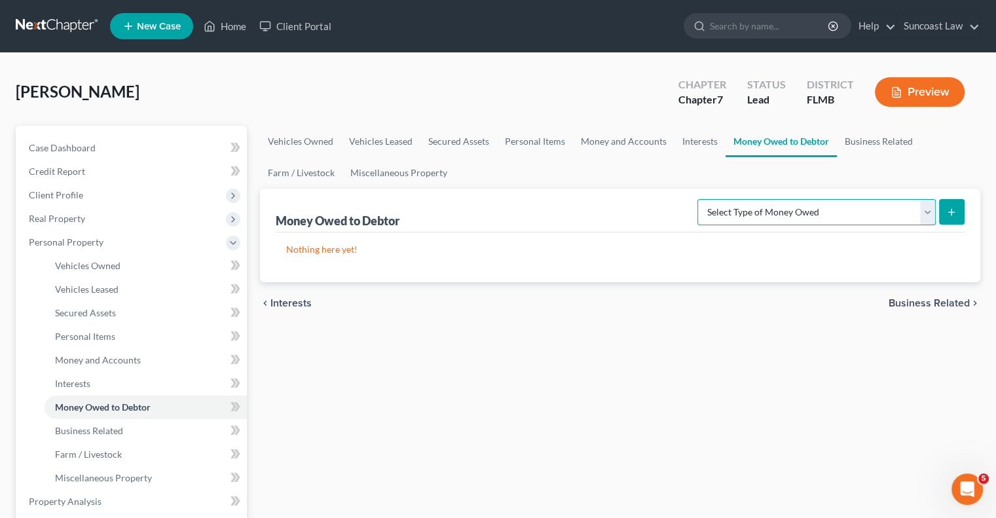
click at [810, 214] on select "Select Type of Money Owed Accounts Receivable (A/B: 38) Alimony (A/B: 29) Child…" at bounding box center [816, 212] width 238 height 26
select select "other_contingent_and_unliquidated_claims"
click at [700, 199] on select "Select Type of Money Owed Accounts Receivable (A/B: 38) Alimony (A/B: 29) Child…" at bounding box center [816, 212] width 238 height 26
click at [949, 208] on icon "submit" at bounding box center [951, 212] width 10 height 10
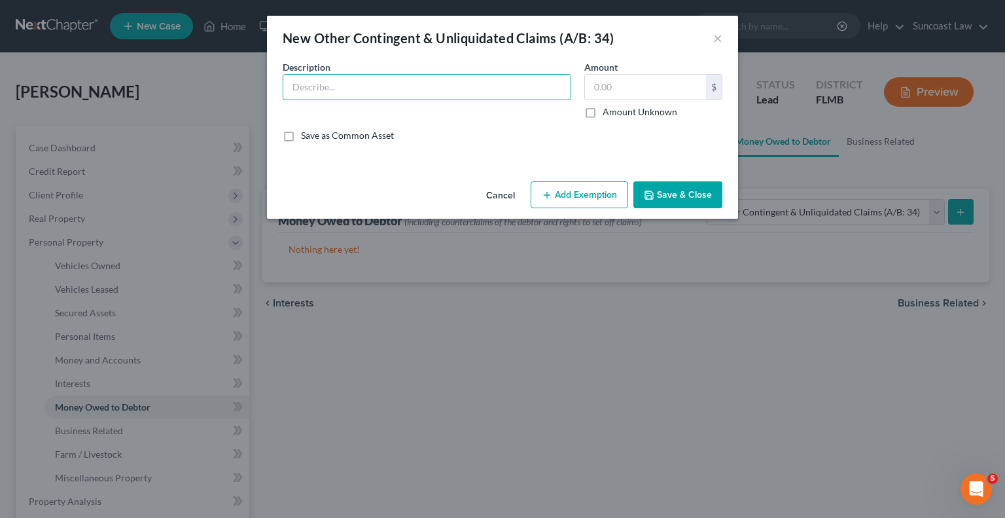
drag, startPoint x: 407, startPoint y: 84, endPoint x: 410, endPoint y: 62, distance: 22.6
click at [406, 84] on input "text" at bounding box center [426, 87] width 287 height 25
drag, startPoint x: 543, startPoint y: 86, endPoint x: 458, endPoint y: 84, distance: 85.1
click at [458, 84] on input "Possible FCCPA claim against Synchrony 5746 and 3717" at bounding box center [426, 87] width 287 height 25
type input "Possible FCCPA claim against Synchrony"
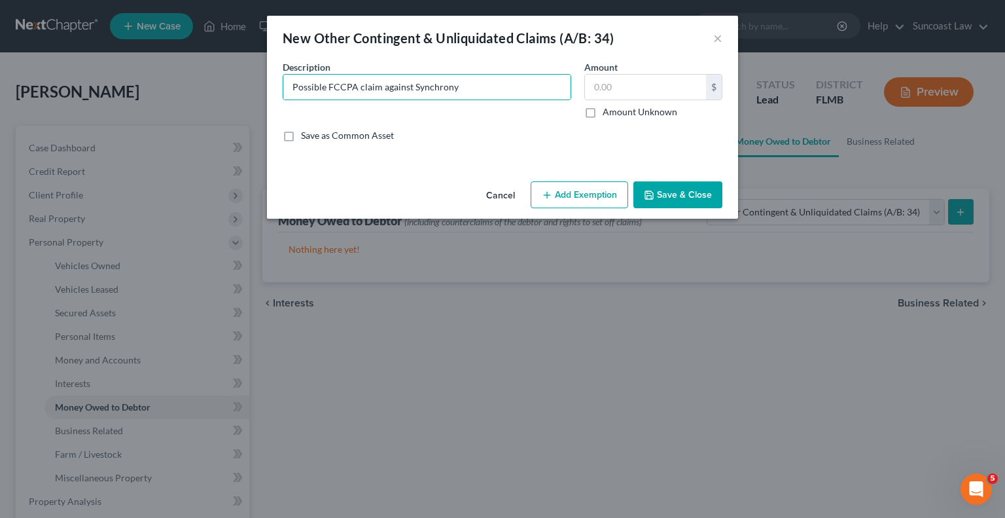
drag, startPoint x: 590, startPoint y: 111, endPoint x: 547, endPoint y: 109, distance: 43.2
click at [603, 111] on label "Amount Unknown" at bounding box center [640, 111] width 75 height 13
click at [608, 111] on input "Amount Unknown" at bounding box center [612, 109] width 9 height 9
checkbox input "true"
type input "0.00"
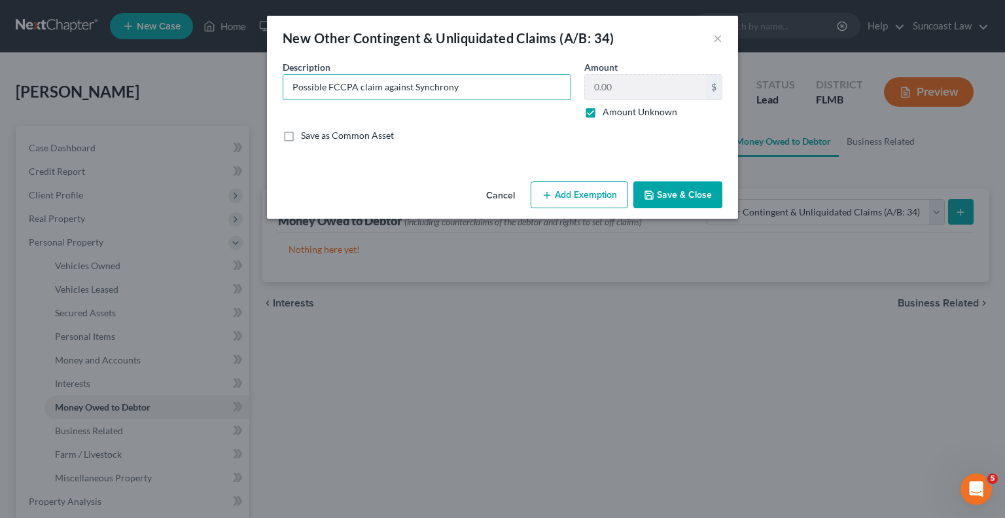
drag, startPoint x: 498, startPoint y: 84, endPoint x: 115, endPoint y: 71, distance: 382.5
click at [115, 71] on div "New Other Contingent & Unliquidated Claims (A/B: 34) × An exemption set must fi…" at bounding box center [502, 259] width 1005 height 518
click at [683, 192] on button "Save & Close" at bounding box center [678, 194] width 89 height 27
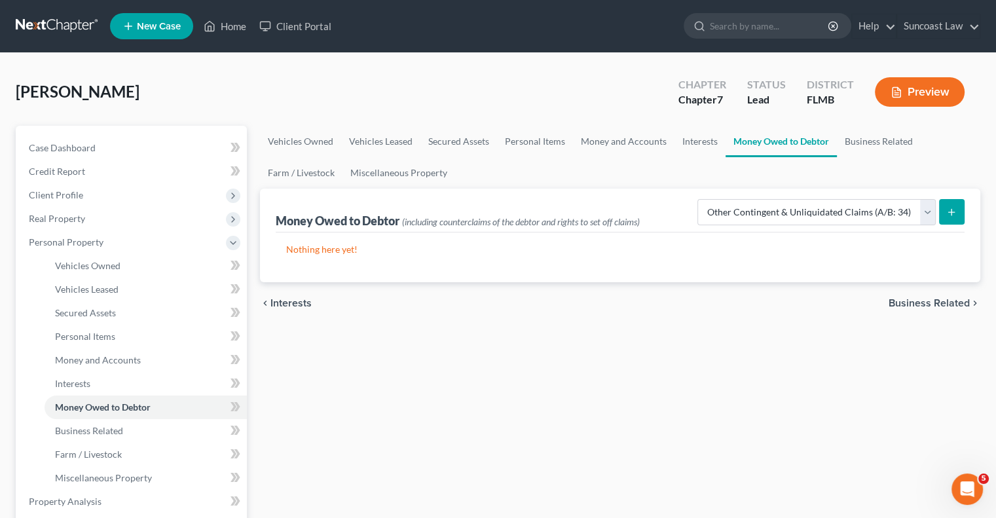
click at [951, 209] on icon "submit" at bounding box center [951, 212] width 10 height 10
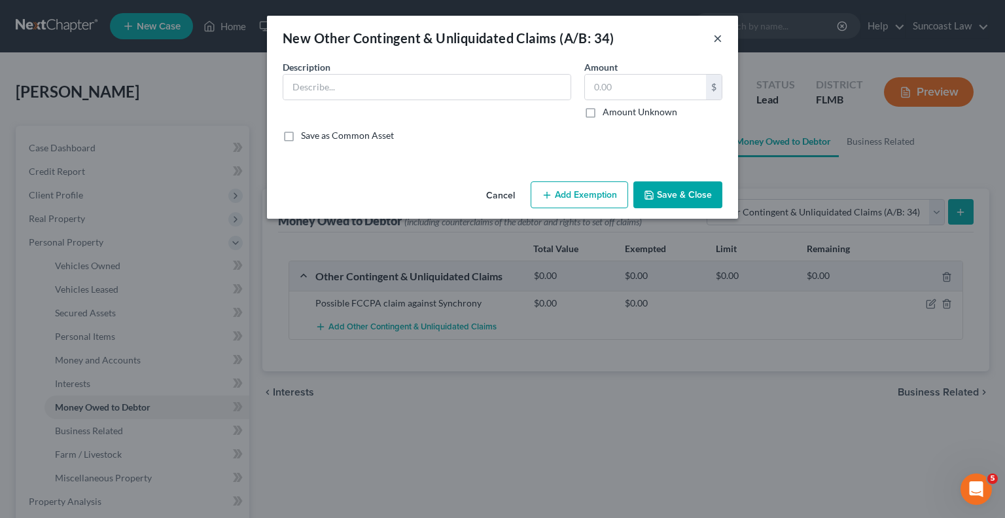
click at [720, 36] on button "×" at bounding box center [718, 38] width 9 height 16
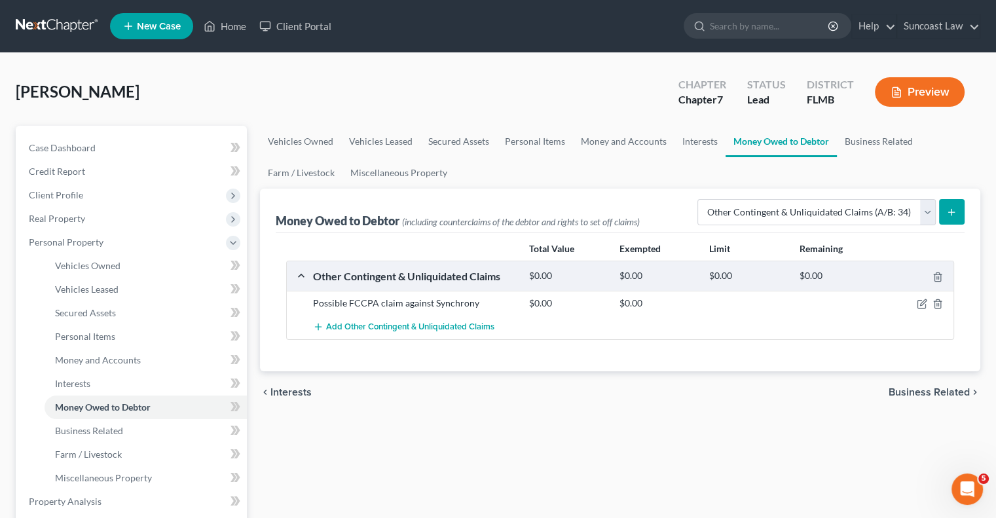
click at [949, 208] on icon "submit" at bounding box center [951, 212] width 10 height 10
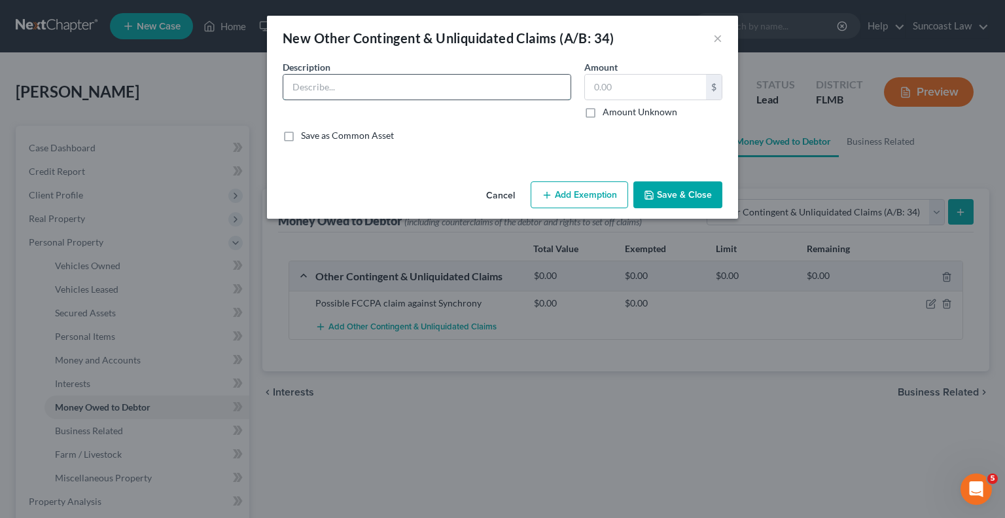
click at [498, 86] on input "text" at bounding box center [426, 87] width 287 height 25
paste input "Possible FCCPA claim against Synchrony"
type input "Possible FCCPA claim against American Express"
click at [603, 112] on label "Amount Unknown" at bounding box center [640, 111] width 75 height 13
click at [608, 112] on input "Amount Unknown" at bounding box center [612, 109] width 9 height 9
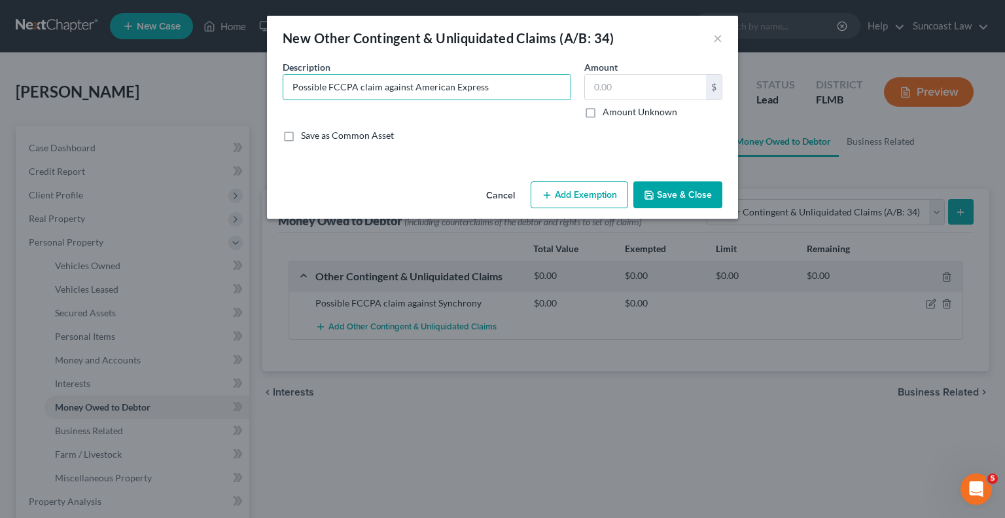
checkbox input "true"
type input "0.00"
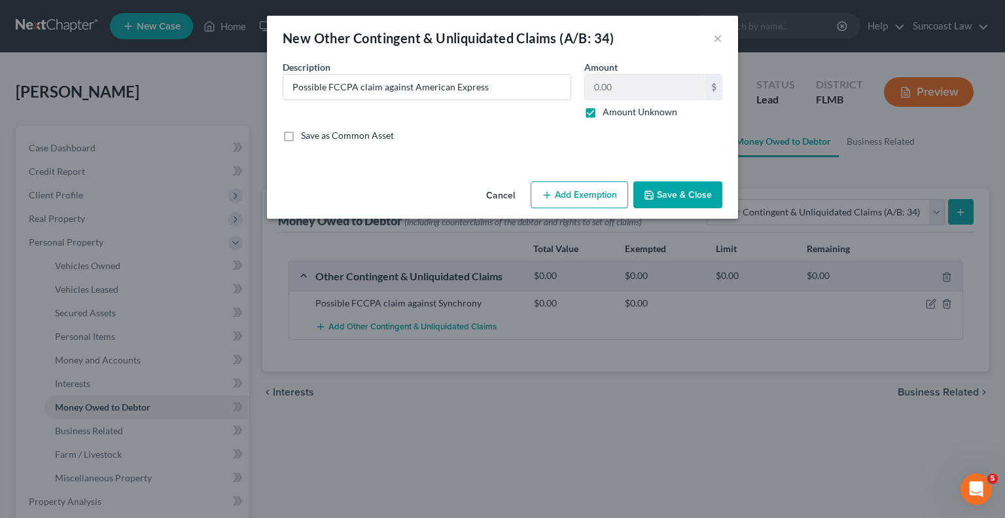
click at [682, 193] on button "Save & Close" at bounding box center [678, 194] width 89 height 27
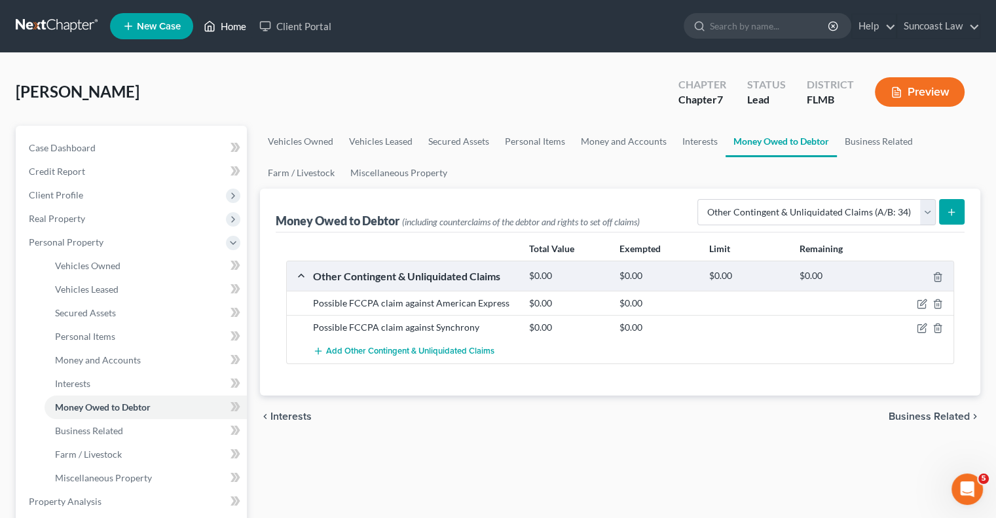
drag, startPoint x: 227, startPoint y: 24, endPoint x: 250, endPoint y: 41, distance: 28.5
click at [227, 24] on link "Home" at bounding box center [225, 26] width 56 height 24
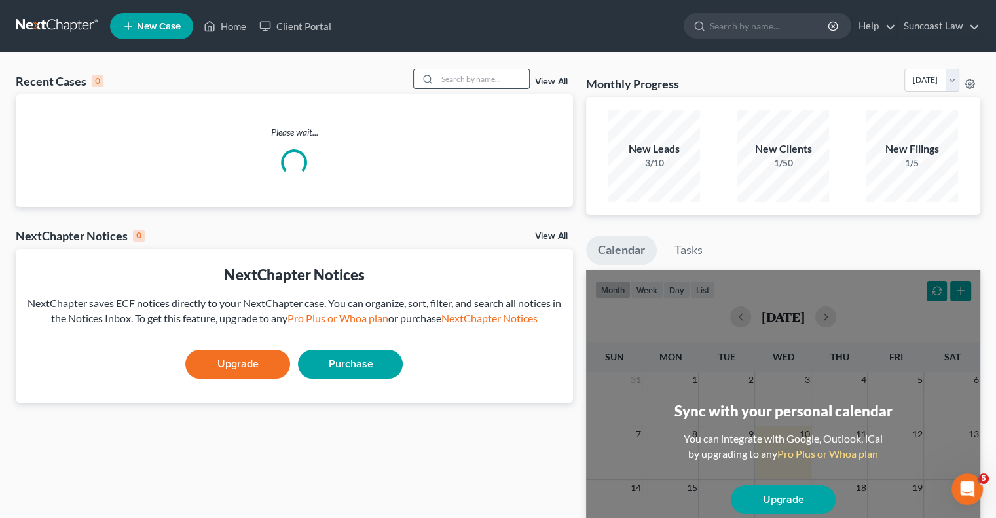
click at [478, 74] on input "search" at bounding box center [483, 78] width 92 height 19
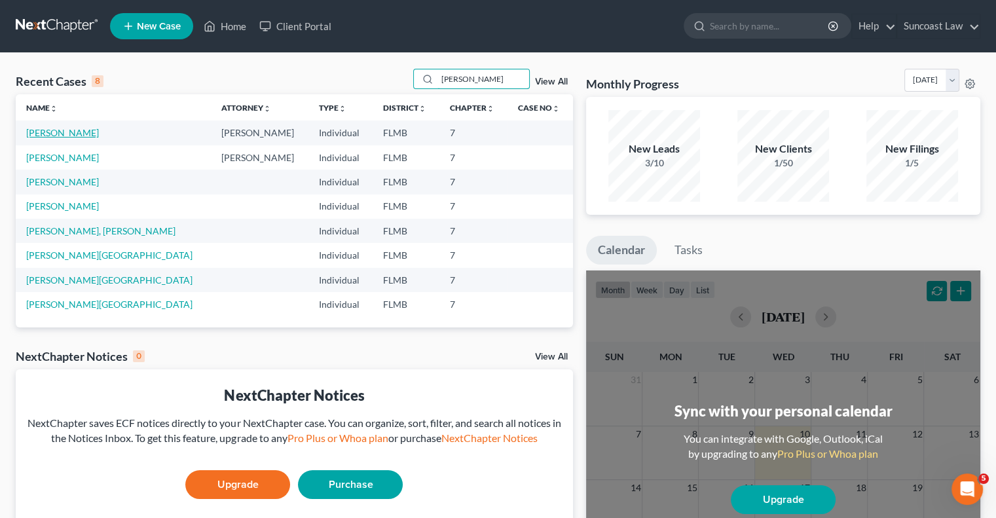
type input "[PERSON_NAME]"
click at [55, 131] on link "[PERSON_NAME]" at bounding box center [62, 132] width 73 height 11
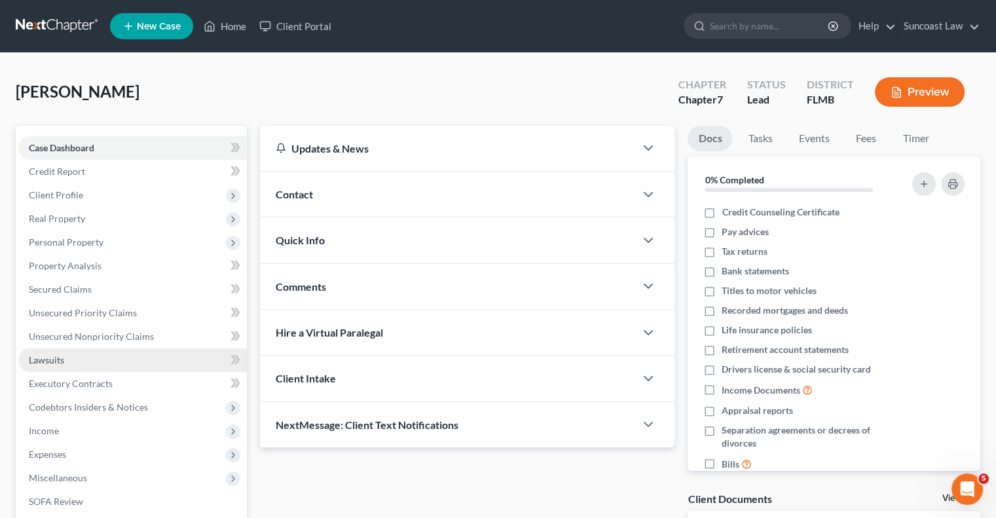
click at [68, 357] on link "Lawsuits" at bounding box center [132, 360] width 228 height 24
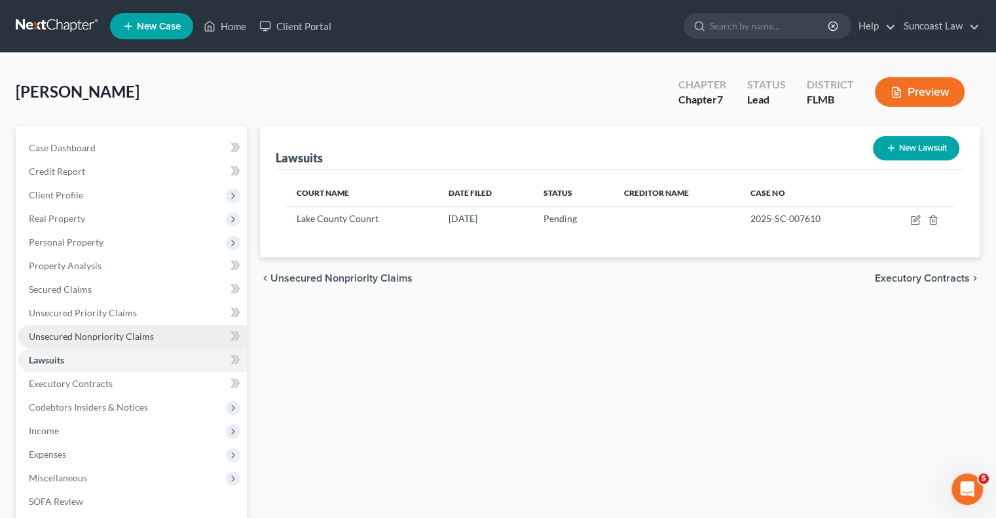
drag, startPoint x: 112, startPoint y: 332, endPoint x: 165, endPoint y: 336, distance: 53.2
click at [112, 332] on span "Unsecured Nonpriority Claims" at bounding box center [91, 336] width 125 height 11
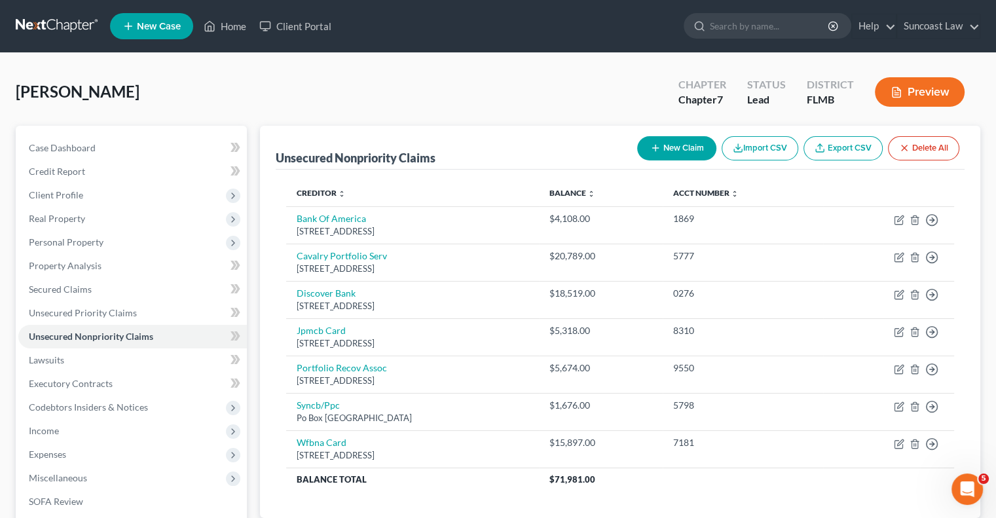
click at [676, 143] on button "New Claim" at bounding box center [676, 148] width 79 height 24
select select "0"
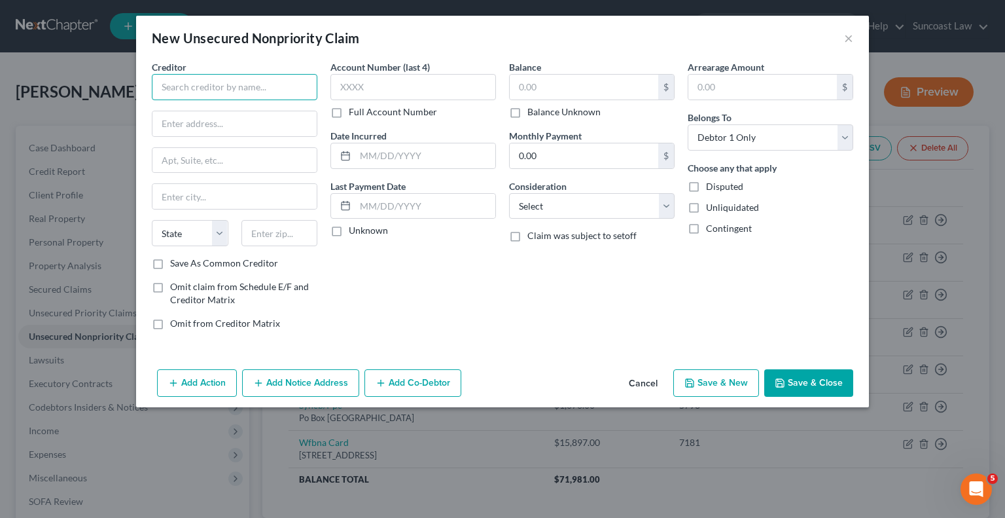
click at [221, 88] on input "text" at bounding box center [235, 87] width 166 height 26
type input "[PERSON_NAME]"
click at [246, 129] on input "text" at bounding box center [235, 123] width 164 height 25
paste input "[STREET_ADDRESS]"
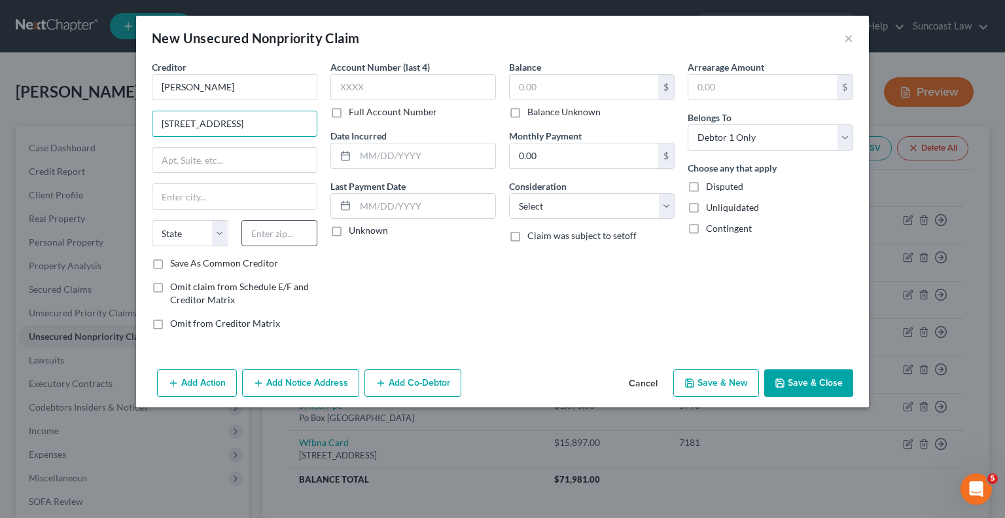
type input "[STREET_ADDRESS]"
click at [285, 232] on input "text" at bounding box center [280, 233] width 77 height 26
type input "07102"
type input "[GEOGRAPHIC_DATA]"
select select "33"
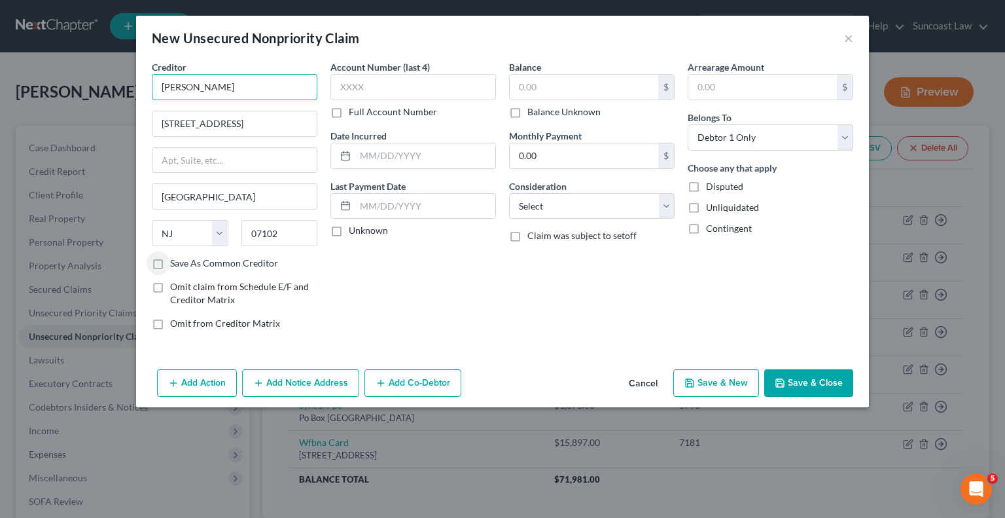
drag, startPoint x: 253, startPoint y: 88, endPoint x: 256, endPoint y: 81, distance: 7.7
click at [254, 88] on input "[PERSON_NAME]" at bounding box center [235, 87] width 166 height 26
type input "[PERSON_NAME] [PERSON_NAME]"
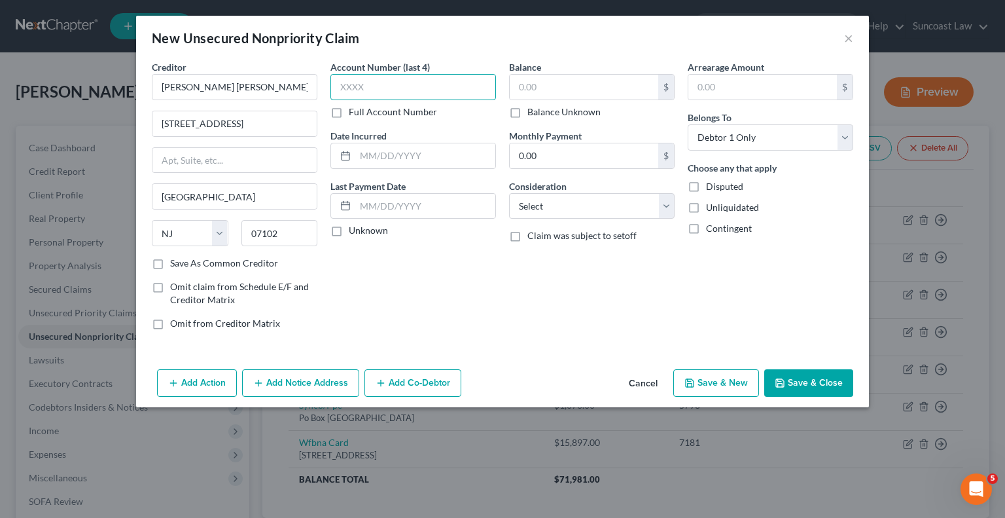
click at [388, 86] on input "text" at bounding box center [414, 87] width 166 height 26
type input "6141"
click at [528, 111] on label "Balance Unknown" at bounding box center [564, 111] width 73 height 13
click at [533, 111] on input "Balance Unknown" at bounding box center [537, 109] width 9 height 9
checkbox input "true"
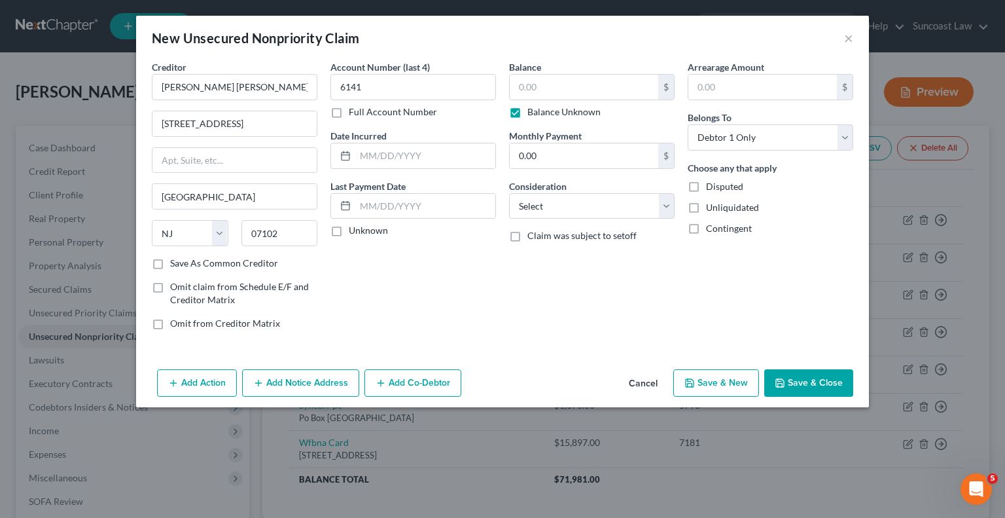
type input "0.00"
click at [809, 381] on button "Save & Close" at bounding box center [809, 382] width 89 height 27
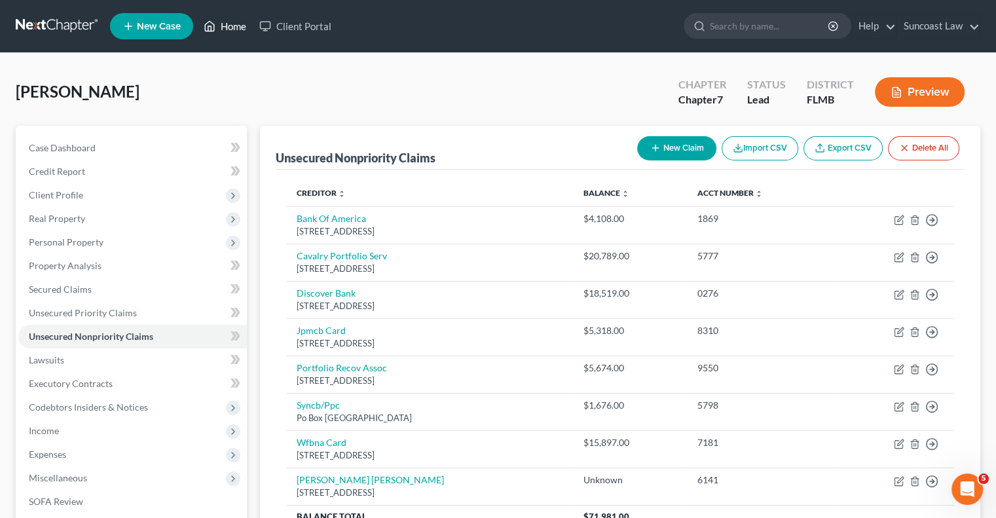
click at [236, 28] on link "Home" at bounding box center [225, 26] width 56 height 24
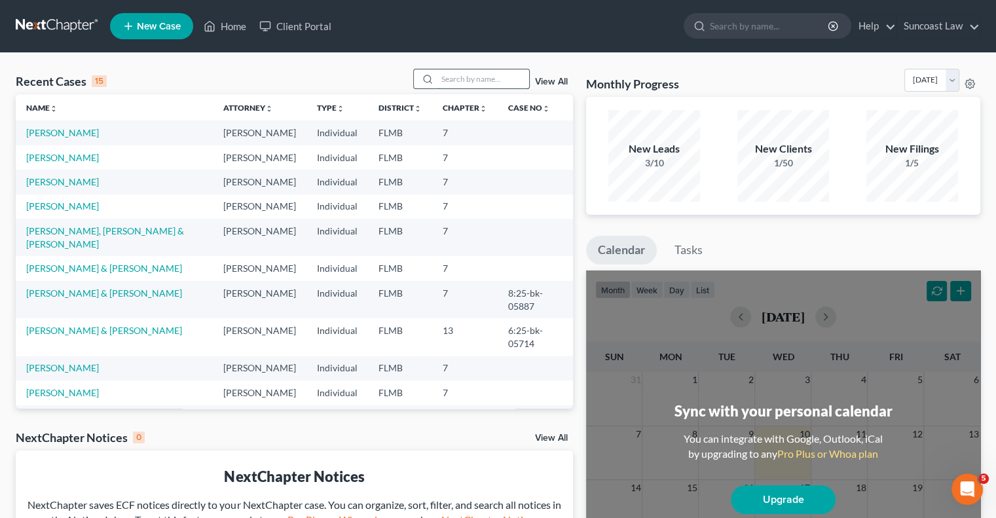
click at [471, 81] on input "search" at bounding box center [483, 78] width 92 height 19
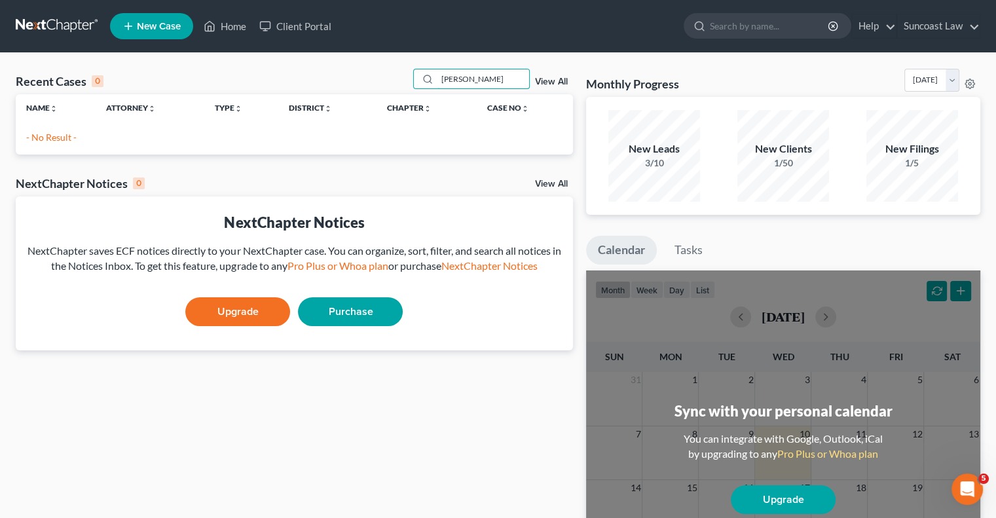
type input "[PERSON_NAME]"
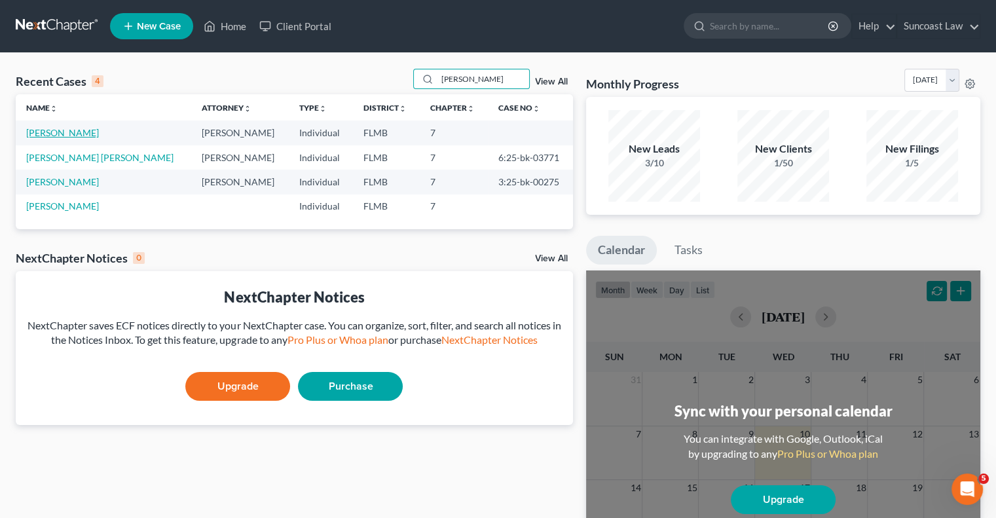
click at [39, 130] on link "[PERSON_NAME]" at bounding box center [62, 132] width 73 height 11
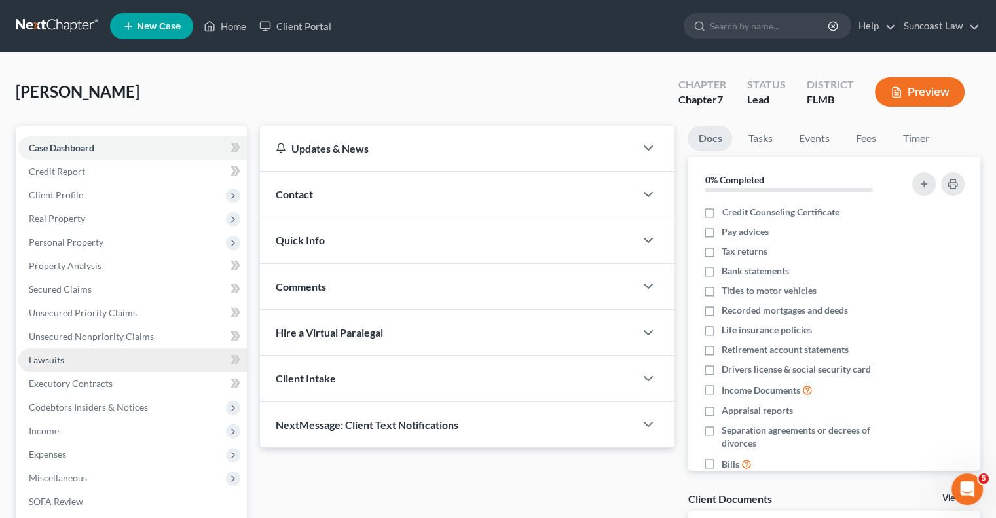
click at [79, 361] on link "Lawsuits" at bounding box center [132, 360] width 228 height 24
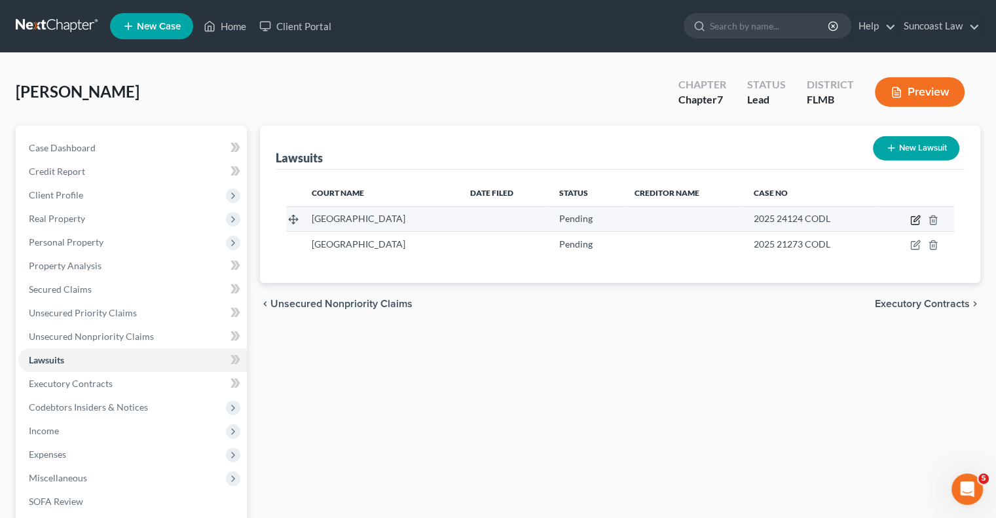
click at [913, 220] on icon "button" at bounding box center [915, 220] width 10 height 10
select select "0"
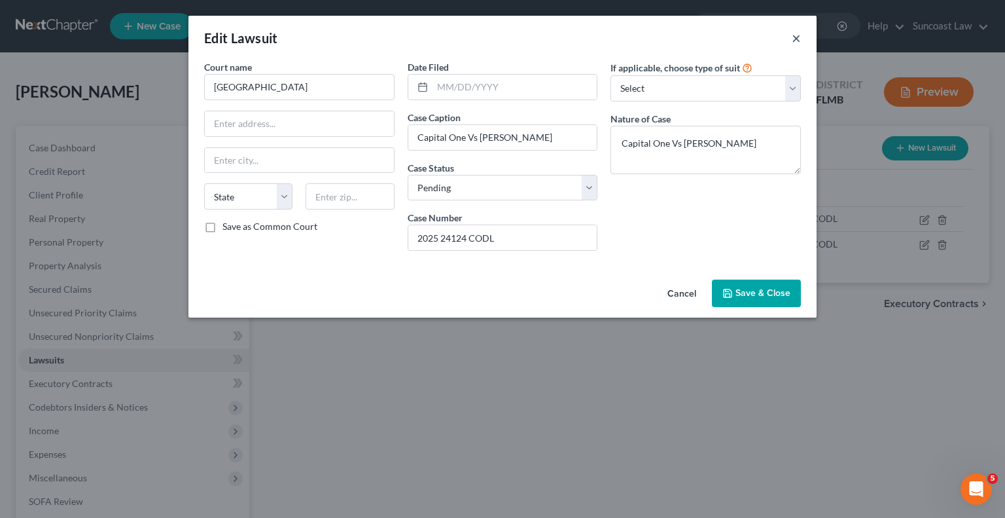
click at [796, 35] on button "×" at bounding box center [796, 38] width 9 height 16
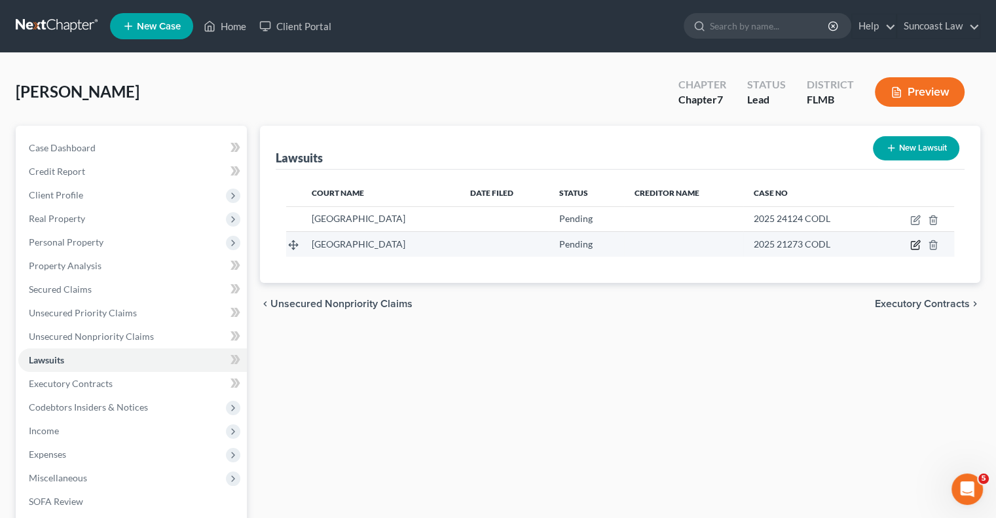
click at [914, 242] on icon "button" at bounding box center [915, 245] width 10 height 10
select select "0"
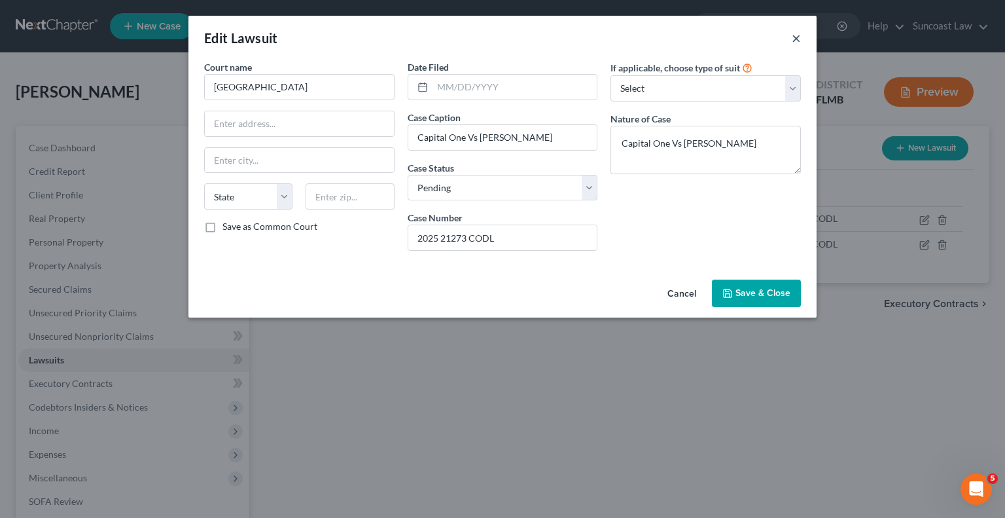
drag, startPoint x: 799, startPoint y: 35, endPoint x: 799, endPoint y: 52, distance: 17.7
click at [799, 35] on button "×" at bounding box center [796, 38] width 9 height 16
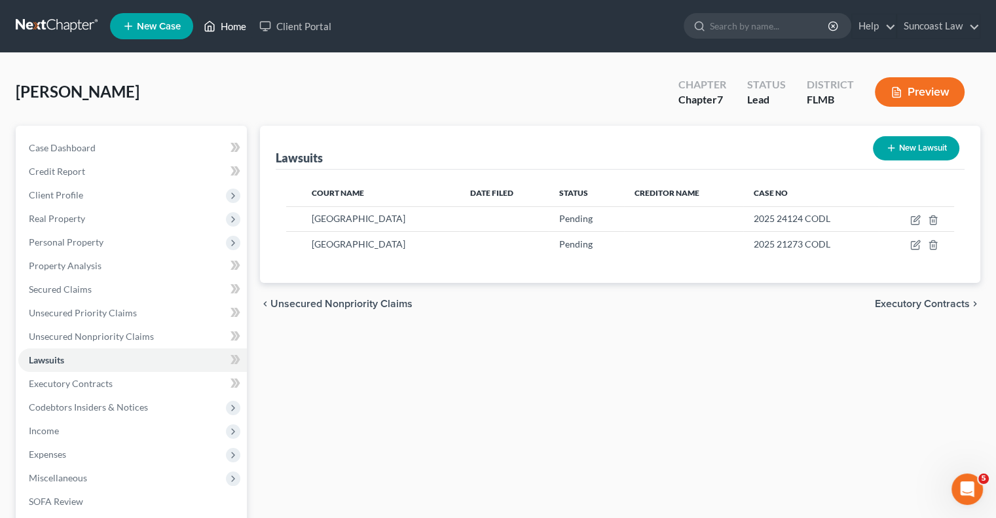
drag, startPoint x: 224, startPoint y: 24, endPoint x: 241, endPoint y: 49, distance: 30.1
click at [224, 24] on link "Home" at bounding box center [225, 26] width 56 height 24
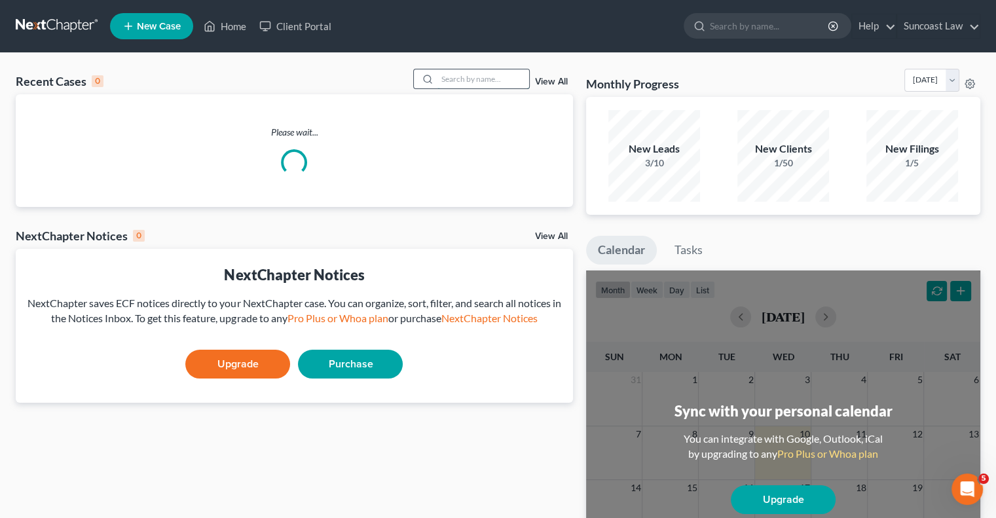
click at [457, 77] on input "search" at bounding box center [483, 78] width 92 height 19
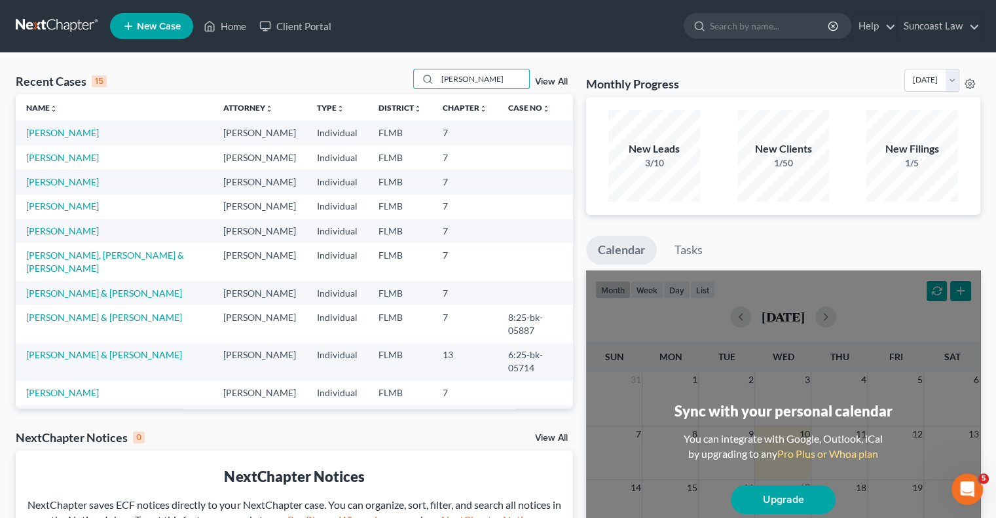
type input "[PERSON_NAME]"
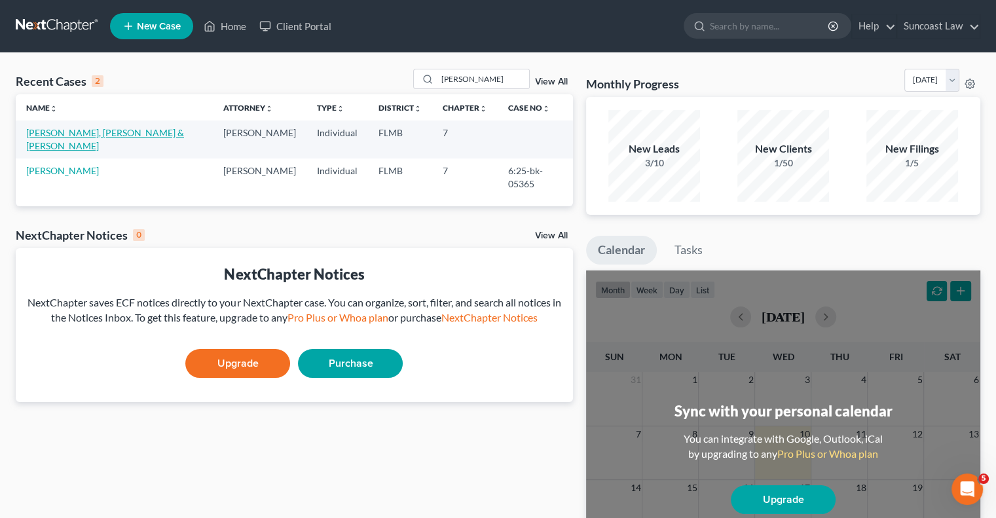
click at [141, 128] on link "[PERSON_NAME], [PERSON_NAME] & [PERSON_NAME]" at bounding box center [105, 139] width 158 height 24
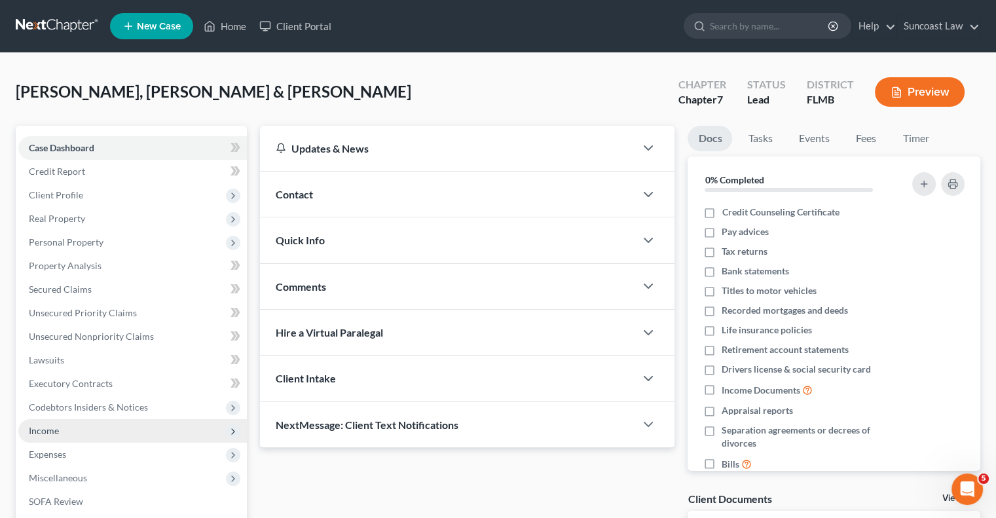
click at [46, 428] on span "Income" at bounding box center [44, 430] width 30 height 11
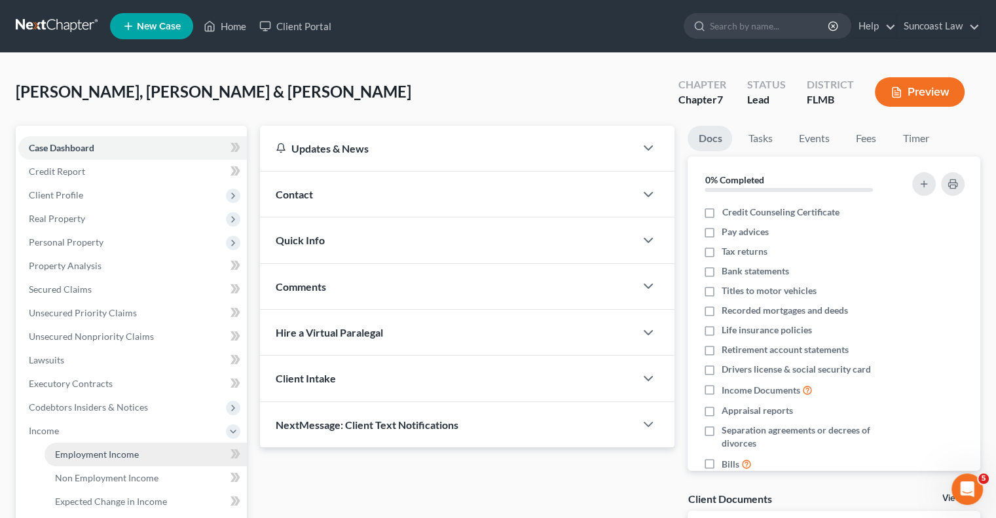
click at [122, 453] on span "Employment Income" at bounding box center [97, 453] width 84 height 11
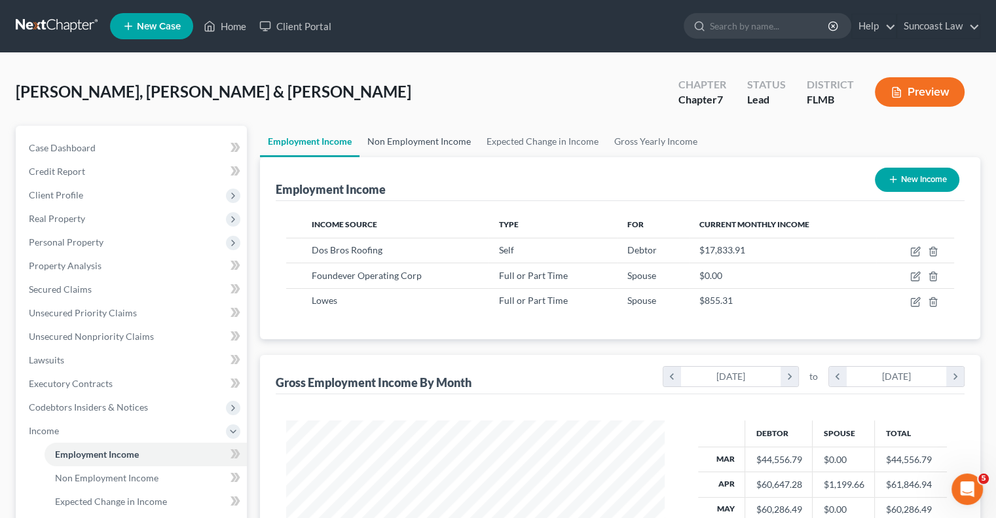
click at [432, 143] on link "Non Employment Income" at bounding box center [418, 141] width 119 height 31
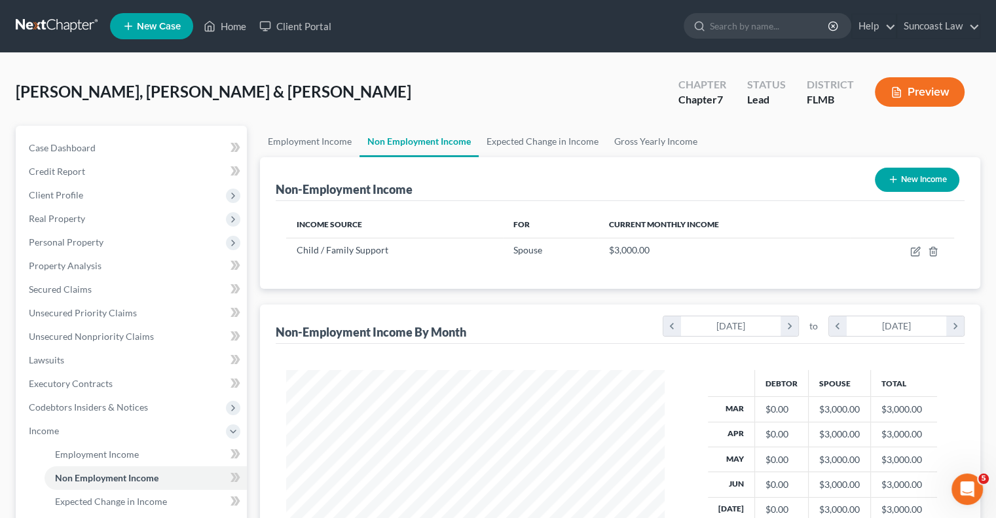
scroll to position [233, 404]
click at [932, 255] on td at bounding box center [902, 250] width 104 height 25
click at [932, 251] on icon "button" at bounding box center [933, 251] width 10 height 10
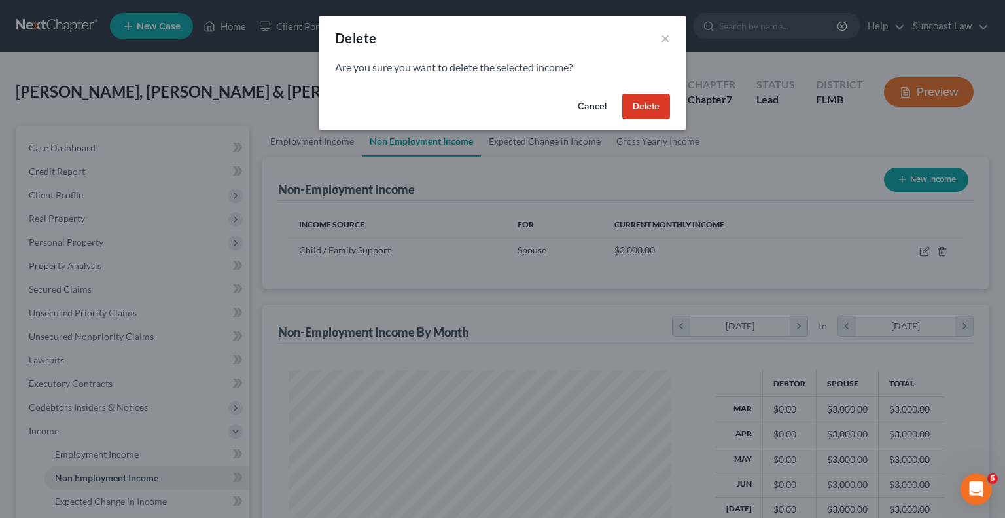
click at [649, 113] on button "Delete" at bounding box center [647, 107] width 48 height 26
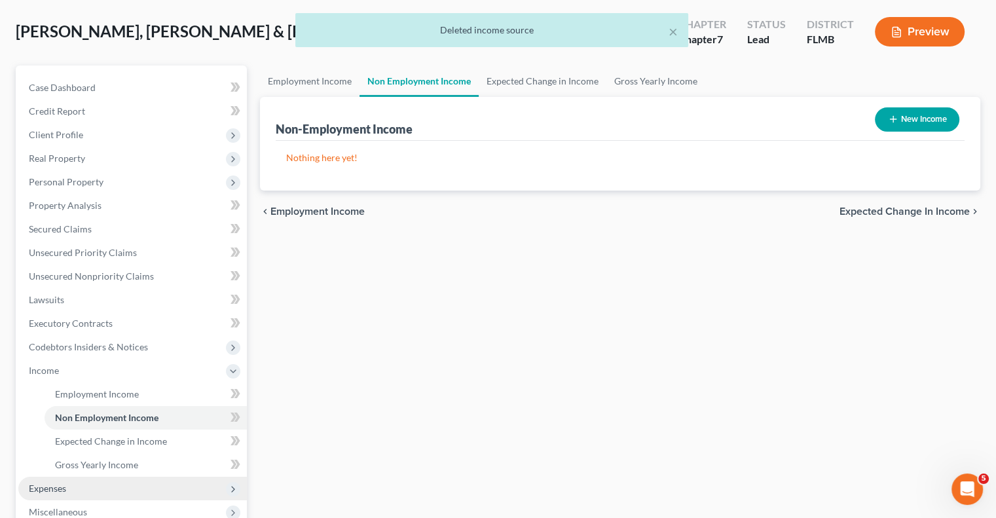
scroll to position [131, 0]
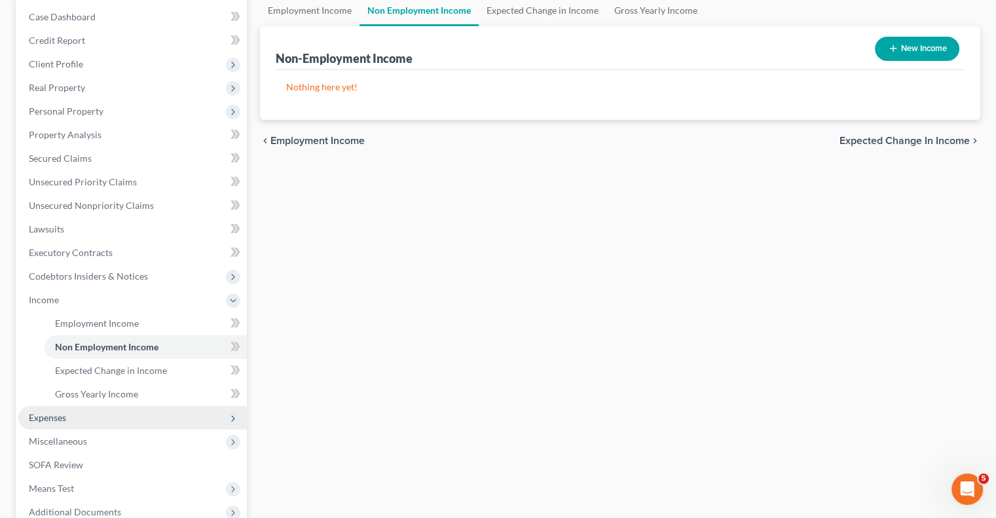
click at [76, 419] on span "Expenses" at bounding box center [132, 418] width 228 height 24
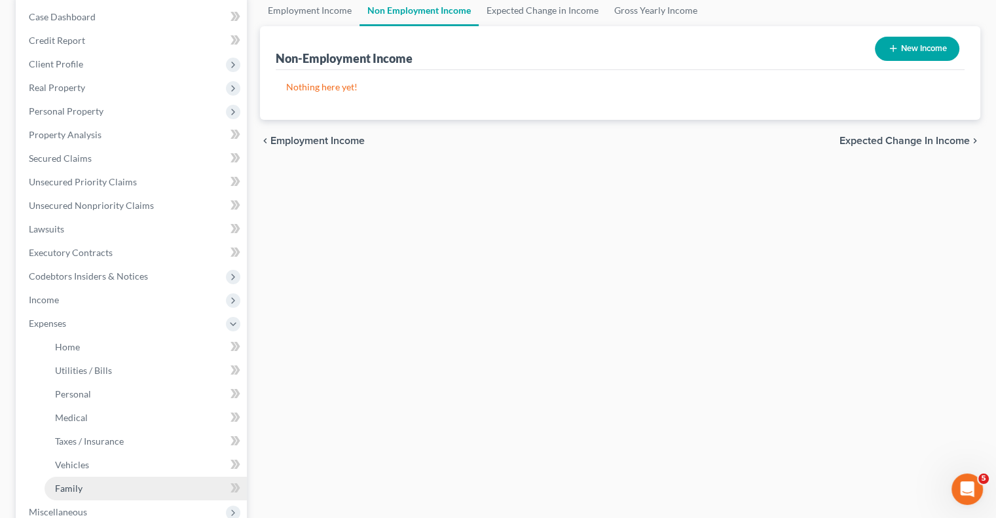
click at [100, 482] on link "Family" at bounding box center [146, 489] width 202 height 24
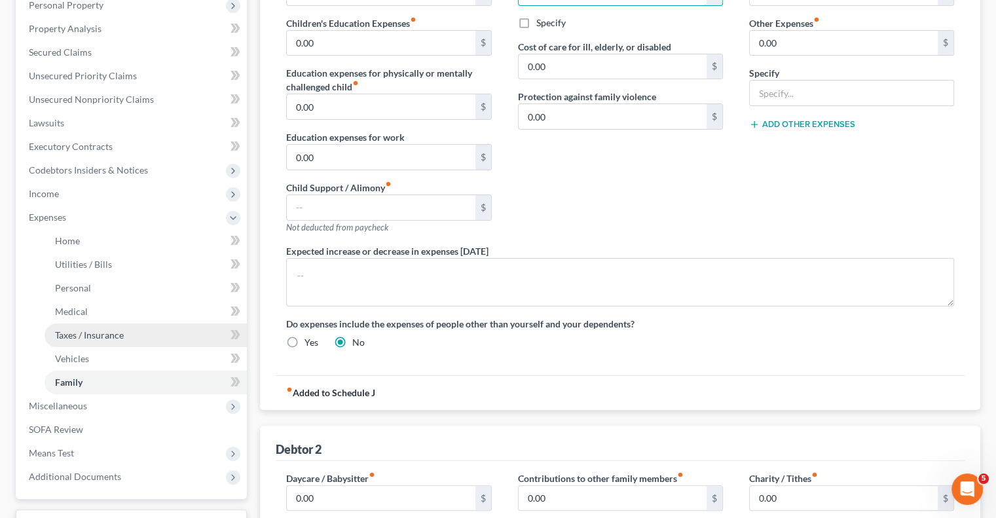
scroll to position [262, 0]
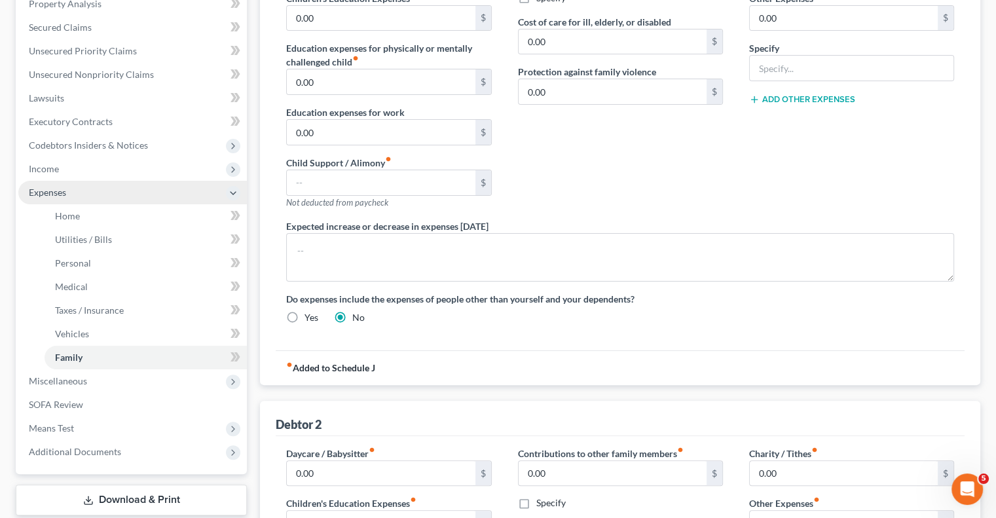
click at [77, 185] on span "Expenses" at bounding box center [132, 193] width 228 height 24
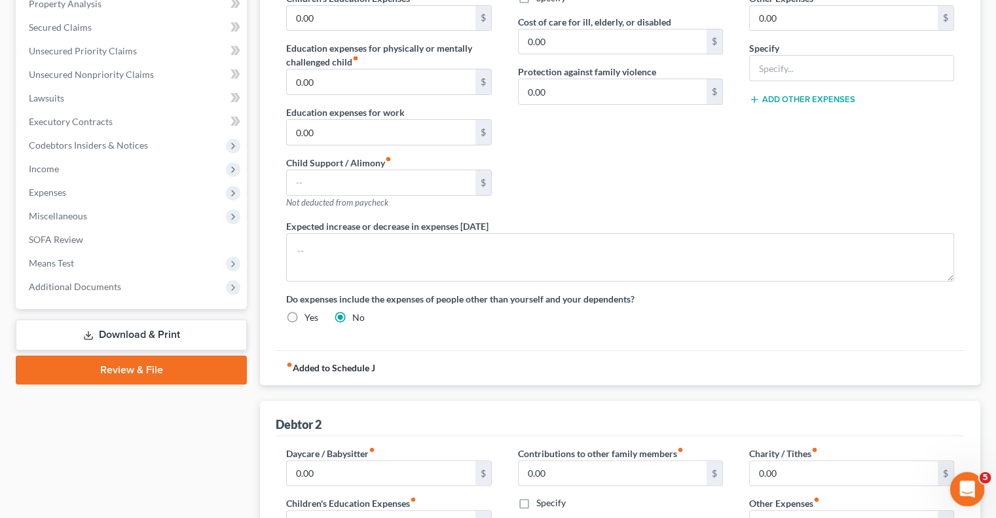
click at [963, 492] on icon "Open Intercom Messenger" at bounding box center [965, 488] width 22 height 22
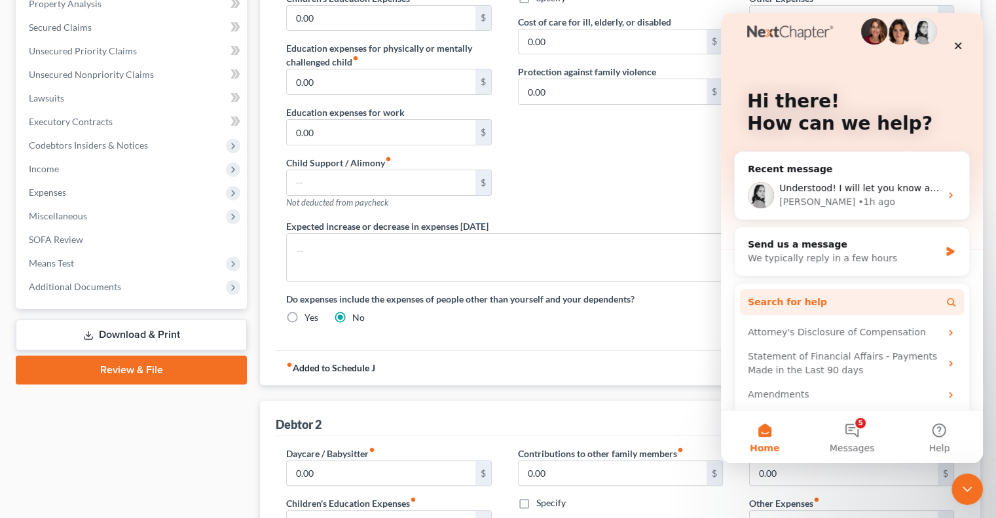
scroll to position [0, 0]
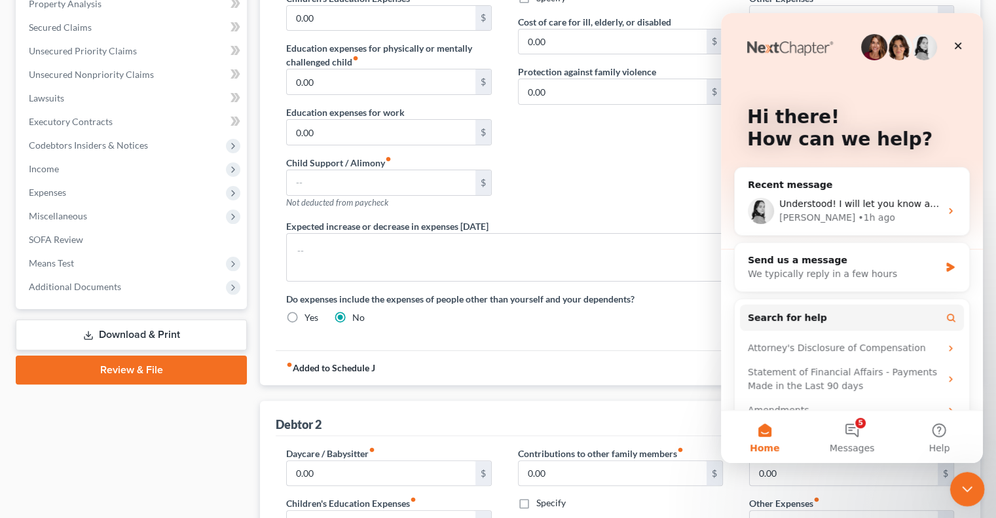
click at [965, 485] on icon "Close Intercom Messenger" at bounding box center [965, 487] width 16 height 16
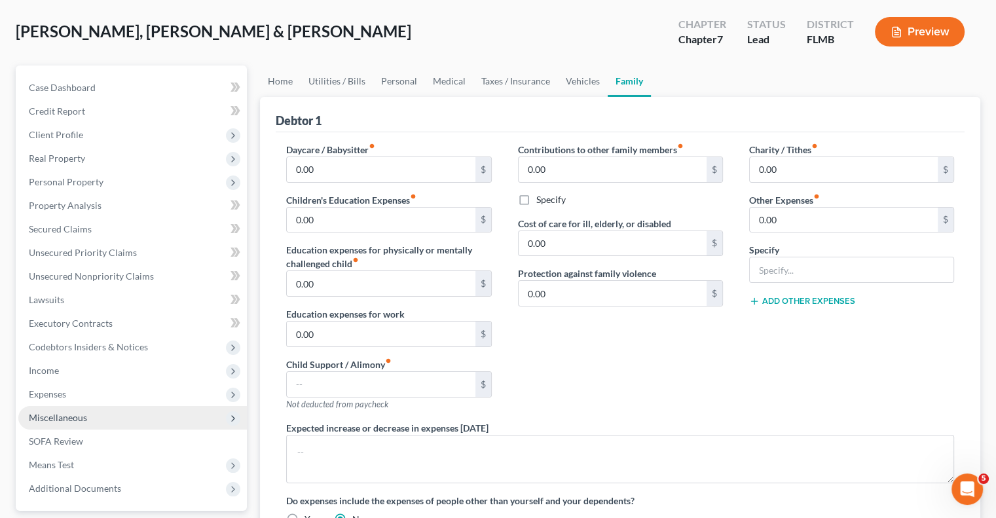
scroll to position [131, 0]
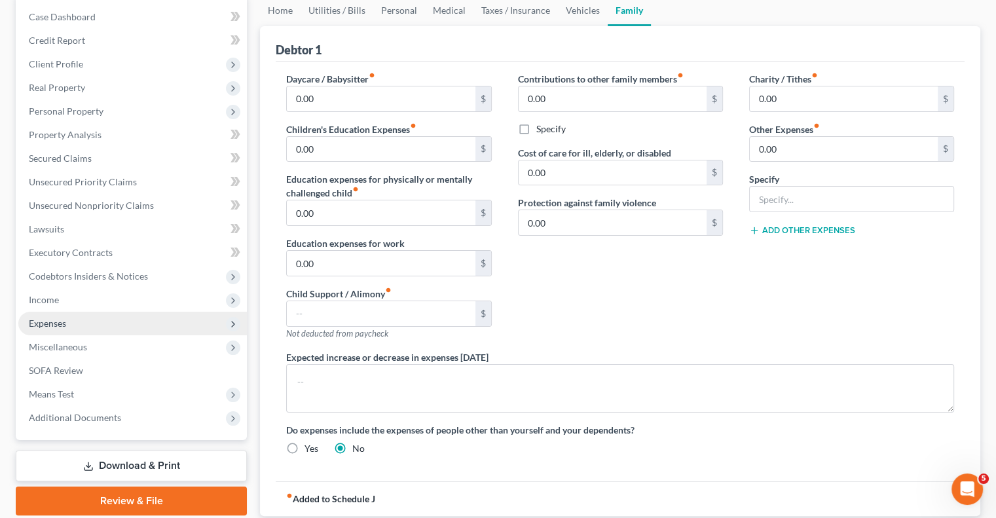
click at [59, 326] on span "Expenses" at bounding box center [47, 322] width 37 height 11
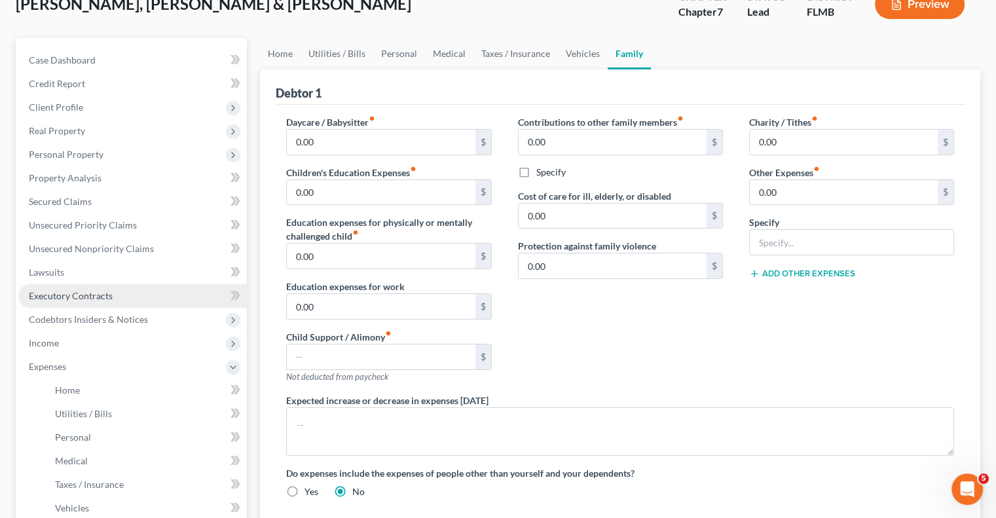
scroll to position [65, 0]
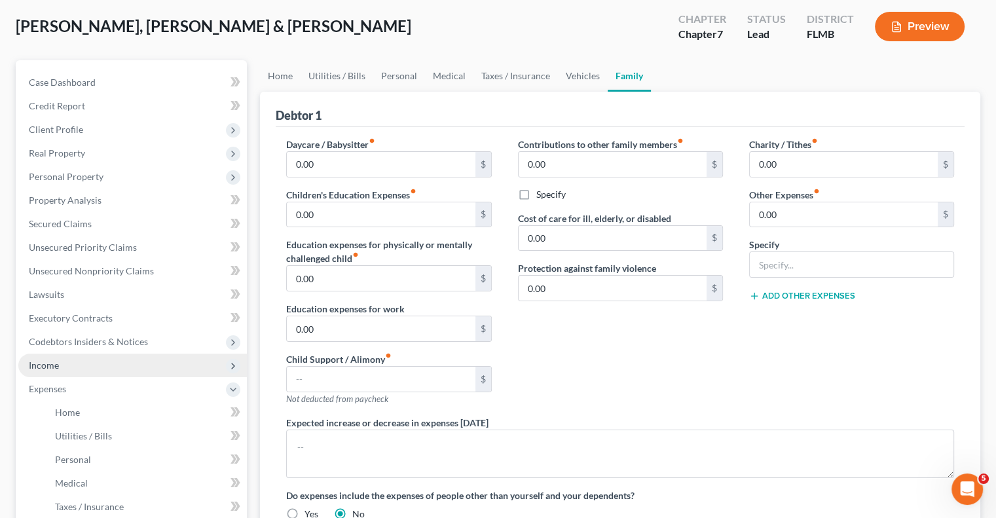
click at [62, 367] on span "Income" at bounding box center [132, 365] width 228 height 24
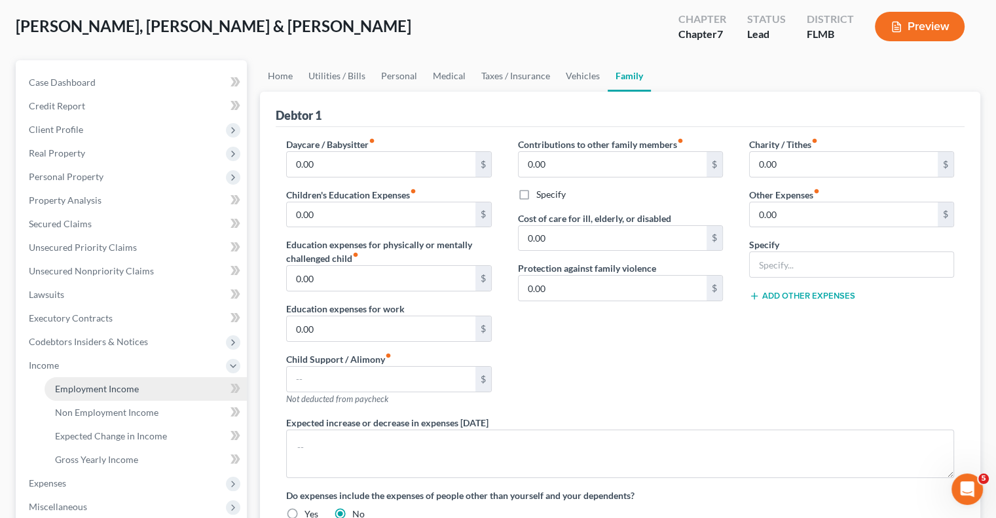
click at [105, 384] on span "Employment Income" at bounding box center [97, 388] width 84 height 11
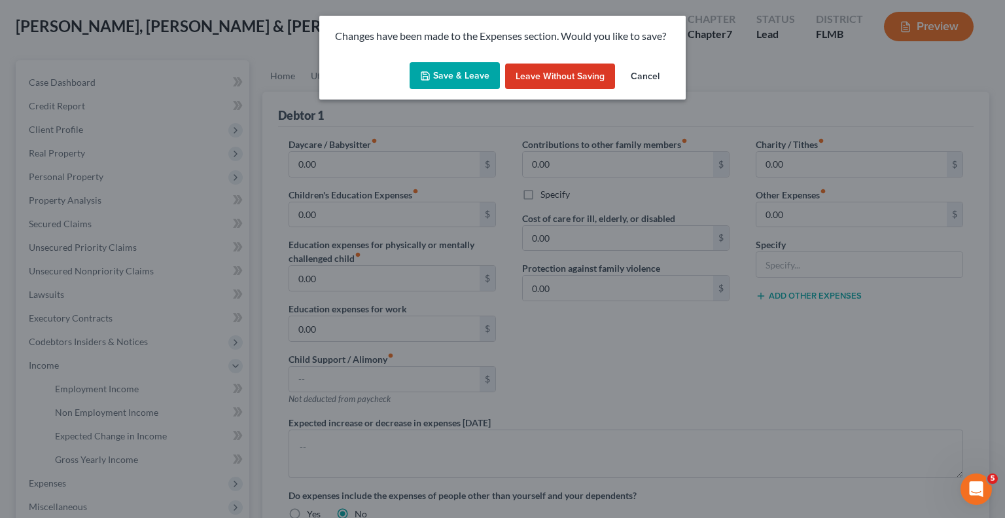
click at [474, 65] on button "Save & Leave" at bounding box center [455, 75] width 90 height 27
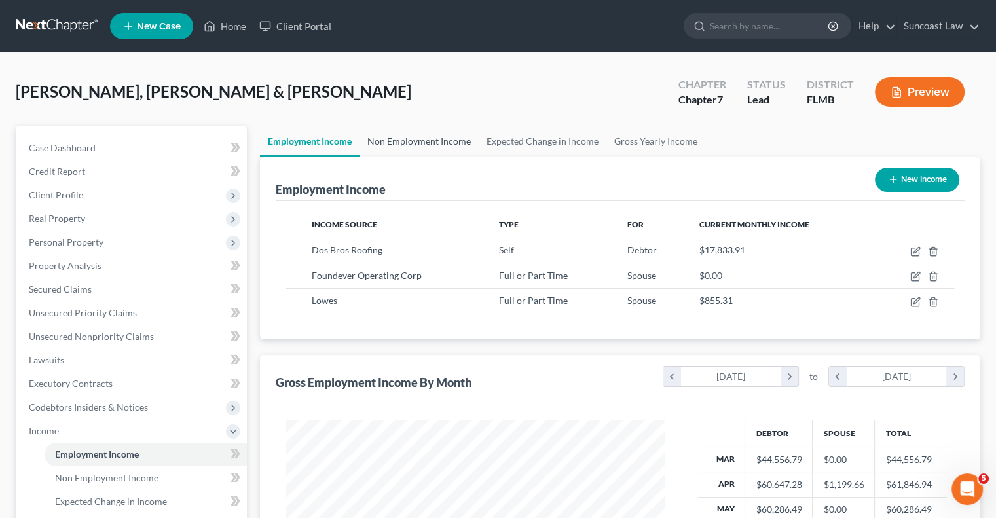
scroll to position [233, 404]
click at [82, 147] on span "Case Dashboard" at bounding box center [62, 147] width 67 height 11
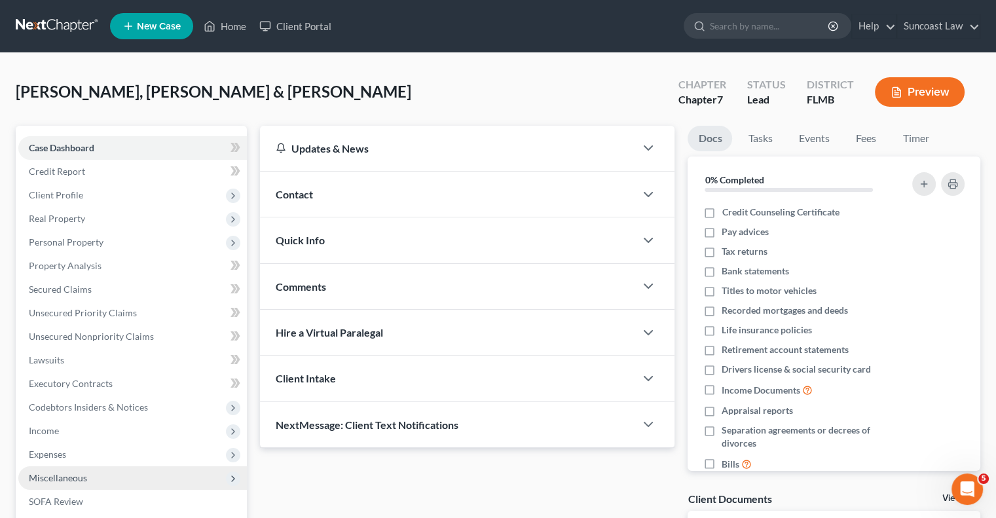
drag, startPoint x: 52, startPoint y: 454, endPoint x: 113, endPoint y: 471, distance: 63.0
click at [51, 454] on span "Expenses" at bounding box center [47, 453] width 37 height 11
click at [92, 475] on link "Home" at bounding box center [146, 478] width 202 height 24
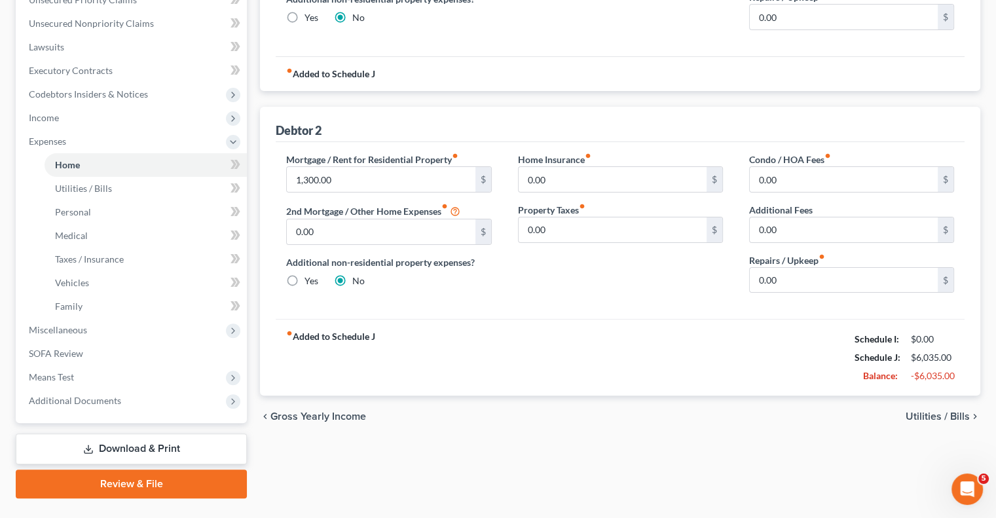
scroll to position [327, 0]
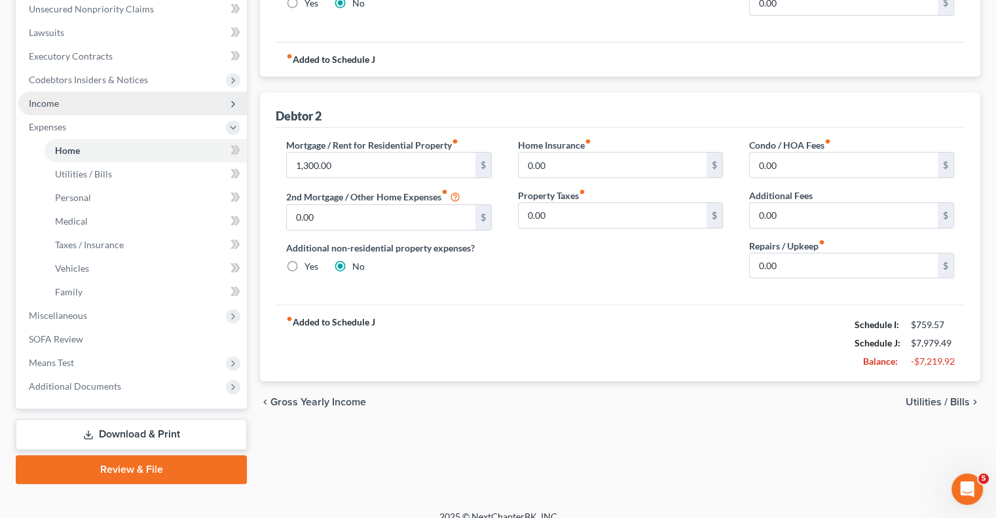
click at [49, 103] on span "Income" at bounding box center [44, 103] width 30 height 11
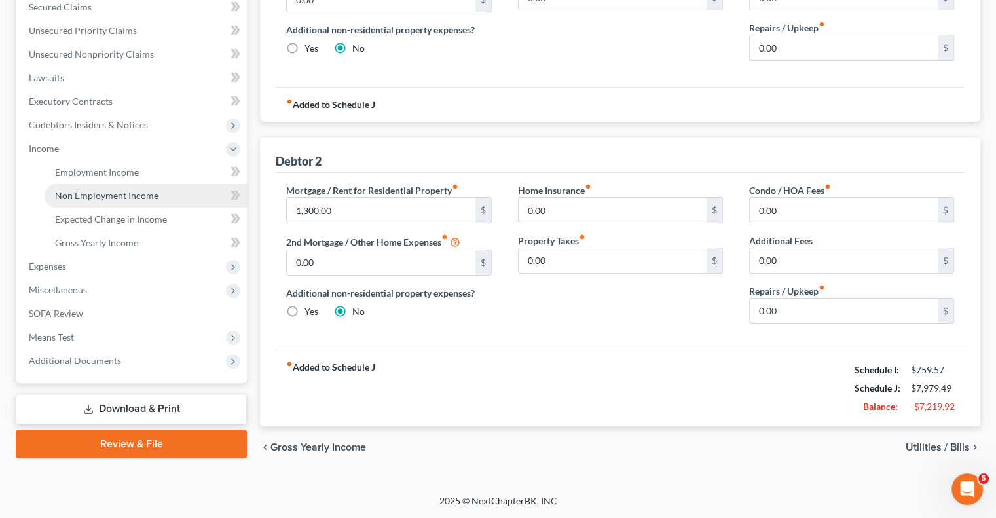
scroll to position [280, 0]
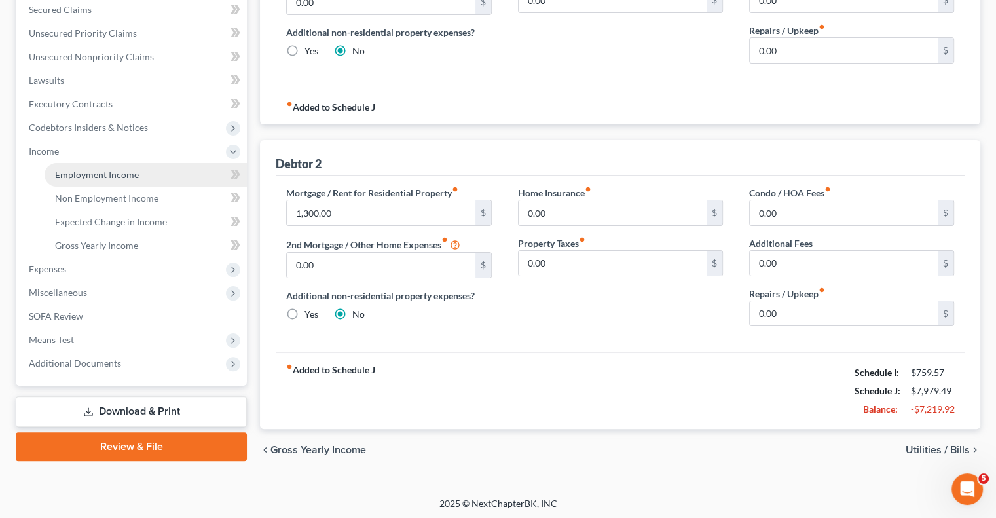
click at [119, 167] on link "Employment Income" at bounding box center [146, 175] width 202 height 24
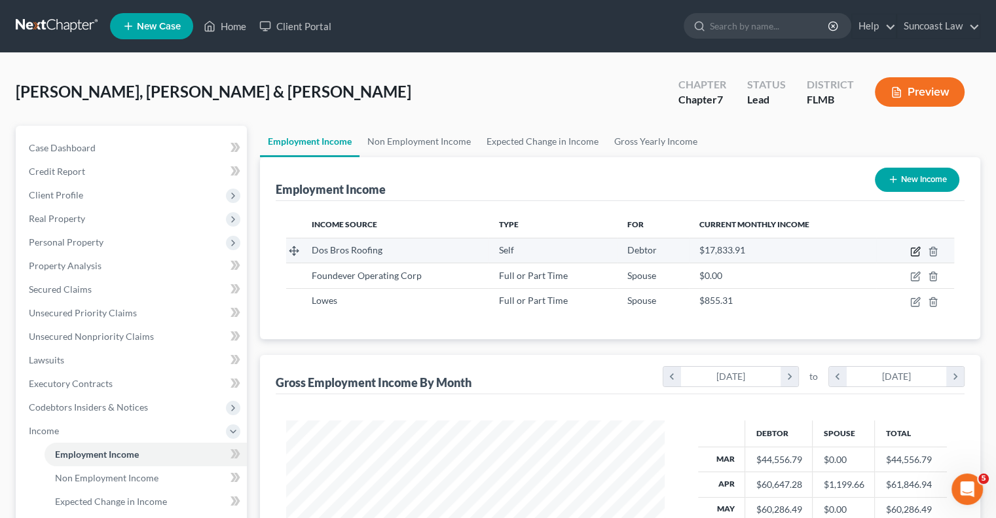
click at [915, 250] on icon "button" at bounding box center [915, 251] width 10 height 10
select select "1"
select select "0"
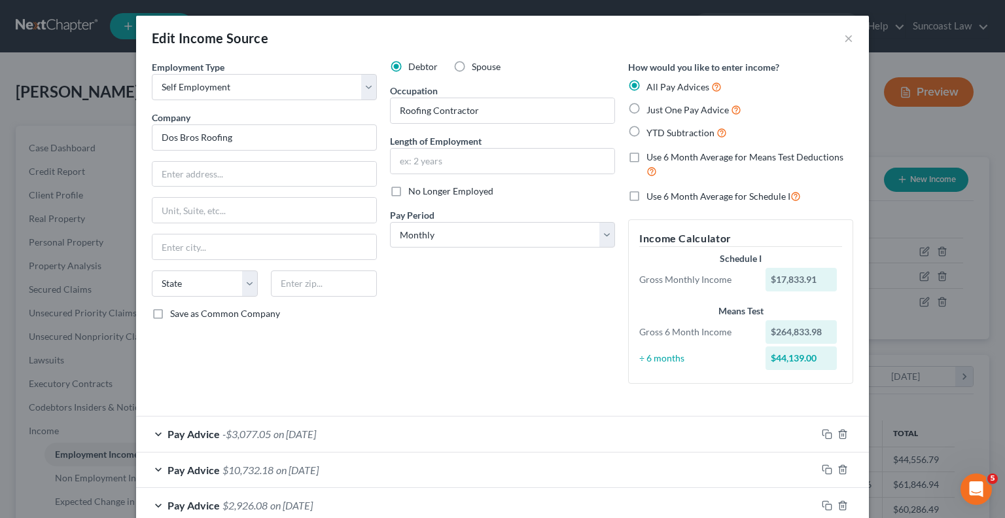
click at [647, 159] on label "Use 6 Month Average for Means Test Deductions" at bounding box center [750, 165] width 207 height 28
click at [652, 159] on input "Use 6 Month Average for Means Test Deductions" at bounding box center [656, 155] width 9 height 9
checkbox input "true"
click at [647, 196] on label "Use 6 Month Average for Schedule I" at bounding box center [724, 196] width 154 height 15
click at [652, 196] on input "Use 6 Month Average for Schedule I" at bounding box center [656, 193] width 9 height 9
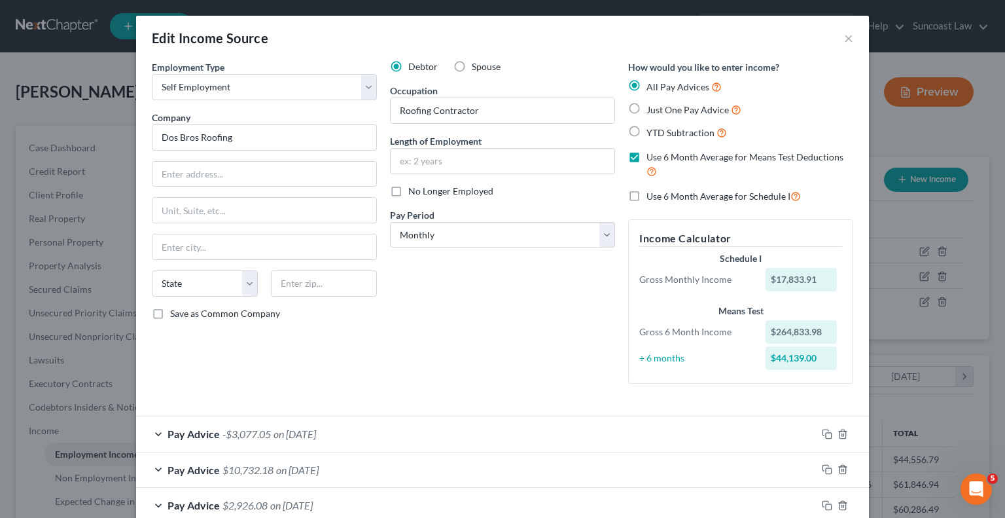
checkbox input "true"
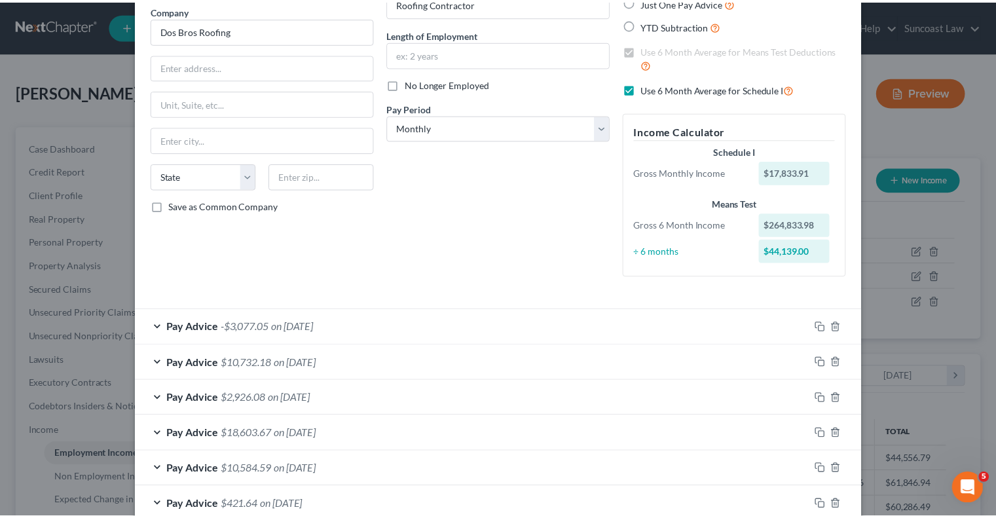
scroll to position [182, 0]
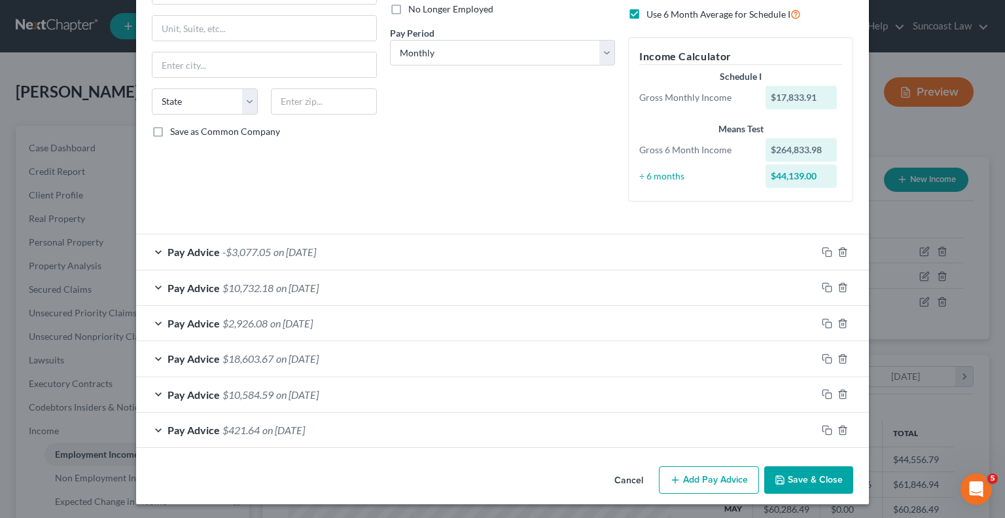
click at [814, 477] on button "Save & Close" at bounding box center [809, 479] width 89 height 27
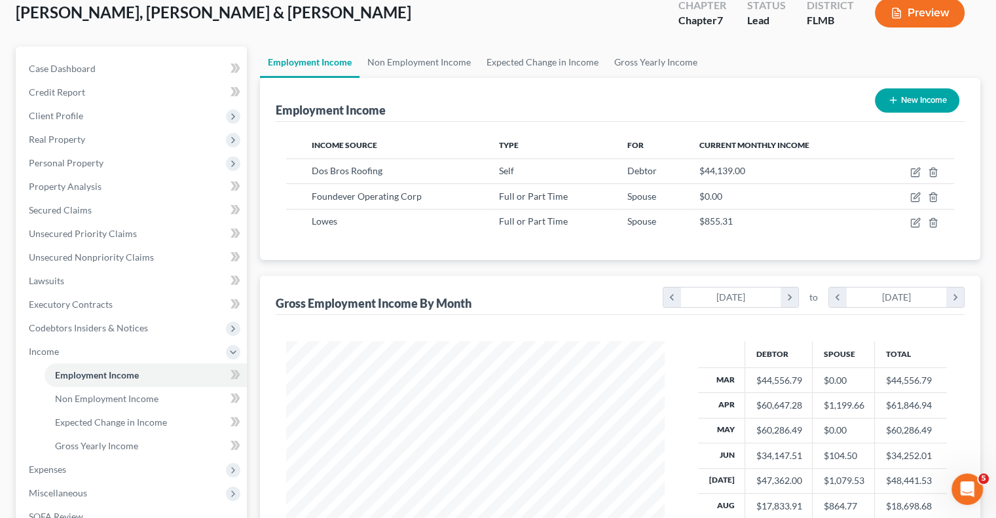
scroll to position [271, 0]
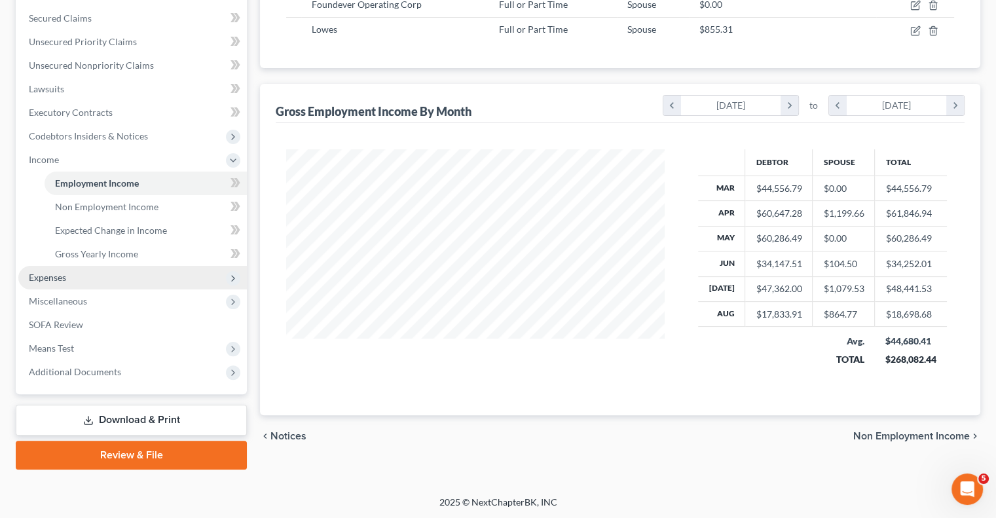
click at [87, 280] on span "Expenses" at bounding box center [132, 278] width 228 height 24
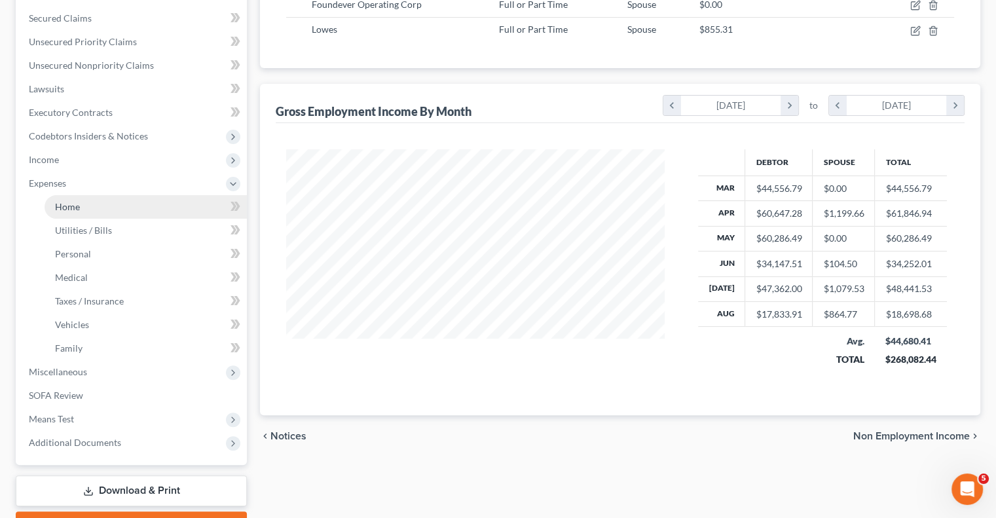
click at [86, 210] on link "Home" at bounding box center [146, 207] width 202 height 24
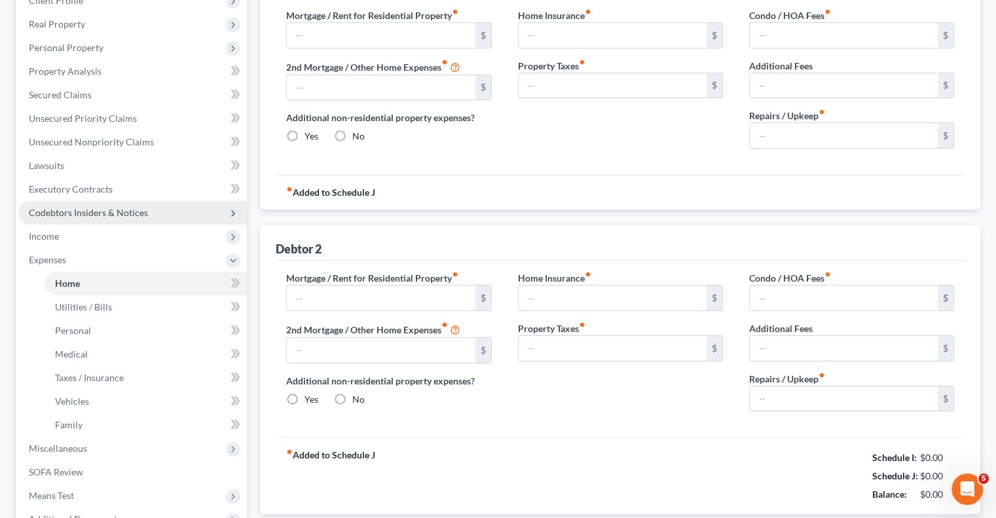
type input "1,710.00"
type input "0.00"
radio input "true"
type input "0.00"
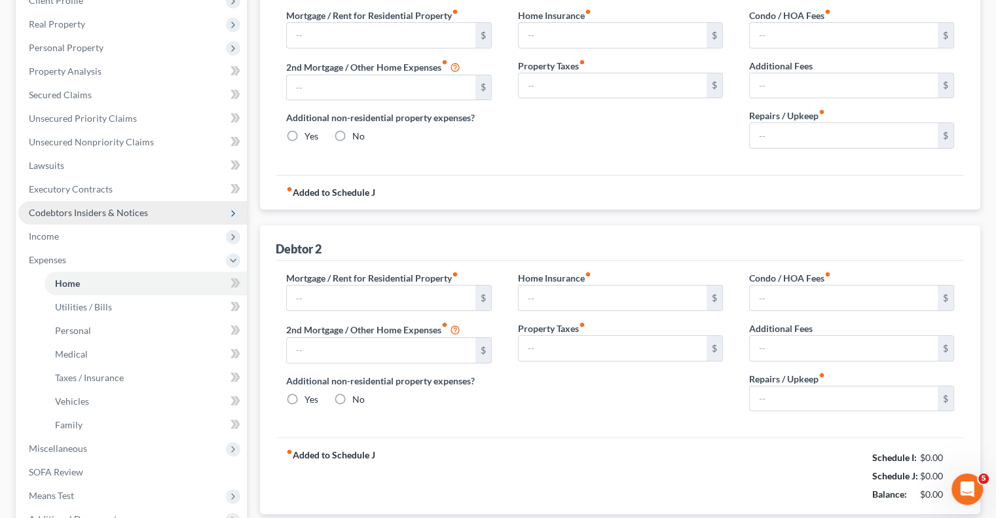
type input "0.00"
type input "1,300.00"
type input "0.00"
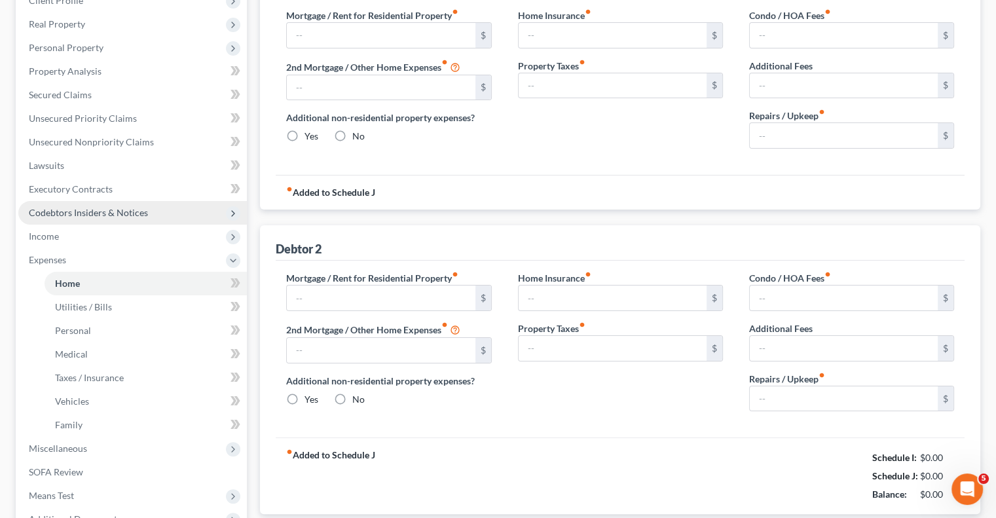
radio input "true"
type input "0.00"
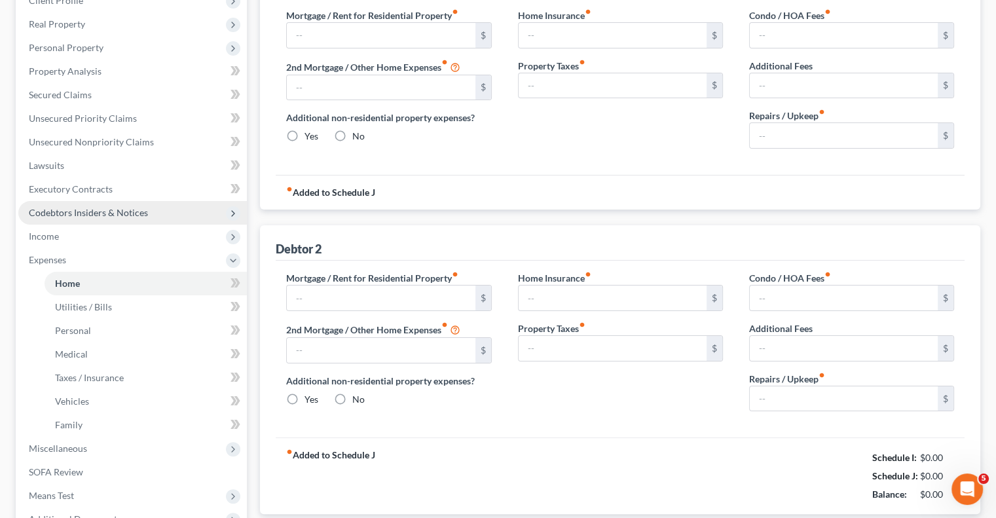
type input "0.00"
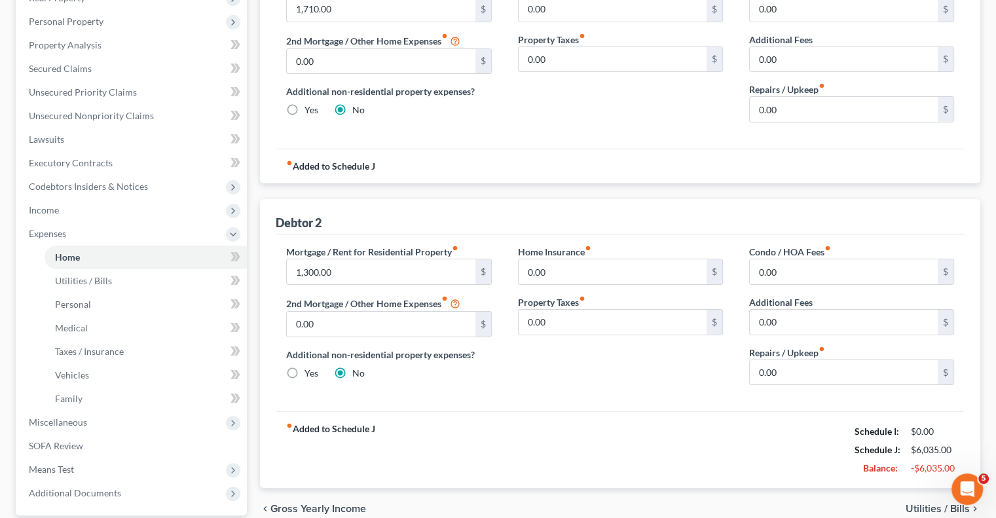
scroll to position [342, 0]
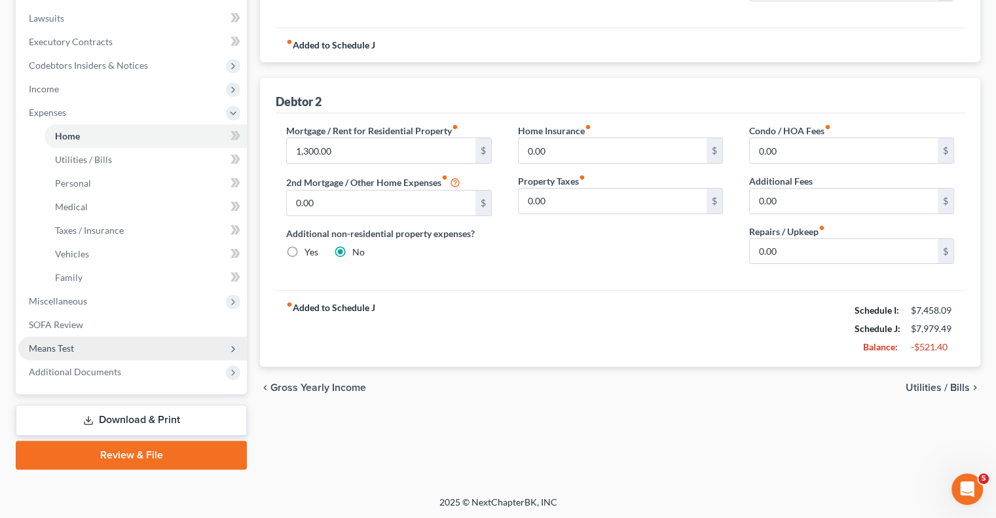
drag, startPoint x: 79, startPoint y: 348, endPoint x: 94, endPoint y: 354, distance: 16.4
click at [79, 348] on span "Means Test" at bounding box center [132, 348] width 228 height 24
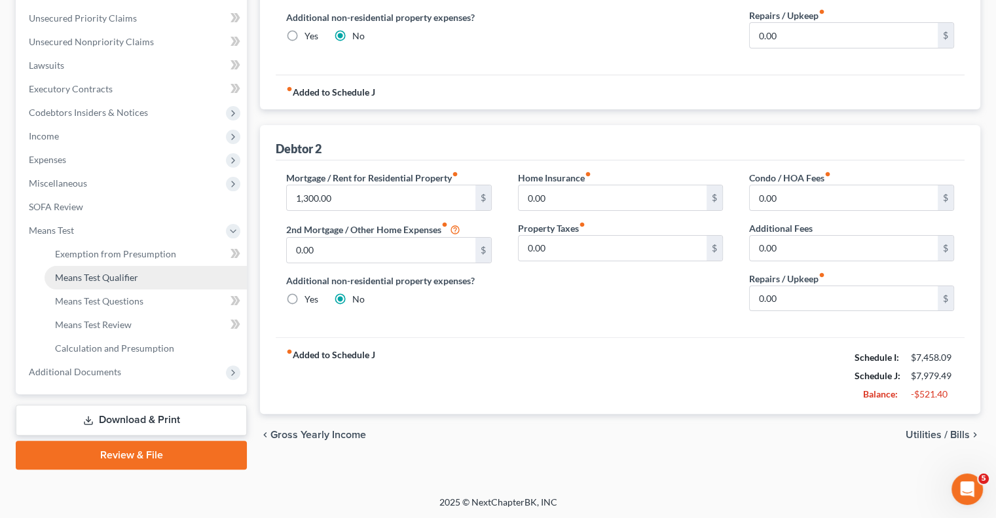
click at [109, 277] on span "Means Test Qualifier" at bounding box center [96, 277] width 83 height 11
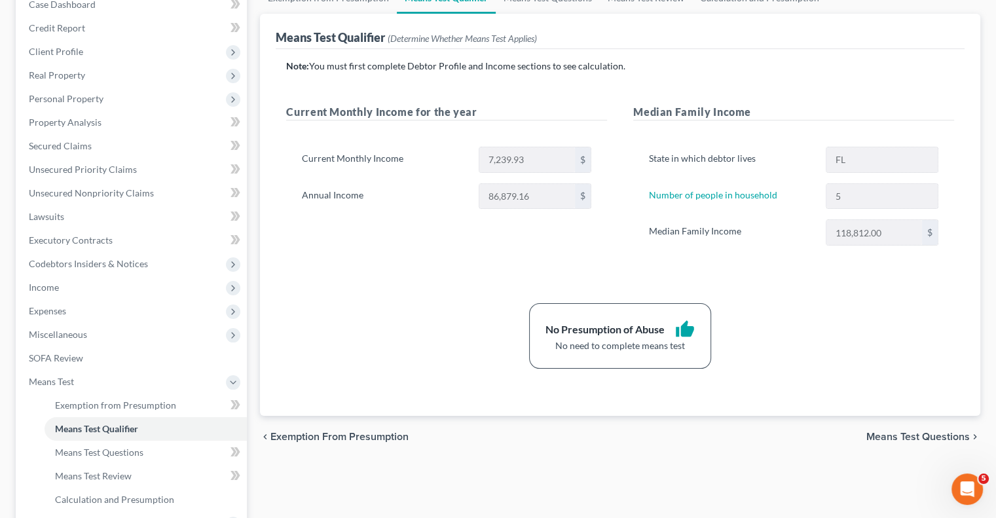
scroll to position [196, 0]
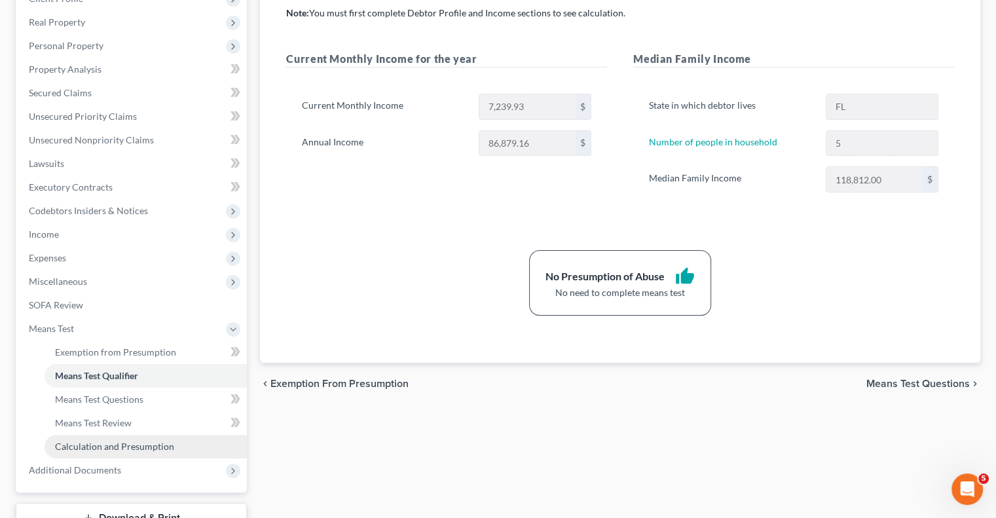
click at [137, 444] on span "Calculation and Presumption" at bounding box center [114, 446] width 119 height 11
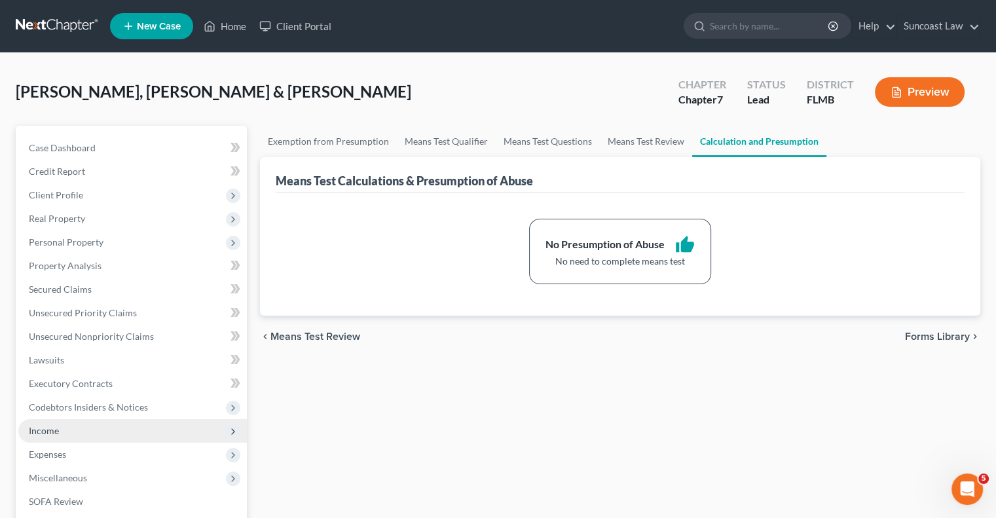
click at [67, 427] on span "Income" at bounding box center [132, 431] width 228 height 24
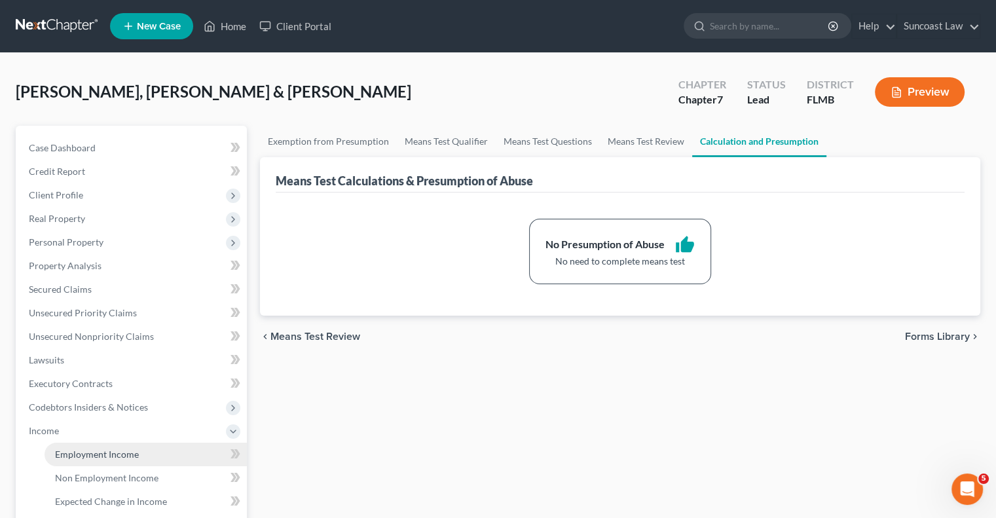
click at [107, 452] on span "Employment Income" at bounding box center [97, 453] width 84 height 11
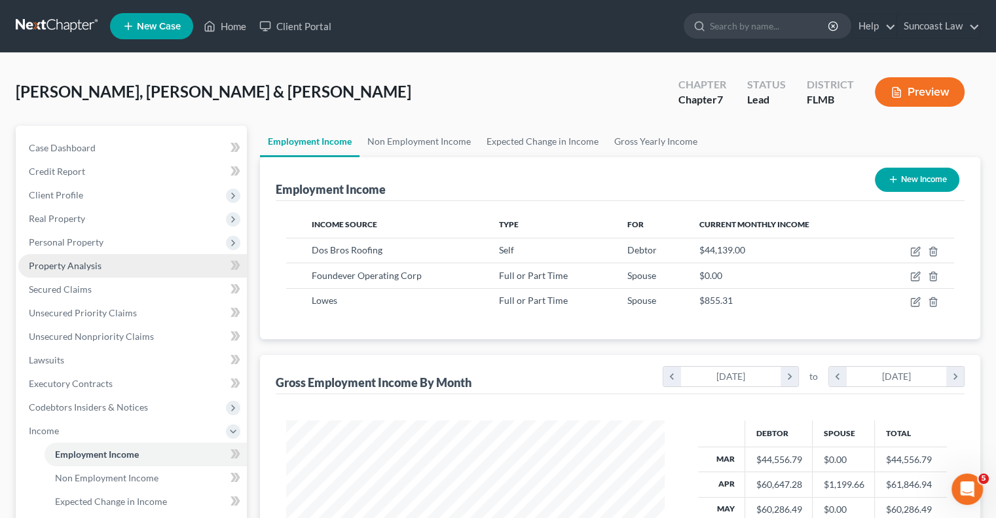
click at [107, 261] on link "Property Analysis" at bounding box center [132, 266] width 228 height 24
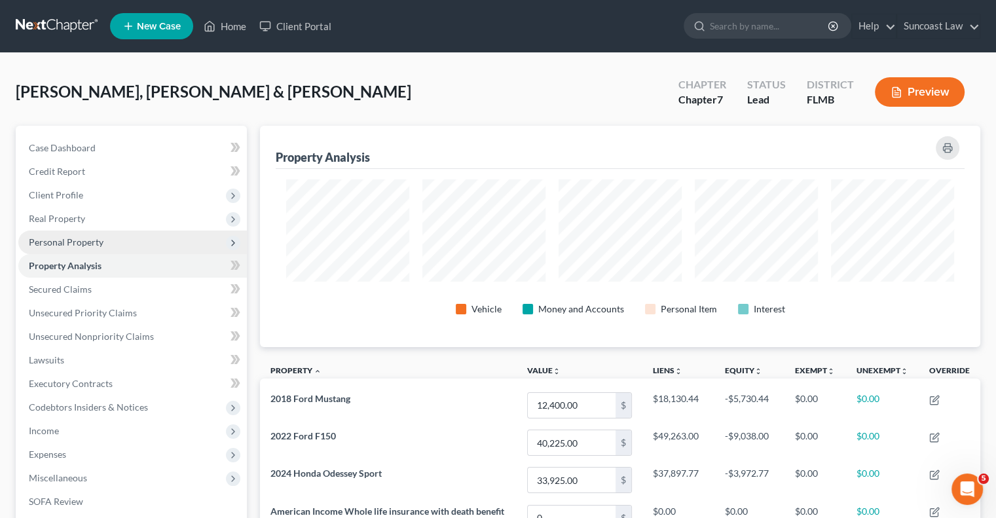
click at [96, 242] on span "Personal Property" at bounding box center [66, 241] width 75 height 11
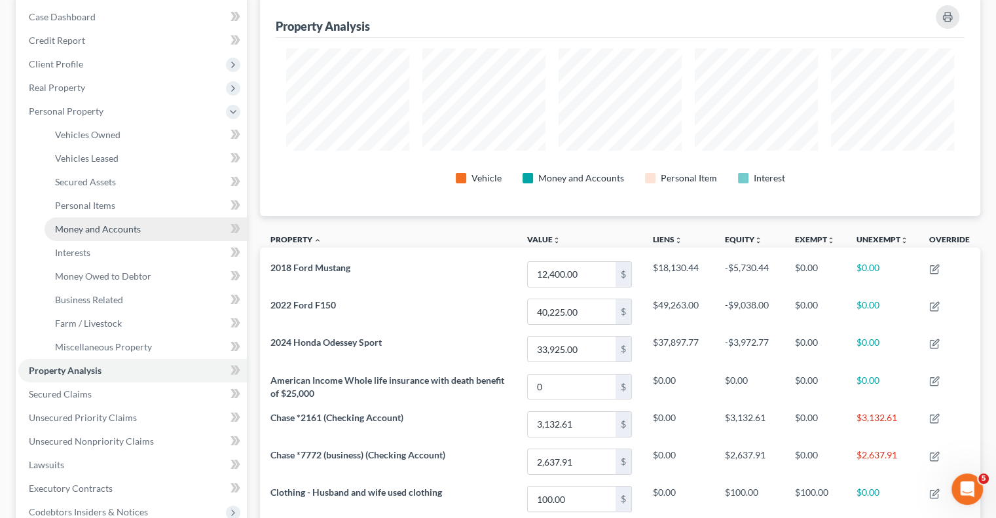
click at [97, 228] on span "Money and Accounts" at bounding box center [98, 228] width 86 height 11
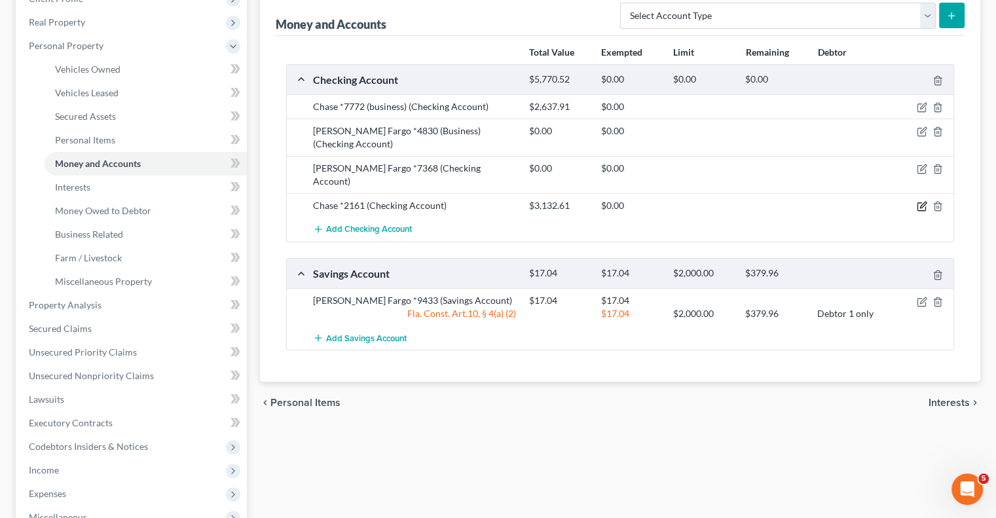
click at [923, 203] on icon "button" at bounding box center [921, 207] width 8 height 8
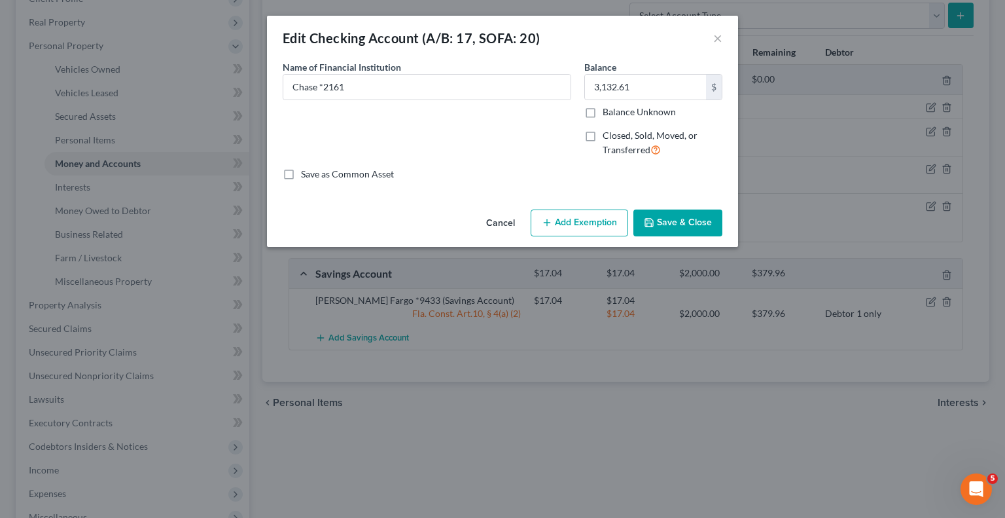
click at [579, 225] on button "Add Exemption" at bounding box center [580, 222] width 98 height 27
select select "2"
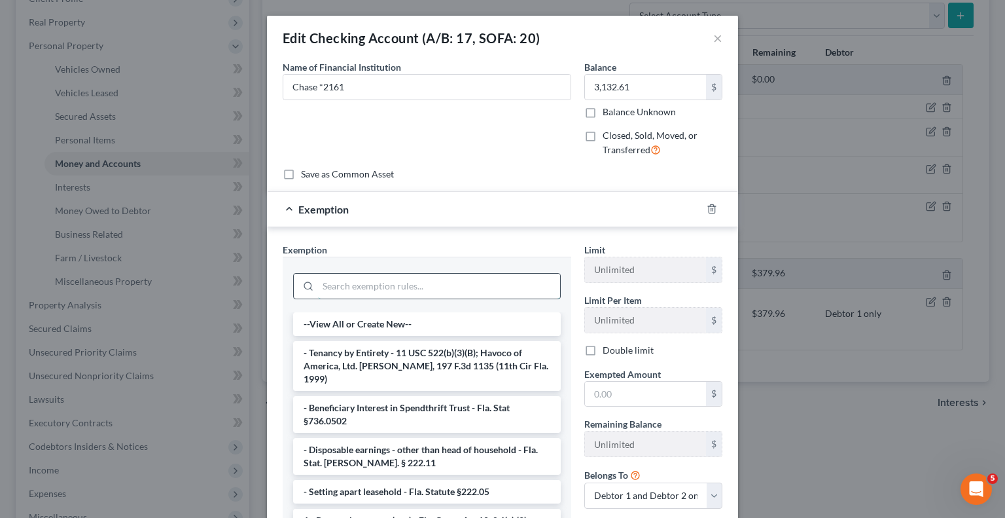
click at [443, 281] on input "search" at bounding box center [439, 286] width 242 height 25
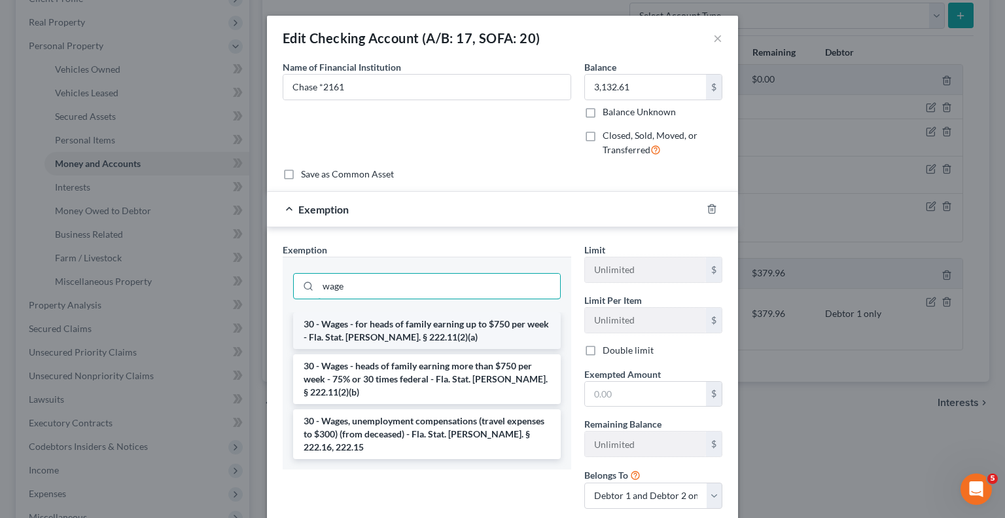
type input "wage"
click at [395, 324] on li "30 - Wages - for heads of family earning up to $750 per week - Fla. Stat. [PERS…" at bounding box center [427, 330] width 268 height 37
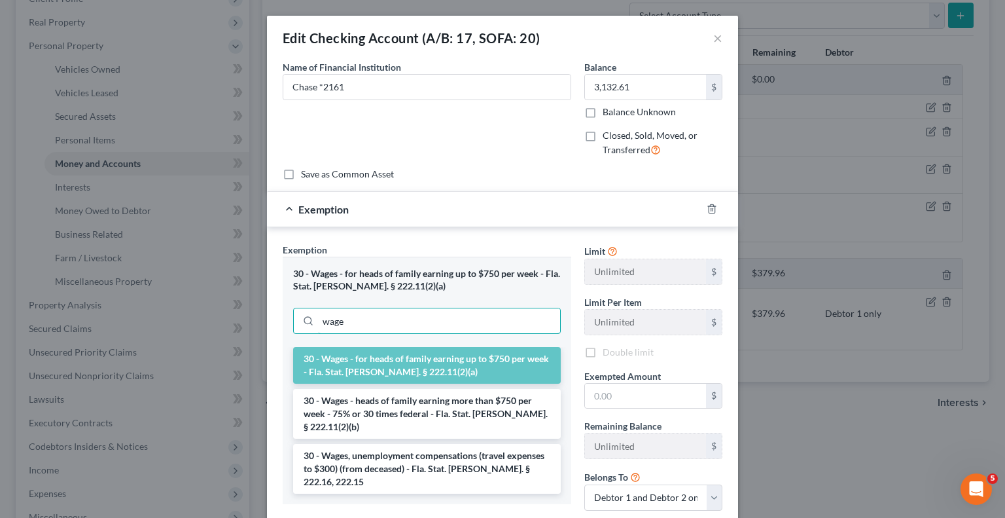
click at [395, 324] on input "wage" at bounding box center [439, 320] width 242 height 25
click at [623, 395] on input "text" at bounding box center [645, 396] width 121 height 25
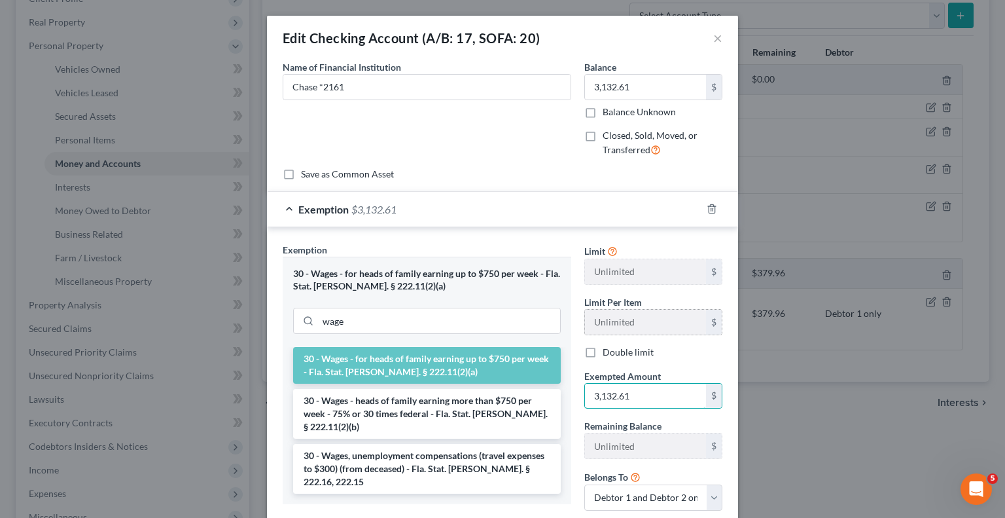
type input "3,132.61"
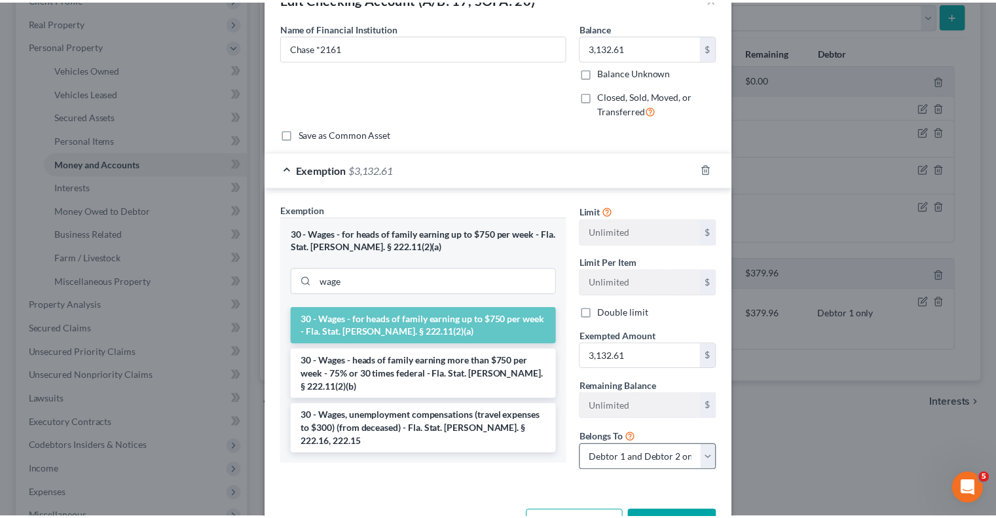
scroll to position [84, 0]
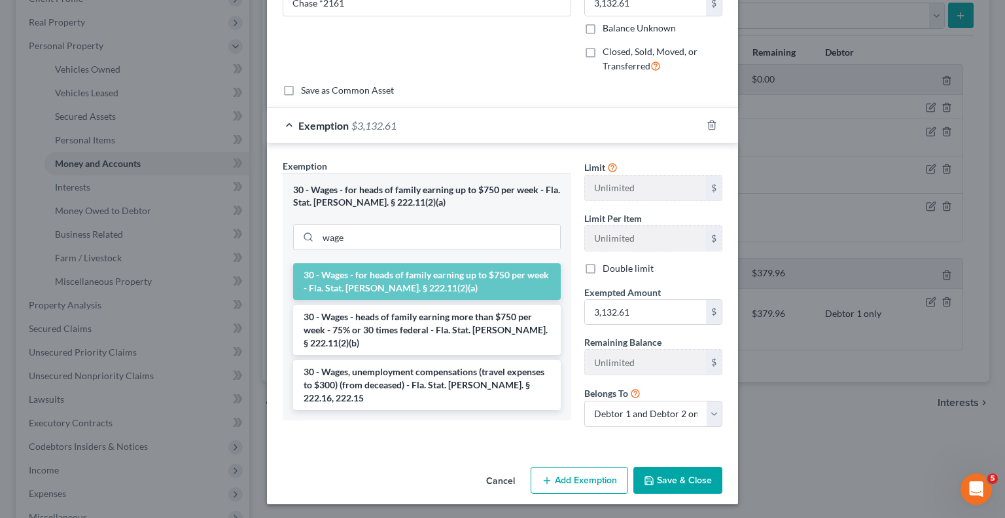
click at [675, 474] on button "Save & Close" at bounding box center [678, 480] width 89 height 27
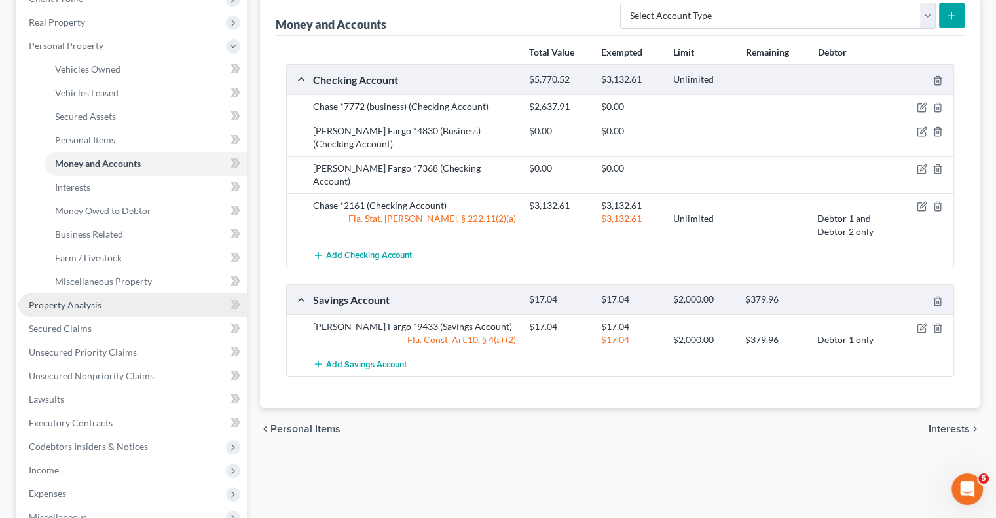
click at [56, 301] on span "Property Analysis" at bounding box center [65, 304] width 73 height 11
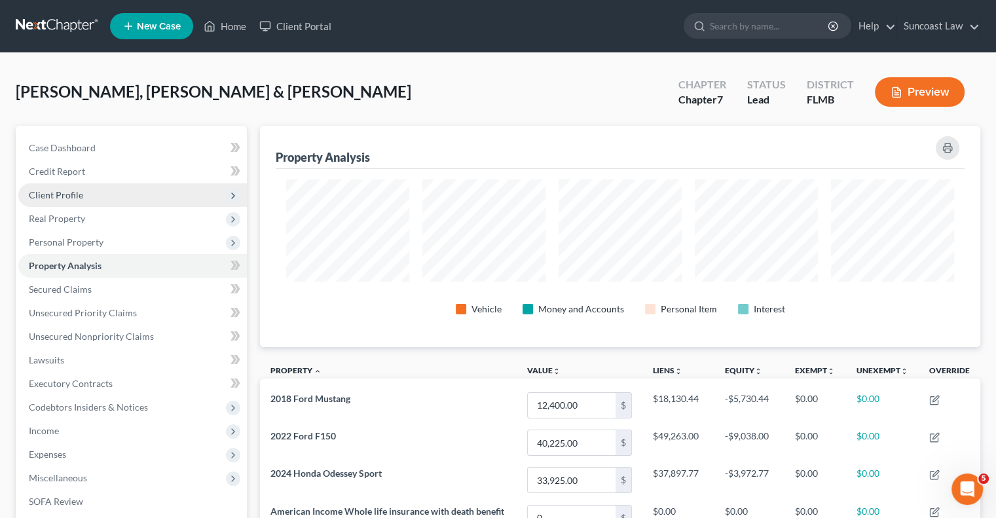
click at [67, 192] on span "Client Profile" at bounding box center [56, 194] width 54 height 11
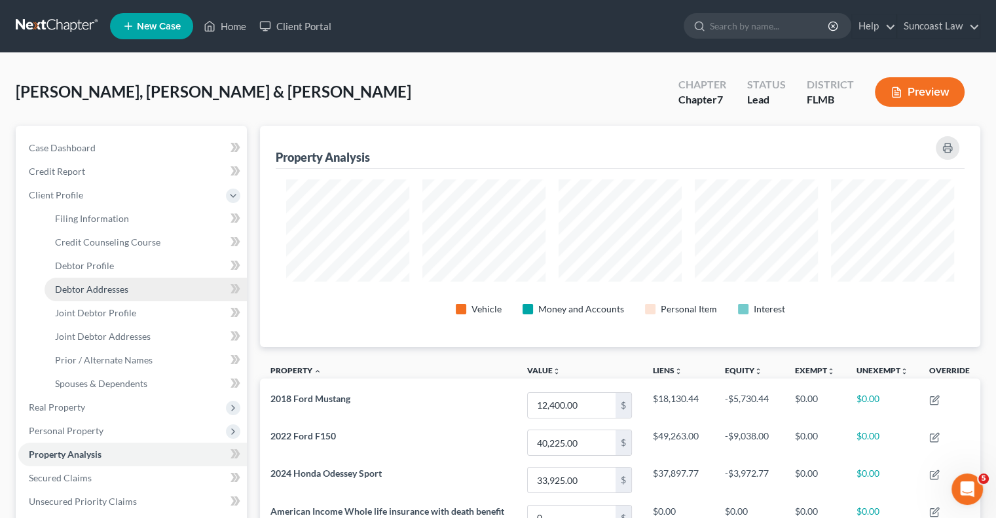
click at [133, 293] on link "Debtor Addresses" at bounding box center [146, 290] width 202 height 24
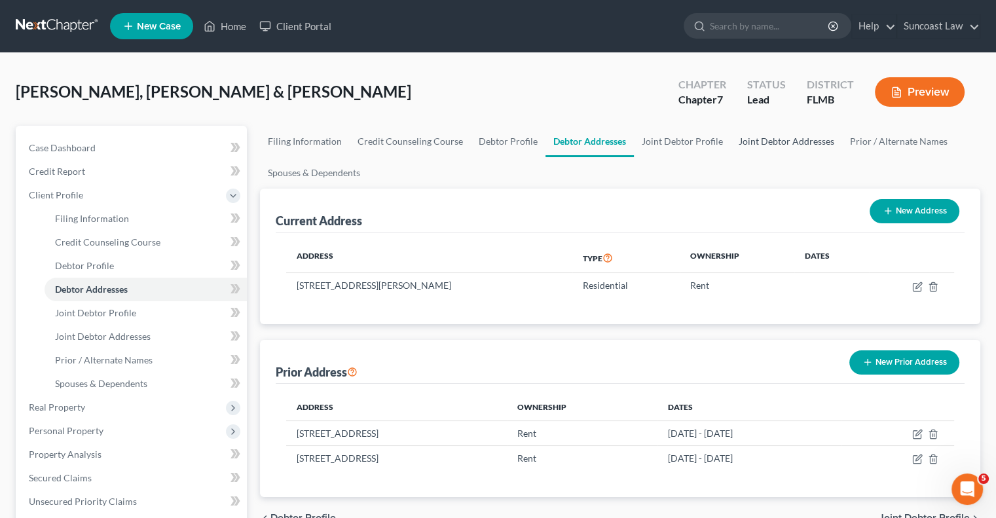
click at [788, 139] on link "Joint Debtor Addresses" at bounding box center [786, 141] width 111 height 31
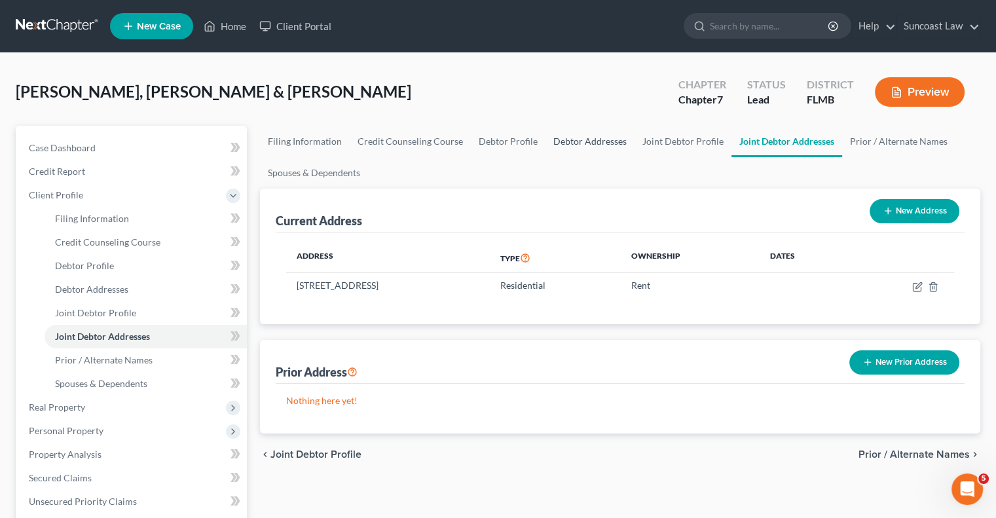
click at [585, 141] on link "Debtor Addresses" at bounding box center [589, 141] width 89 height 31
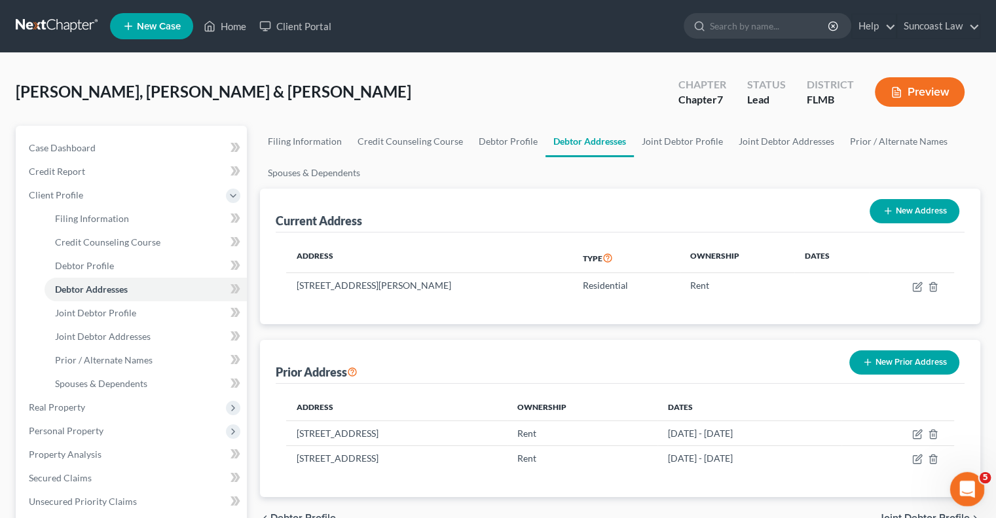
click at [969, 490] on icon "Open Intercom Messenger" at bounding box center [965, 488] width 22 height 22
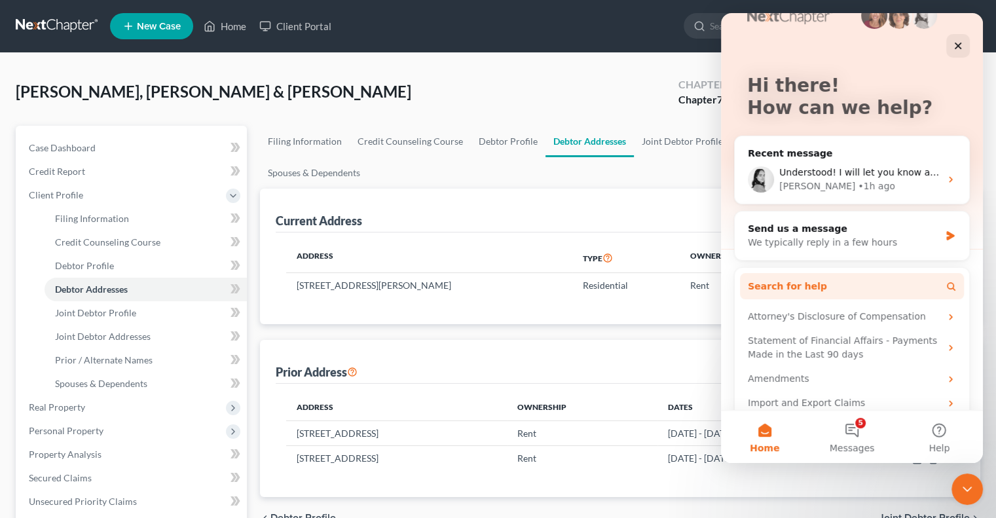
scroll to position [48, 0]
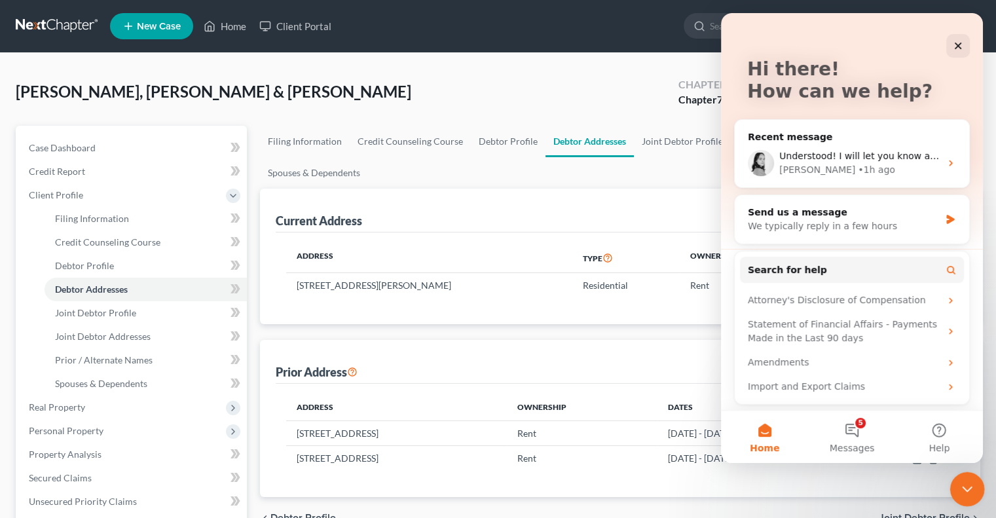
click at [964, 484] on icon "Close Intercom Messenger" at bounding box center [965, 487] width 16 height 16
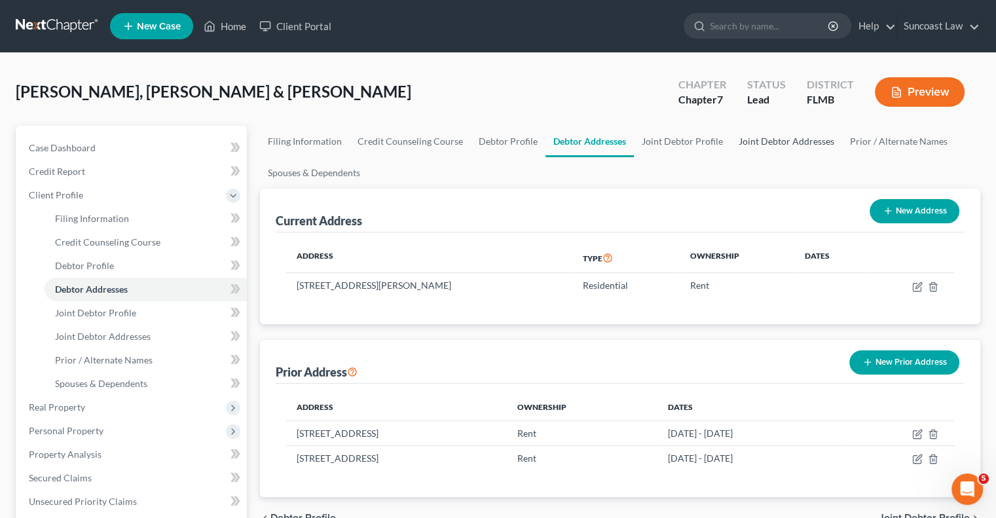
click at [772, 141] on link "Joint Debtor Addresses" at bounding box center [786, 141] width 111 height 31
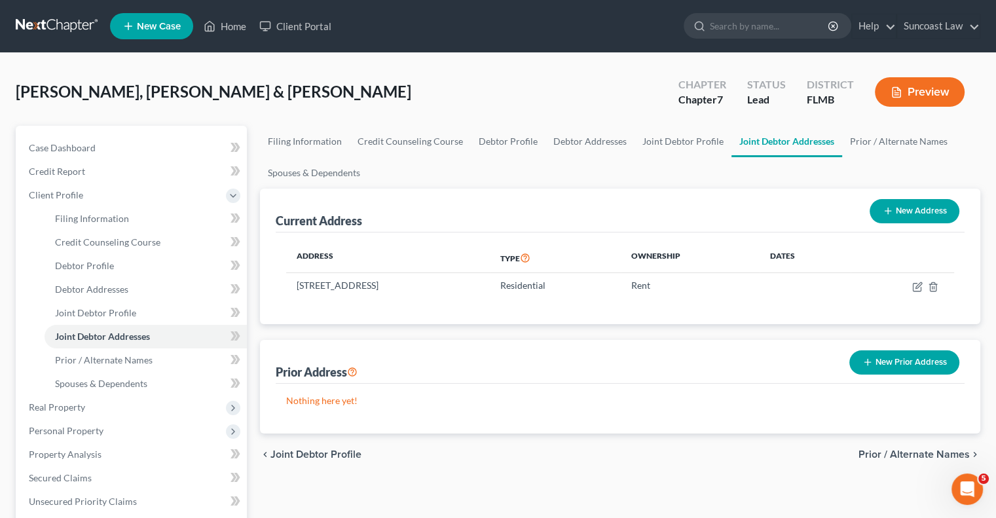
scroll to position [365, 0]
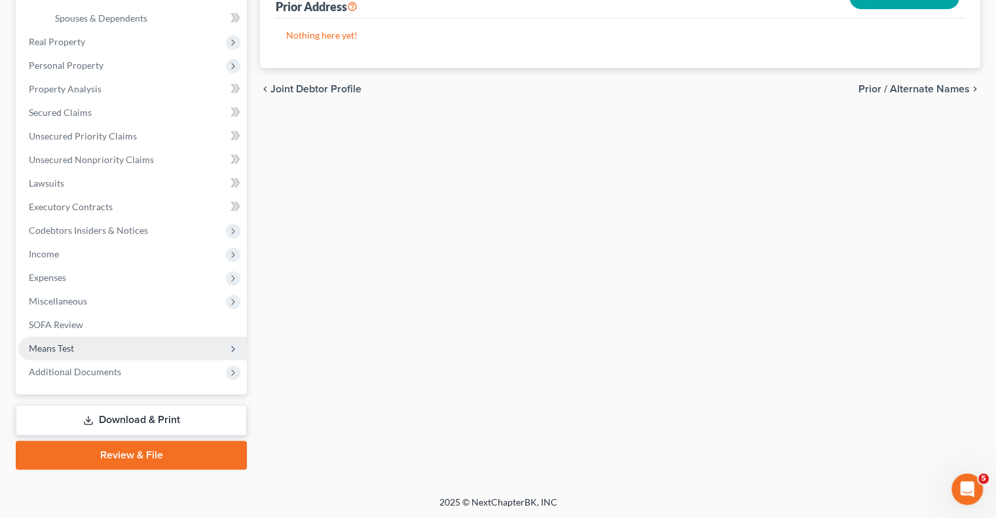
drag, startPoint x: 79, startPoint y: 344, endPoint x: 89, endPoint y: 349, distance: 11.7
click at [78, 344] on span "Means Test" at bounding box center [132, 348] width 228 height 24
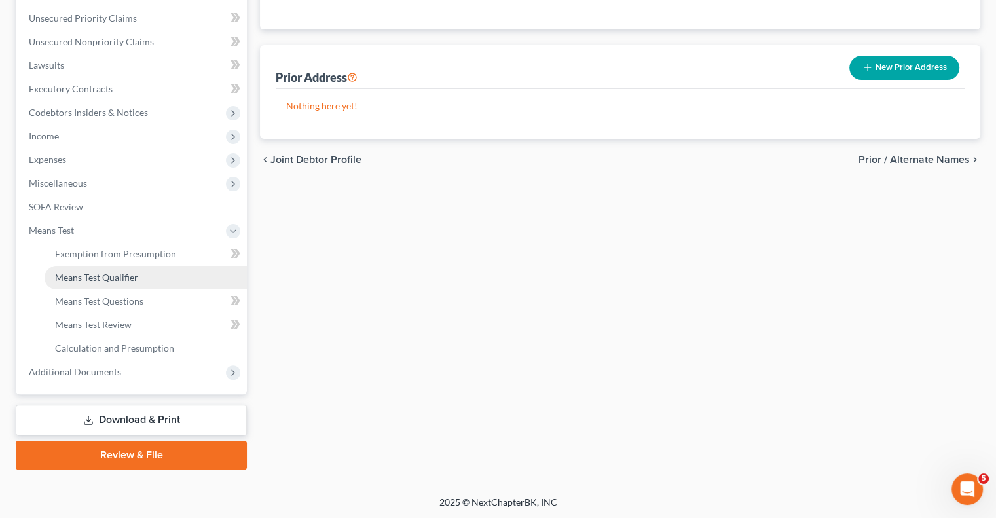
click at [120, 273] on span "Means Test Qualifier" at bounding box center [96, 277] width 83 height 11
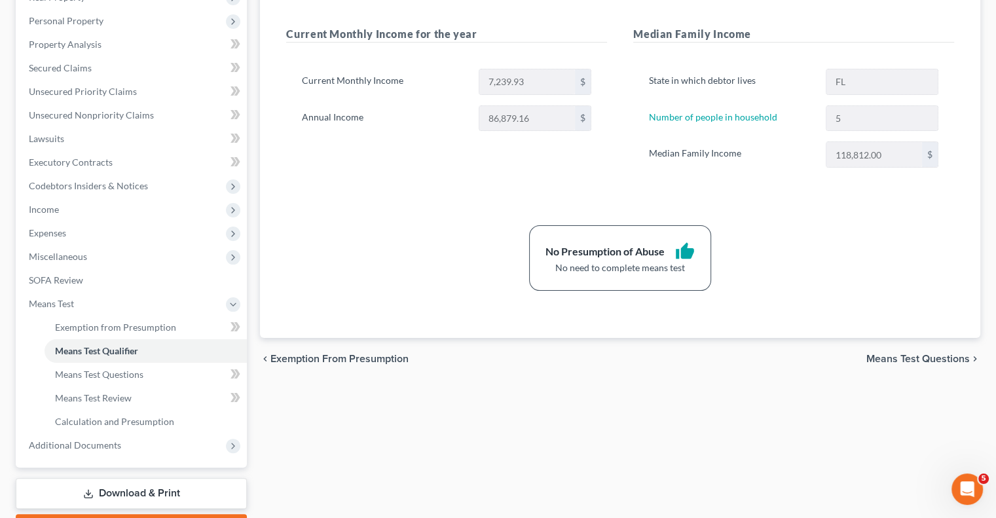
scroll to position [262, 0]
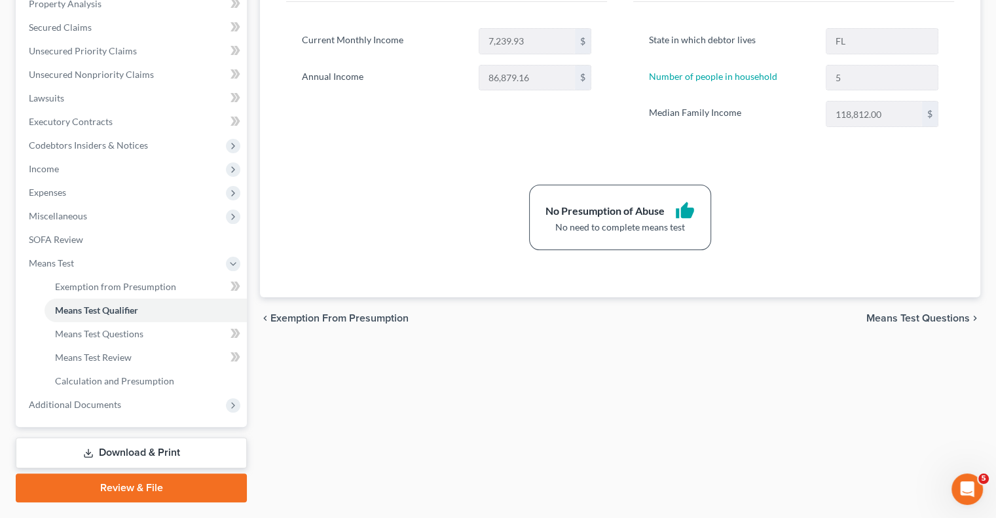
click at [189, 486] on link "Review & File" at bounding box center [131, 487] width 231 height 29
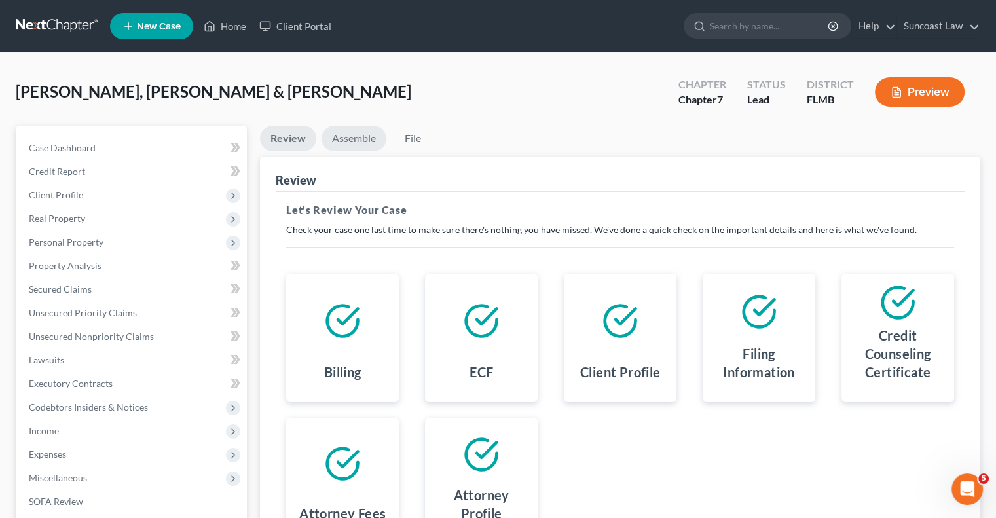
click at [336, 132] on link "Assemble" at bounding box center [353, 139] width 65 height 26
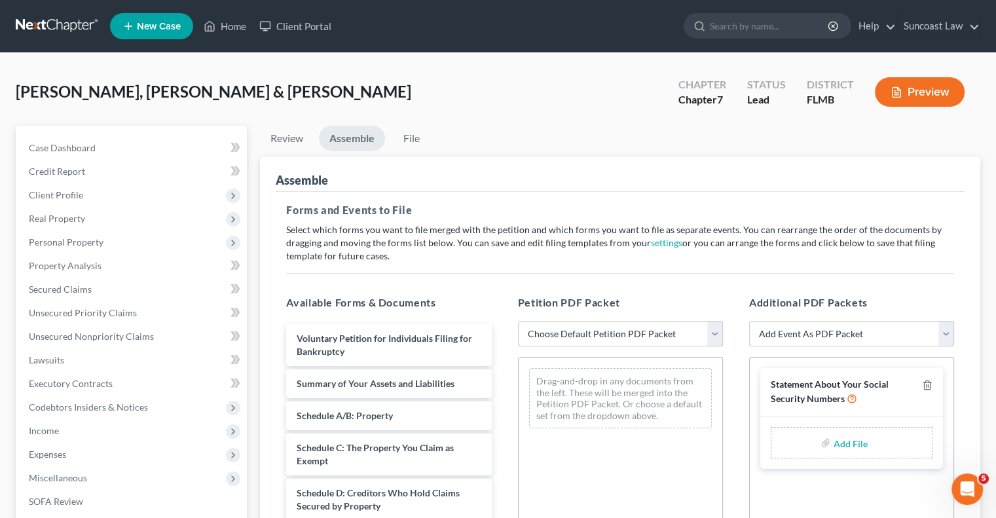
drag, startPoint x: 623, startPoint y: 332, endPoint x: 632, endPoint y: 344, distance: 15.4
click at [623, 332] on select "Choose Default Petition PDF Packet Complete Bankruptcy Petition (all forms and …" at bounding box center [620, 334] width 205 height 26
select select "0"
click at [518, 321] on select "Choose Default Petition PDF Packet Complete Bankruptcy Petition (all forms and …" at bounding box center [620, 334] width 205 height 26
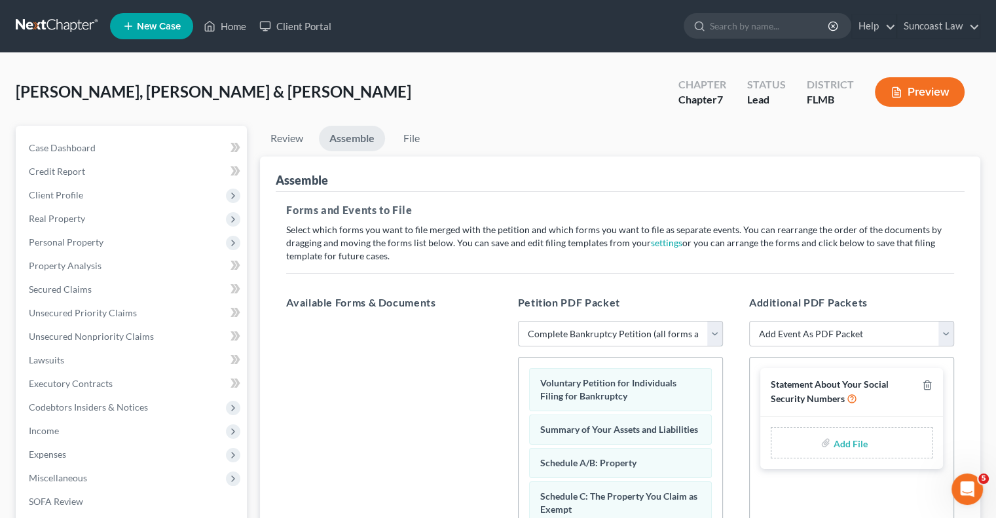
scroll to position [316, 0]
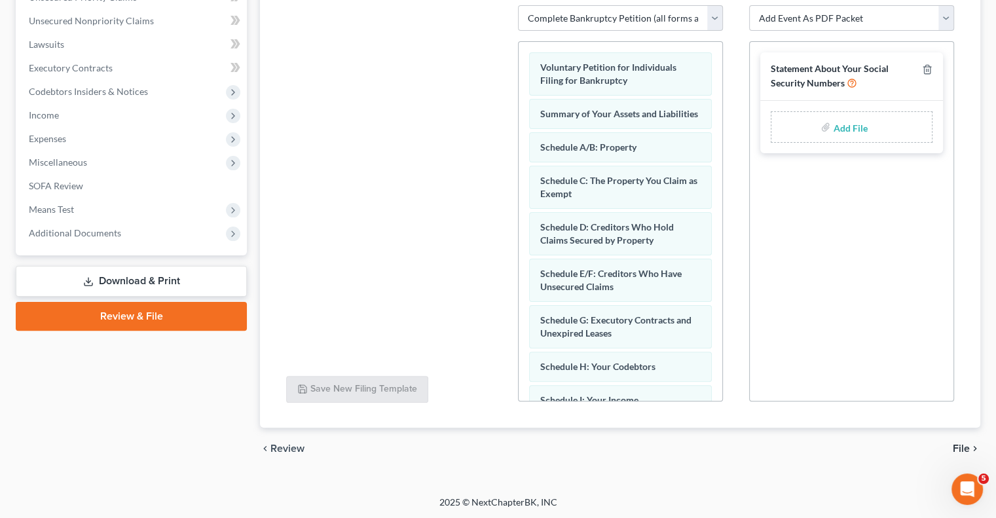
drag, startPoint x: 126, startPoint y: 272, endPoint x: 132, endPoint y: 276, distance: 7.5
click at [125, 272] on link "Download & Print" at bounding box center [131, 281] width 231 height 31
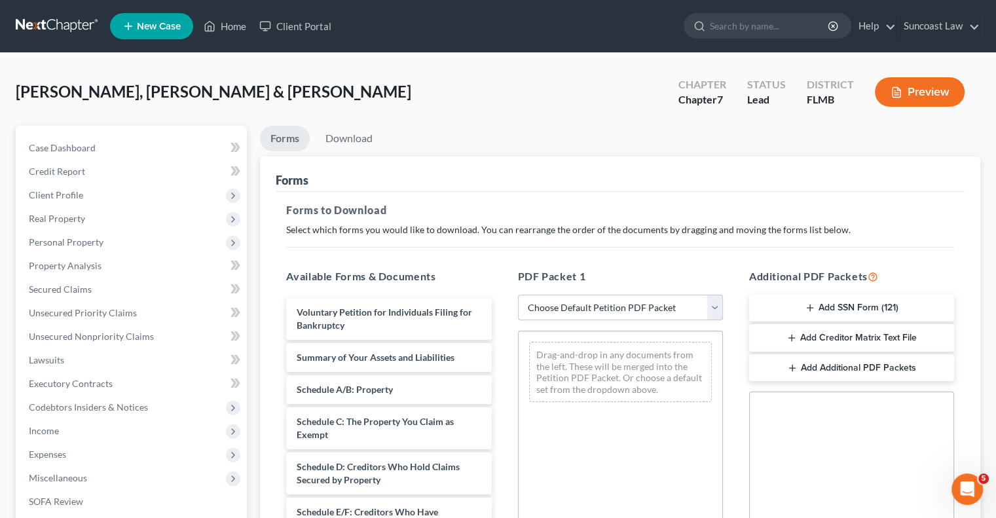
drag, startPoint x: 589, startPoint y: 310, endPoint x: 600, endPoint y: 316, distance: 12.9
click at [589, 310] on select "Choose Default Petition PDF Packet Complete Bankruptcy Petition (all forms and …" at bounding box center [620, 308] width 205 height 26
select select "0"
click at [518, 295] on select "Choose Default Petition PDF Packet Complete Bankruptcy Petition (all forms and …" at bounding box center [620, 308] width 205 height 26
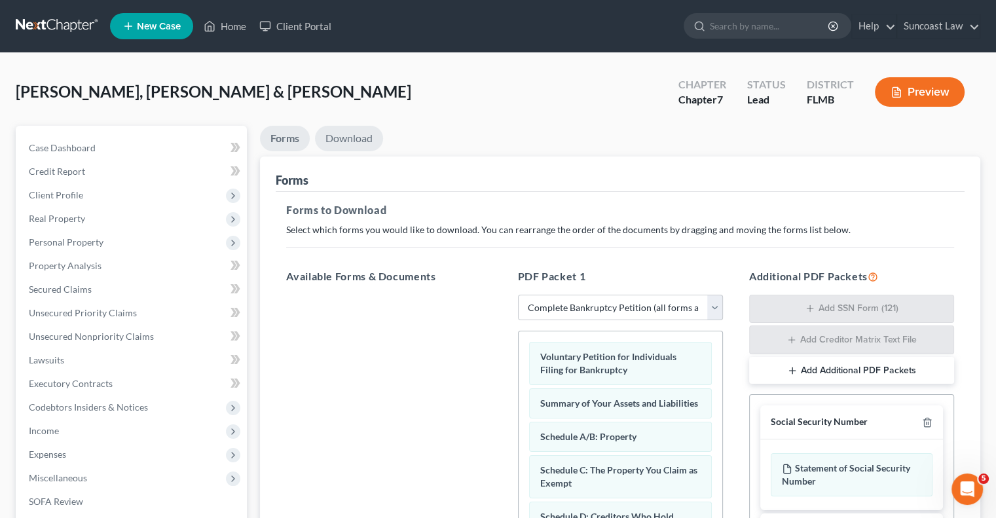
click at [363, 139] on link "Download" at bounding box center [349, 139] width 68 height 26
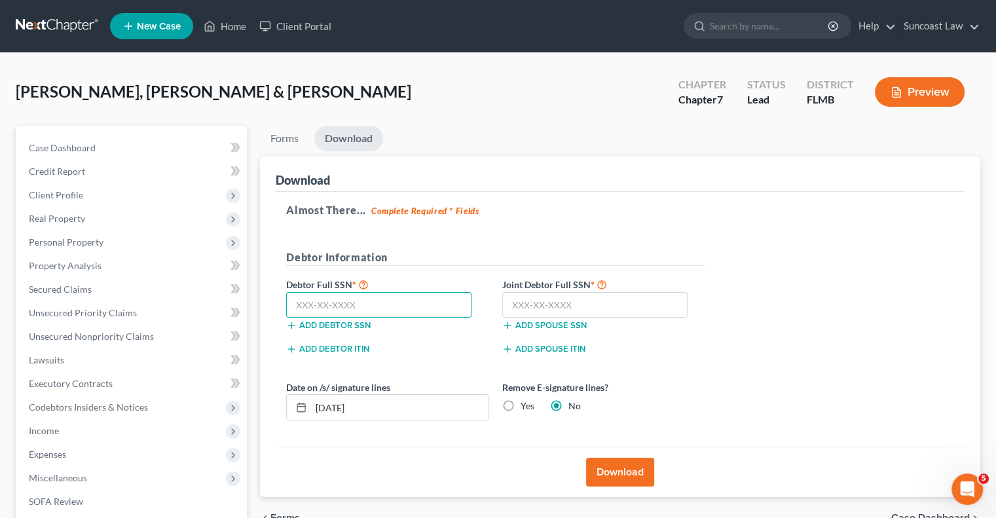
drag, startPoint x: 391, startPoint y: 299, endPoint x: 391, endPoint y: 291, distance: 7.9
click at [391, 298] on input "text" at bounding box center [378, 305] width 185 height 26
type input "631-15-5872"
click at [637, 298] on input "text" at bounding box center [594, 305] width 185 height 26
type input "595-37-7824"
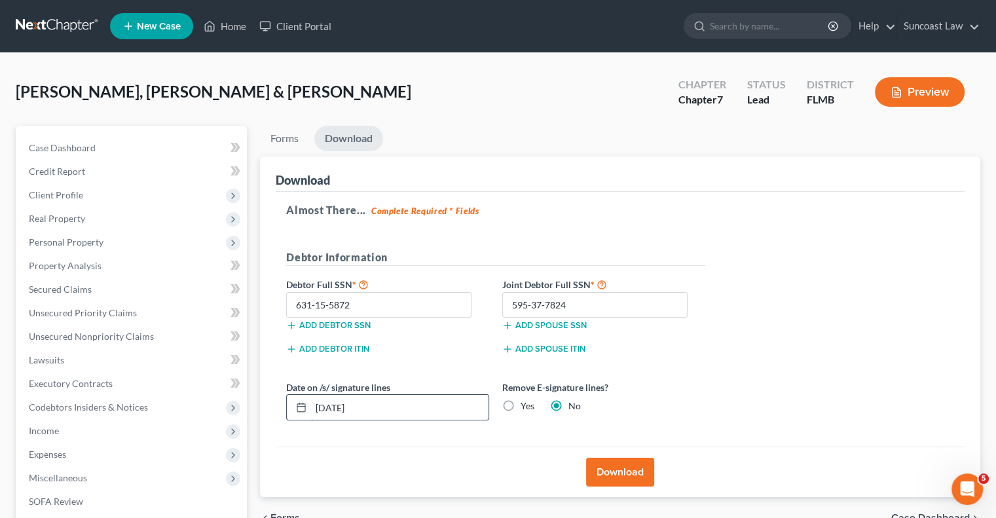
drag, startPoint x: 371, startPoint y: 409, endPoint x: 331, endPoint y: 402, distance: 41.2
click at [331, 402] on input "[DATE]" at bounding box center [399, 407] width 177 height 25
type input "[DATE]"
click at [520, 403] on label "Yes" at bounding box center [527, 405] width 14 height 13
click at [526, 403] on input "Yes" at bounding box center [530, 403] width 9 height 9
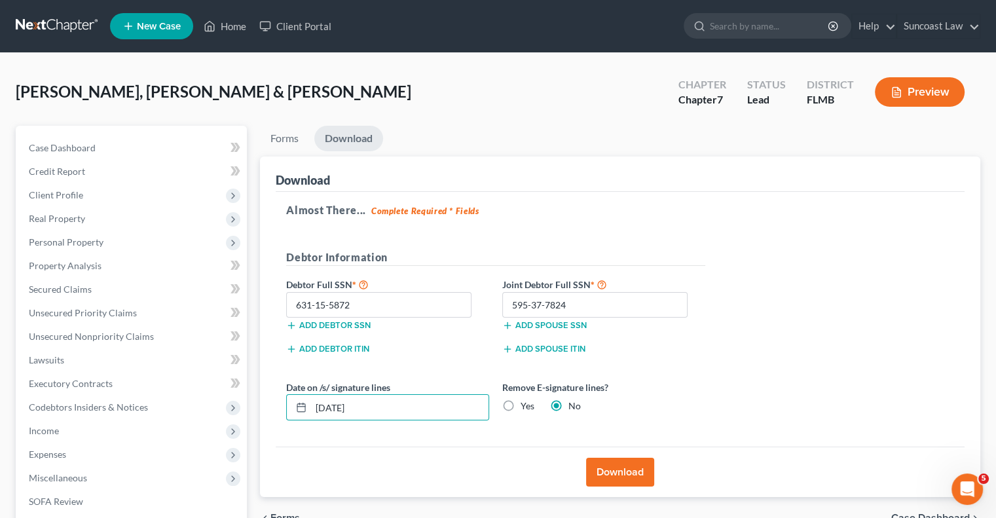
radio input "true"
radio input "false"
click at [637, 471] on button "Download" at bounding box center [620, 472] width 68 height 29
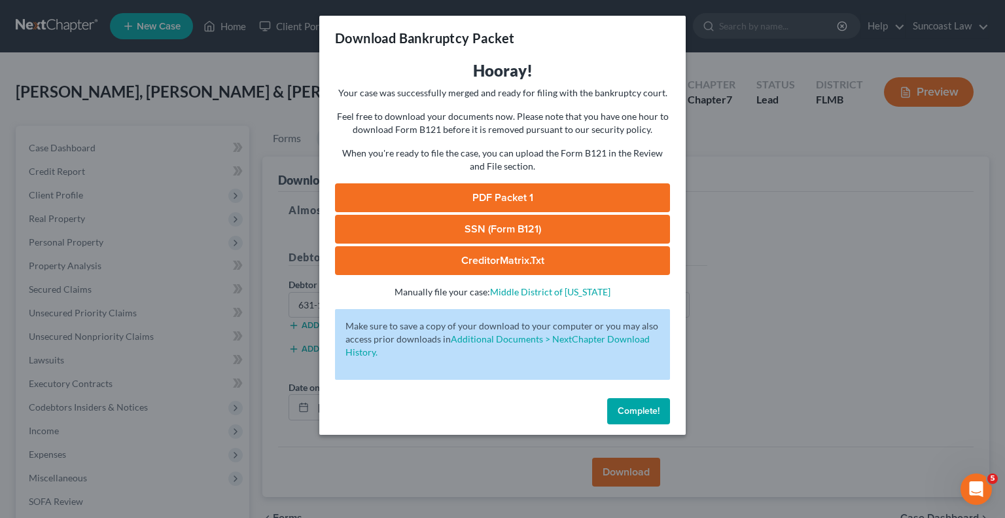
drag, startPoint x: 546, startPoint y: 226, endPoint x: 609, endPoint y: 233, distance: 63.8
click at [545, 226] on link "SSN (Form B121)" at bounding box center [502, 229] width 335 height 29
drag, startPoint x: 539, startPoint y: 201, endPoint x: 571, endPoint y: 217, distance: 35.7
click at [539, 201] on link "PDF Packet 1" at bounding box center [502, 197] width 335 height 29
drag, startPoint x: 519, startPoint y: 232, endPoint x: 578, endPoint y: 239, distance: 59.3
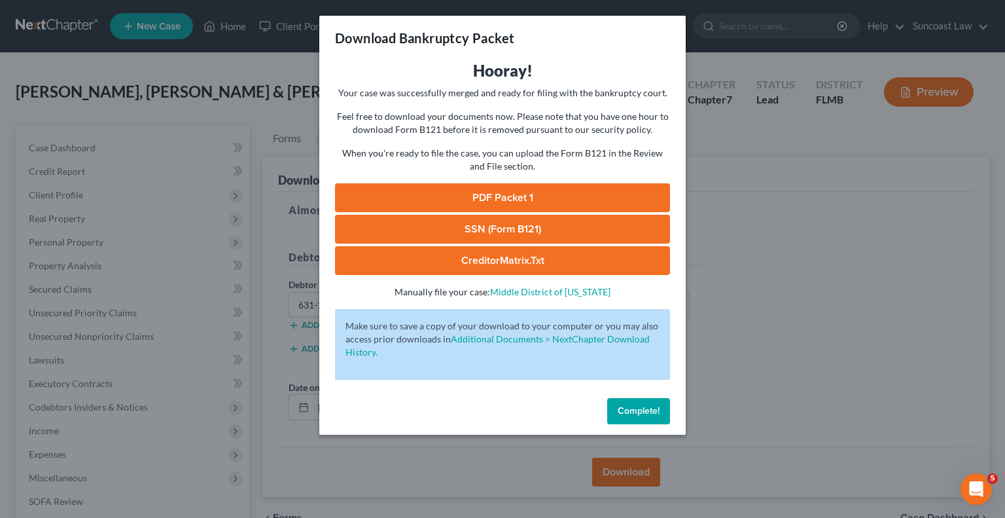
click at [519, 232] on link "SSN (Form B121)" at bounding box center [502, 229] width 335 height 29
drag, startPoint x: 647, startPoint y: 415, endPoint x: 695, endPoint y: 412, distance: 47.2
click at [647, 414] on span "Complete!" at bounding box center [639, 410] width 42 height 11
